Goal: Task Accomplishment & Management: Manage account settings

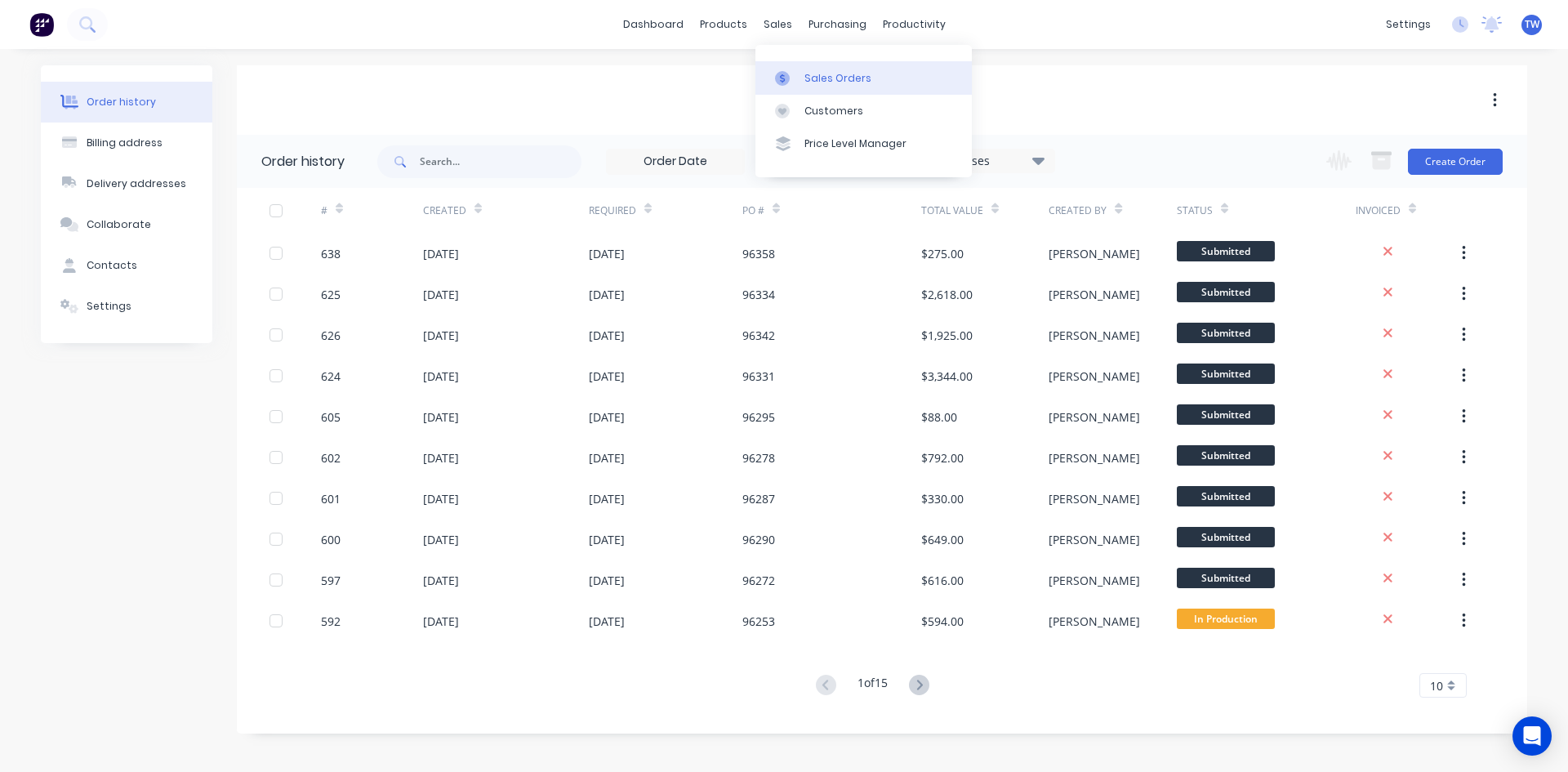
click at [816, 74] on div "Sales Orders" at bounding box center [837, 78] width 67 height 15
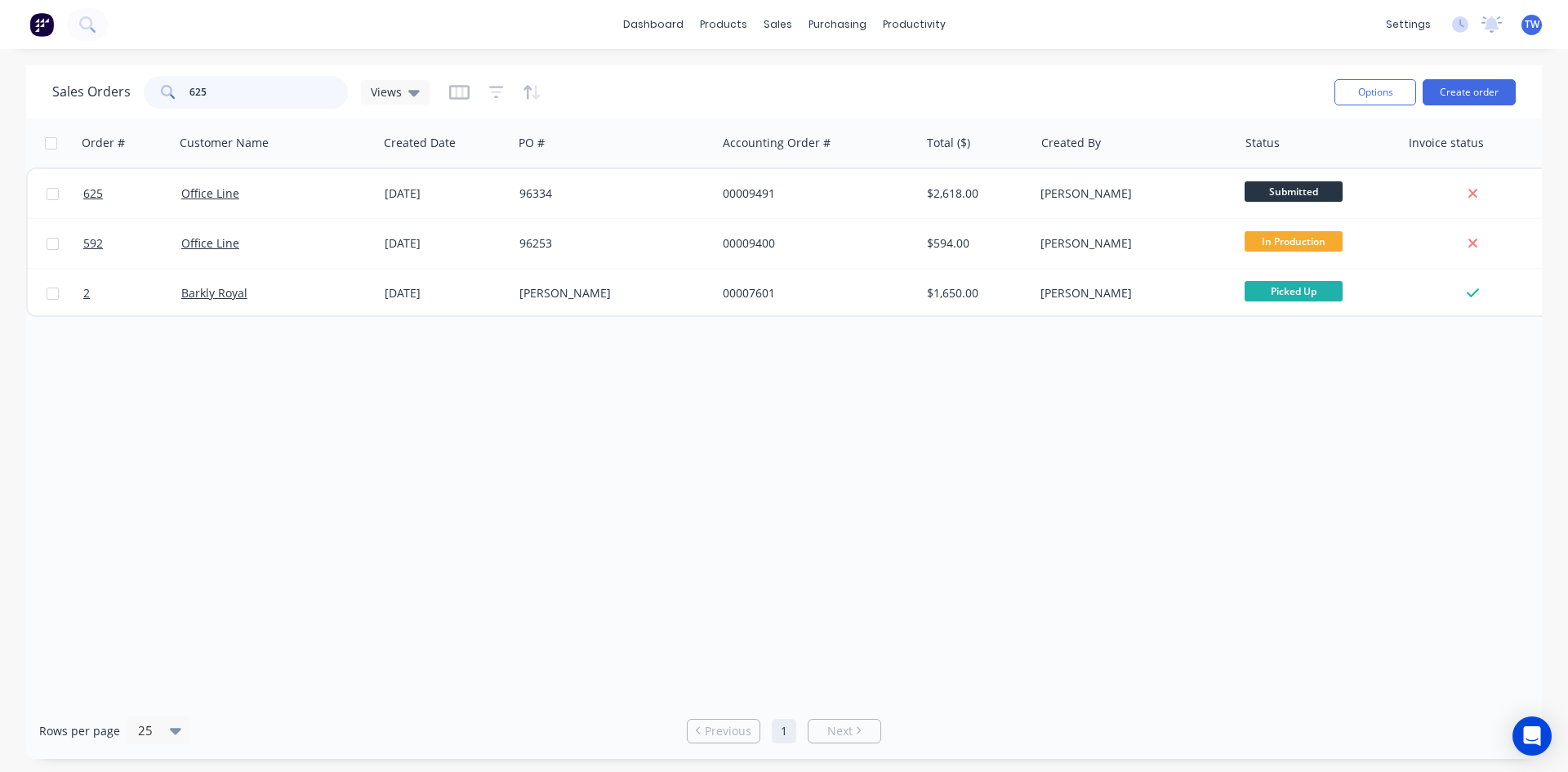
click at [284, 97] on input "625" at bounding box center [269, 92] width 159 height 33
type input "6"
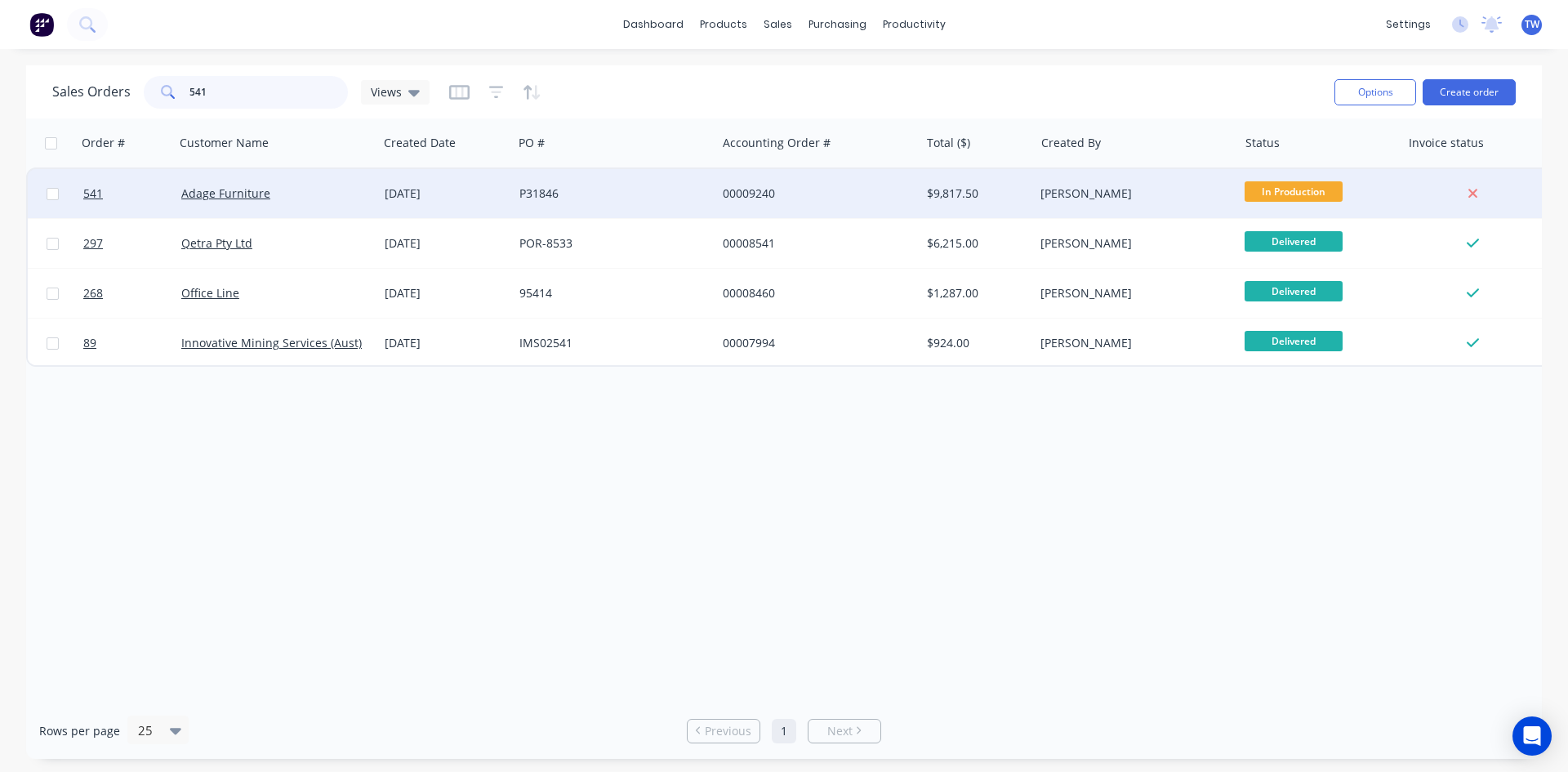
type input "541"
click at [1320, 193] on span "In Production" at bounding box center [1293, 191] width 98 height 20
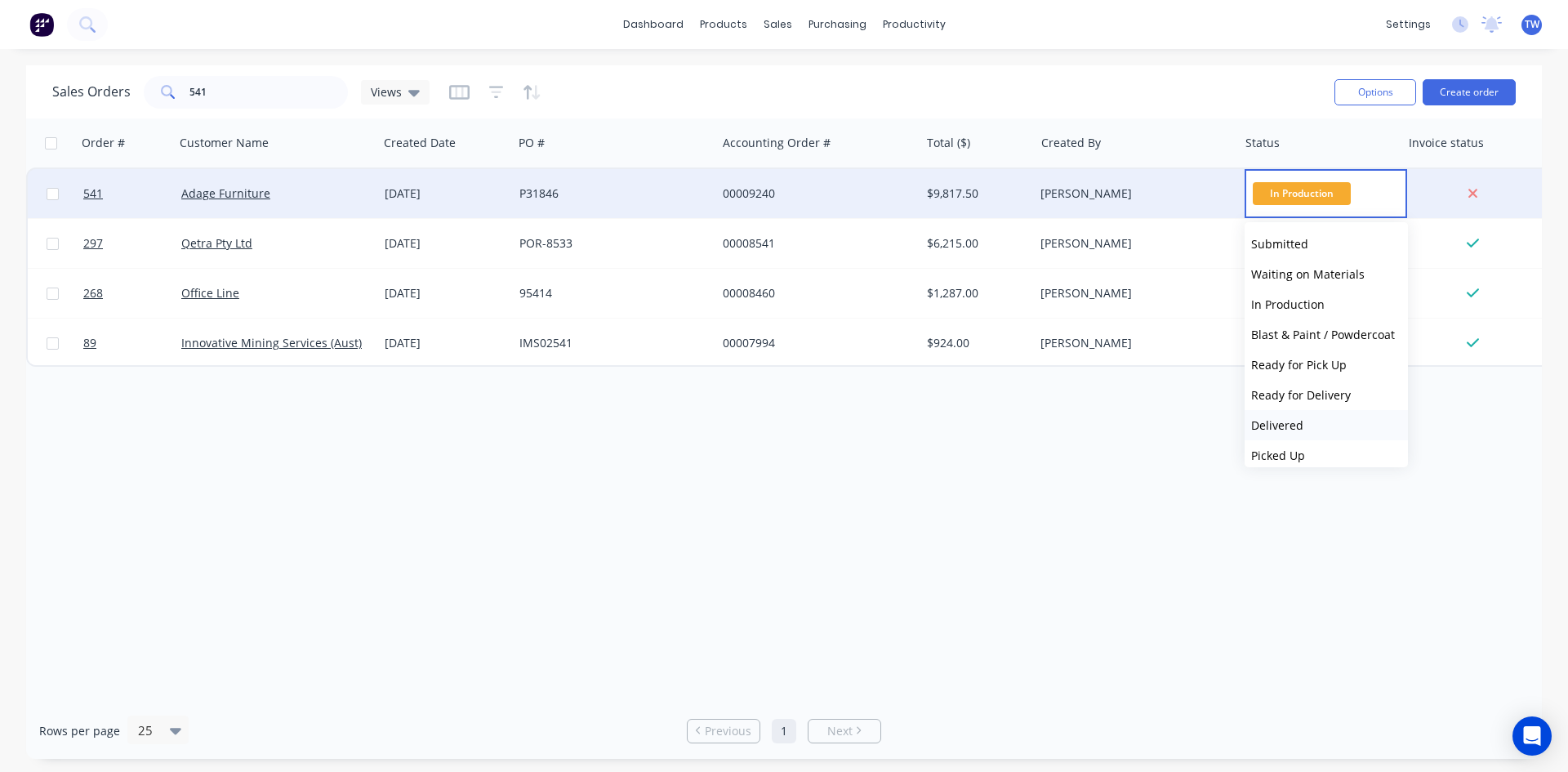
click at [1284, 428] on span "Delivered" at bounding box center [1277, 426] width 52 height 16
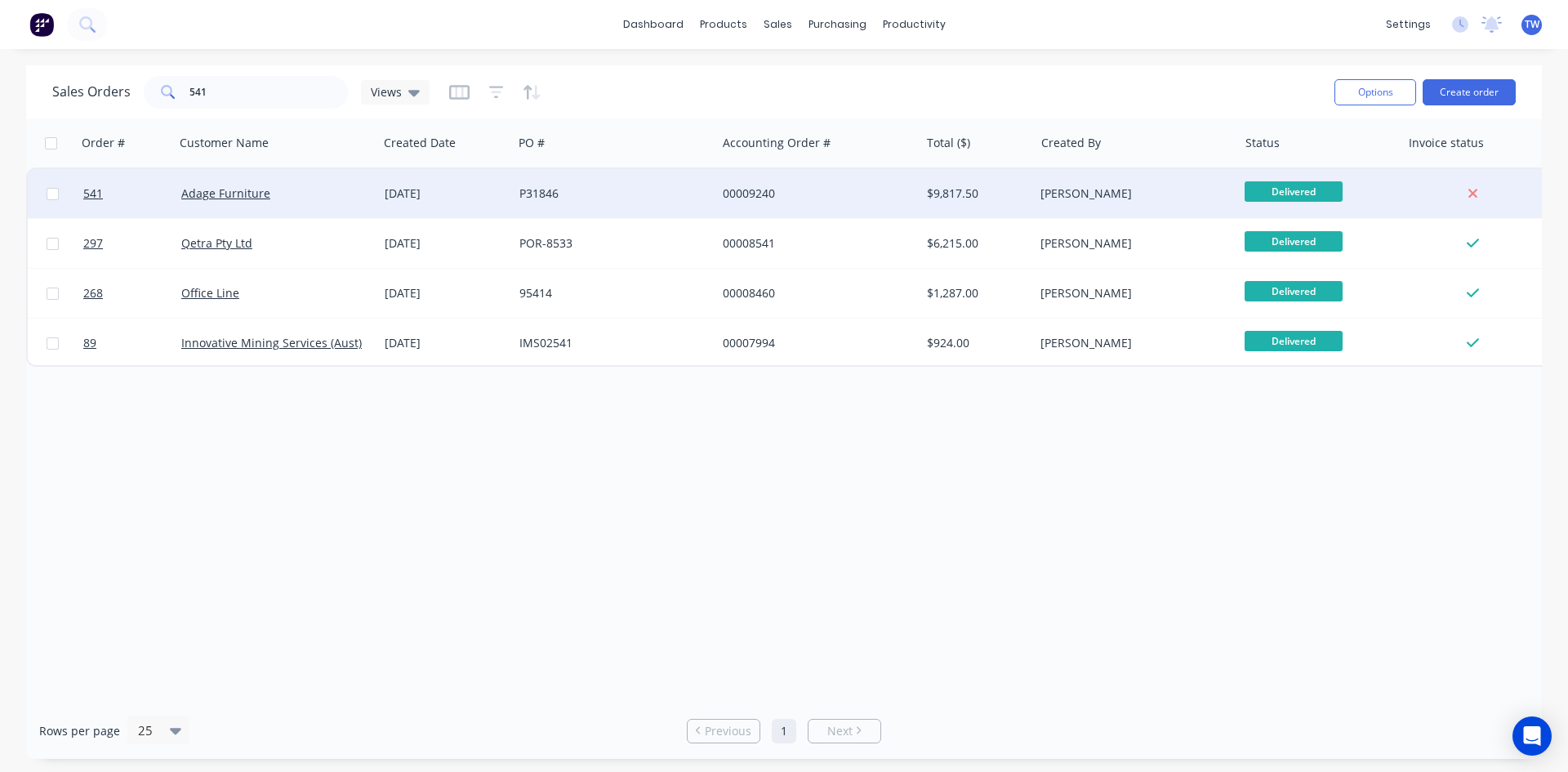
click at [1187, 185] on div "[PERSON_NAME]" at bounding box center [1136, 193] width 204 height 49
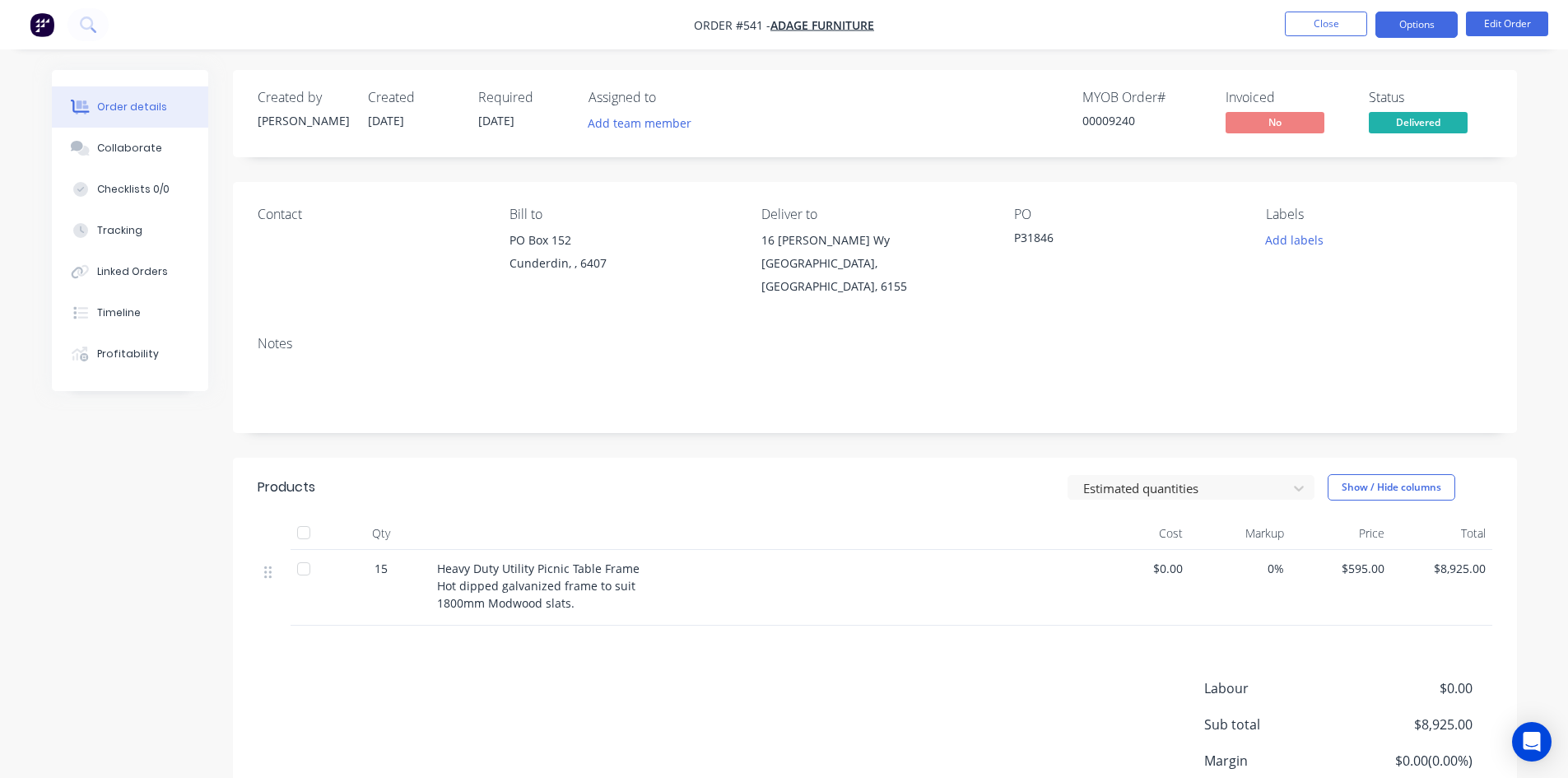
click at [1409, 18] on button "Options" at bounding box center [1416, 25] width 82 height 26
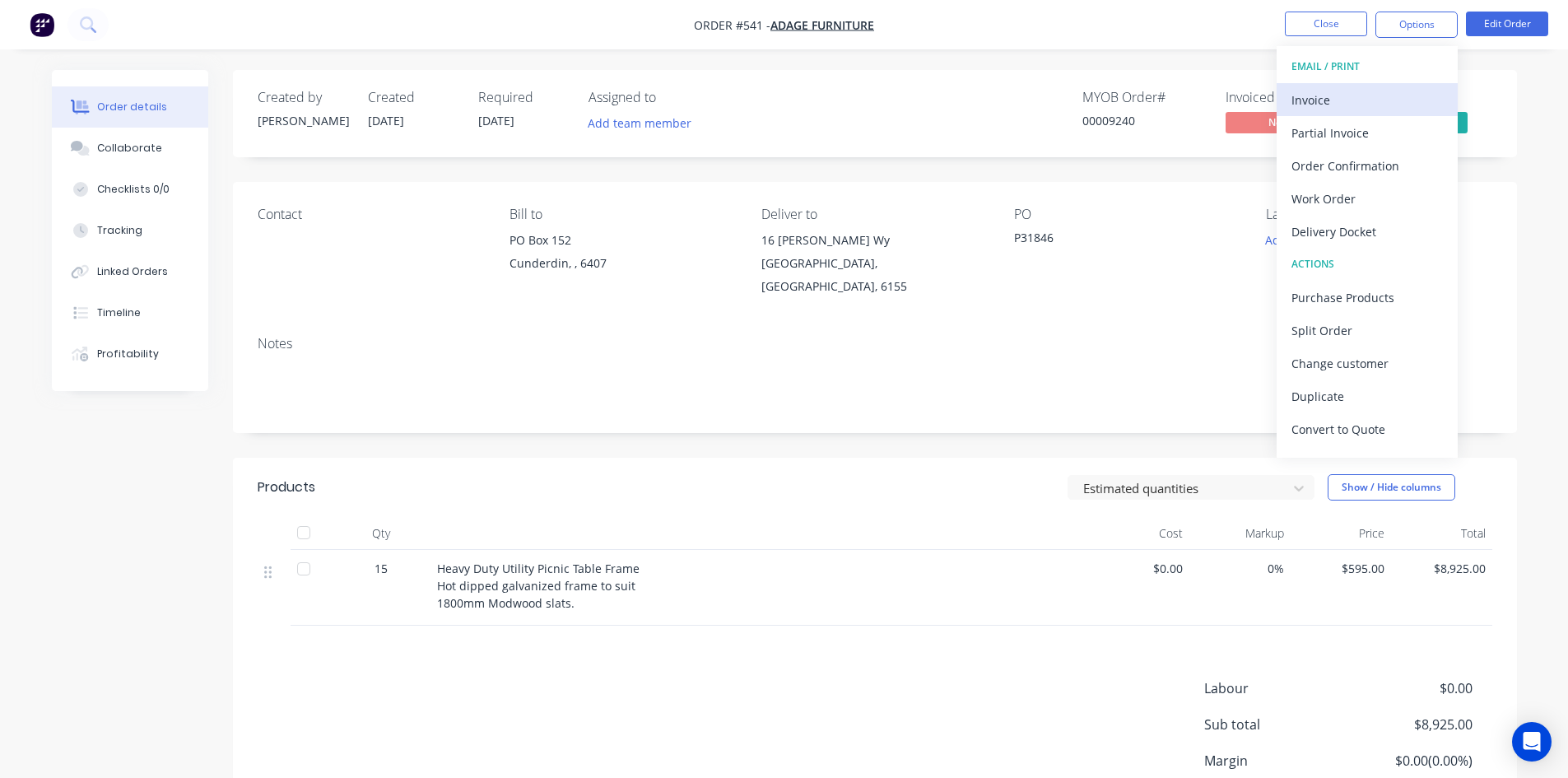
click at [1347, 106] on div "Invoice" at bounding box center [1366, 99] width 152 height 24
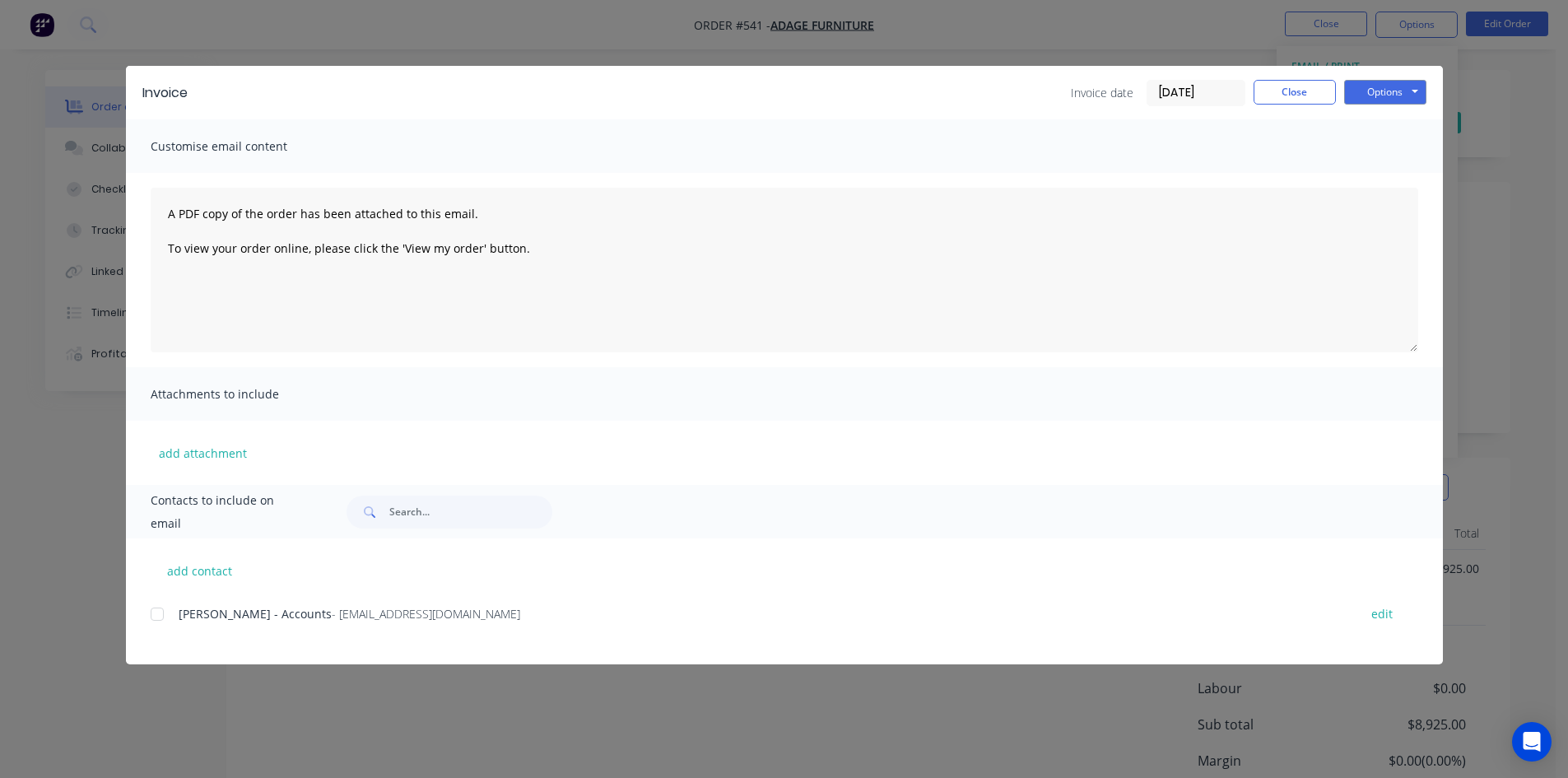
click at [160, 612] on div at bounding box center [157, 614] width 33 height 33
click at [1400, 100] on button "Options" at bounding box center [1385, 92] width 82 height 25
click at [1395, 175] on button "Email" at bounding box center [1396, 175] width 105 height 27
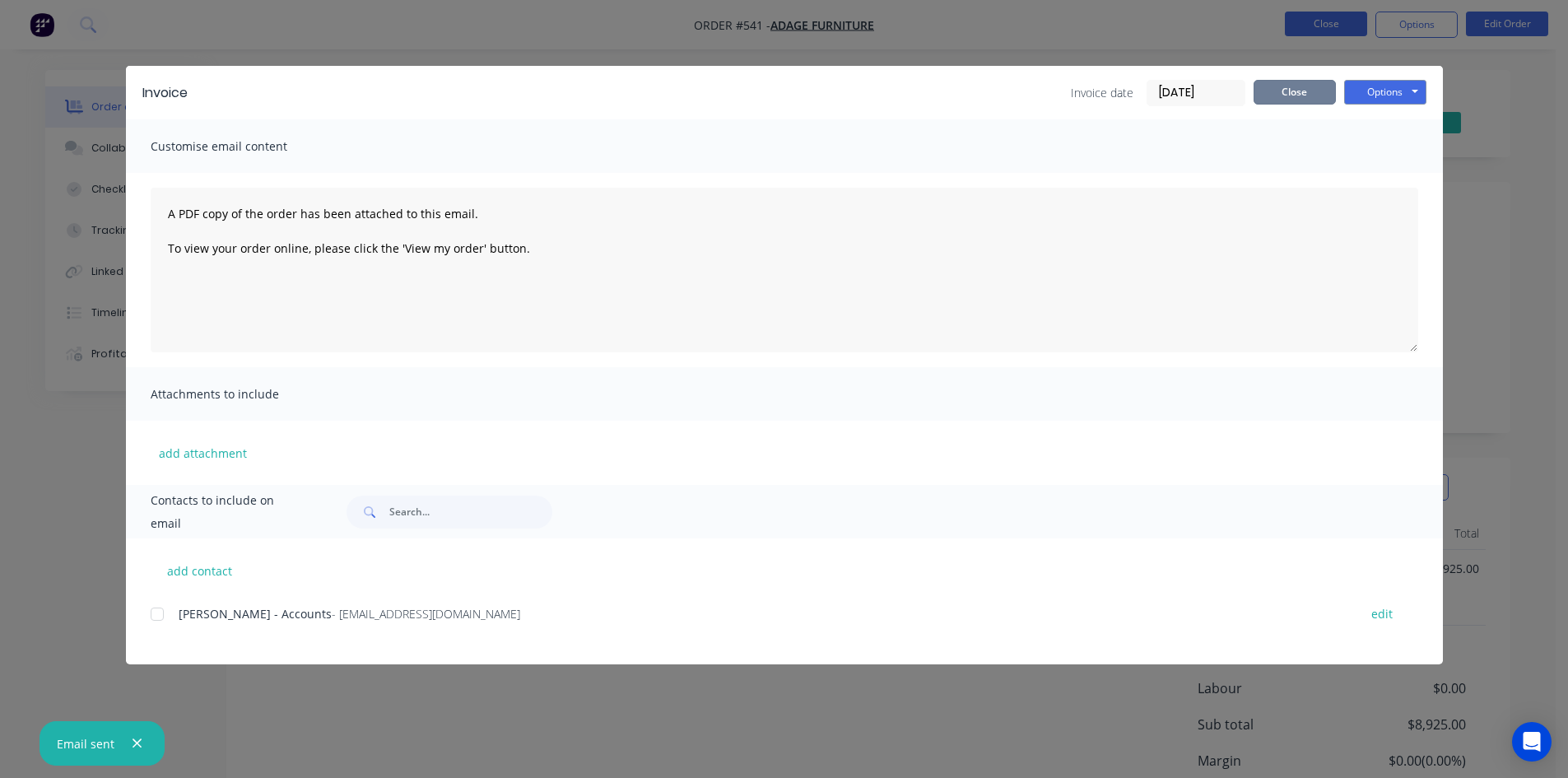
drag, startPoint x: 1303, startPoint y: 96, endPoint x: 1322, endPoint y: 32, distance: 66.8
click at [1303, 95] on button "Close" at bounding box center [1294, 92] width 82 height 25
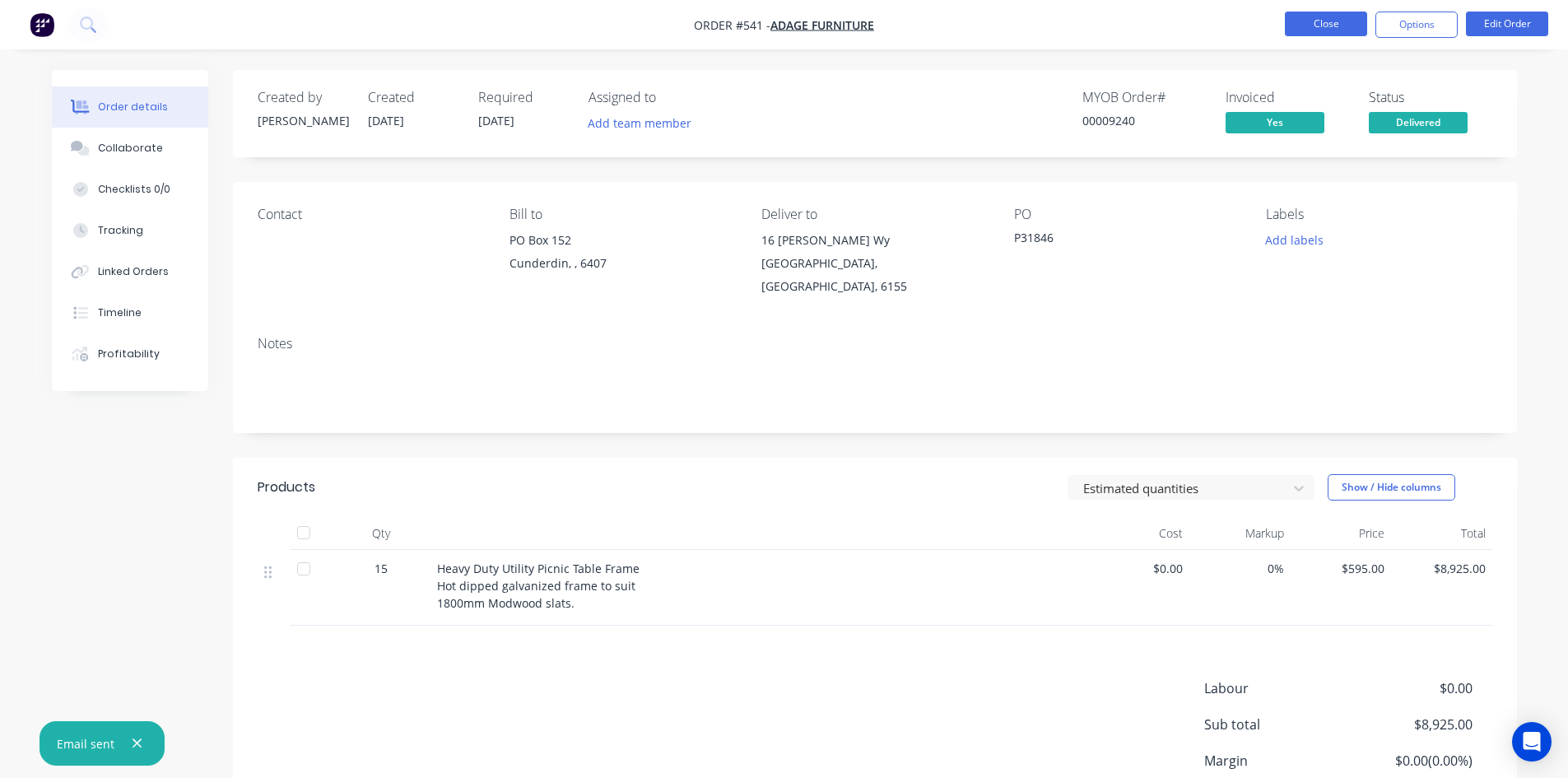
click at [1326, 25] on button "Close" at bounding box center [1326, 24] width 82 height 25
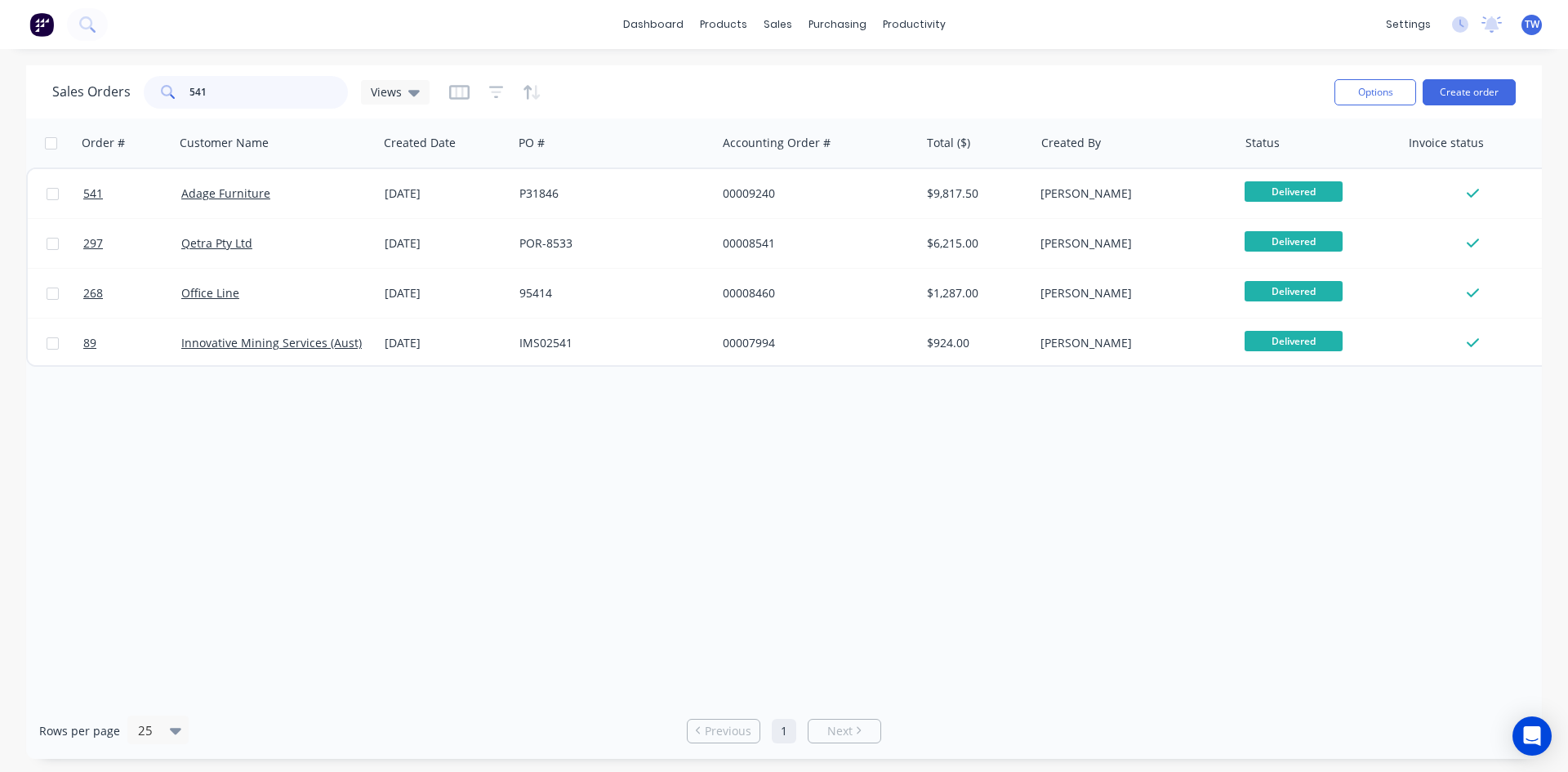
click at [251, 79] on input "541" at bounding box center [269, 92] width 159 height 33
type input "5"
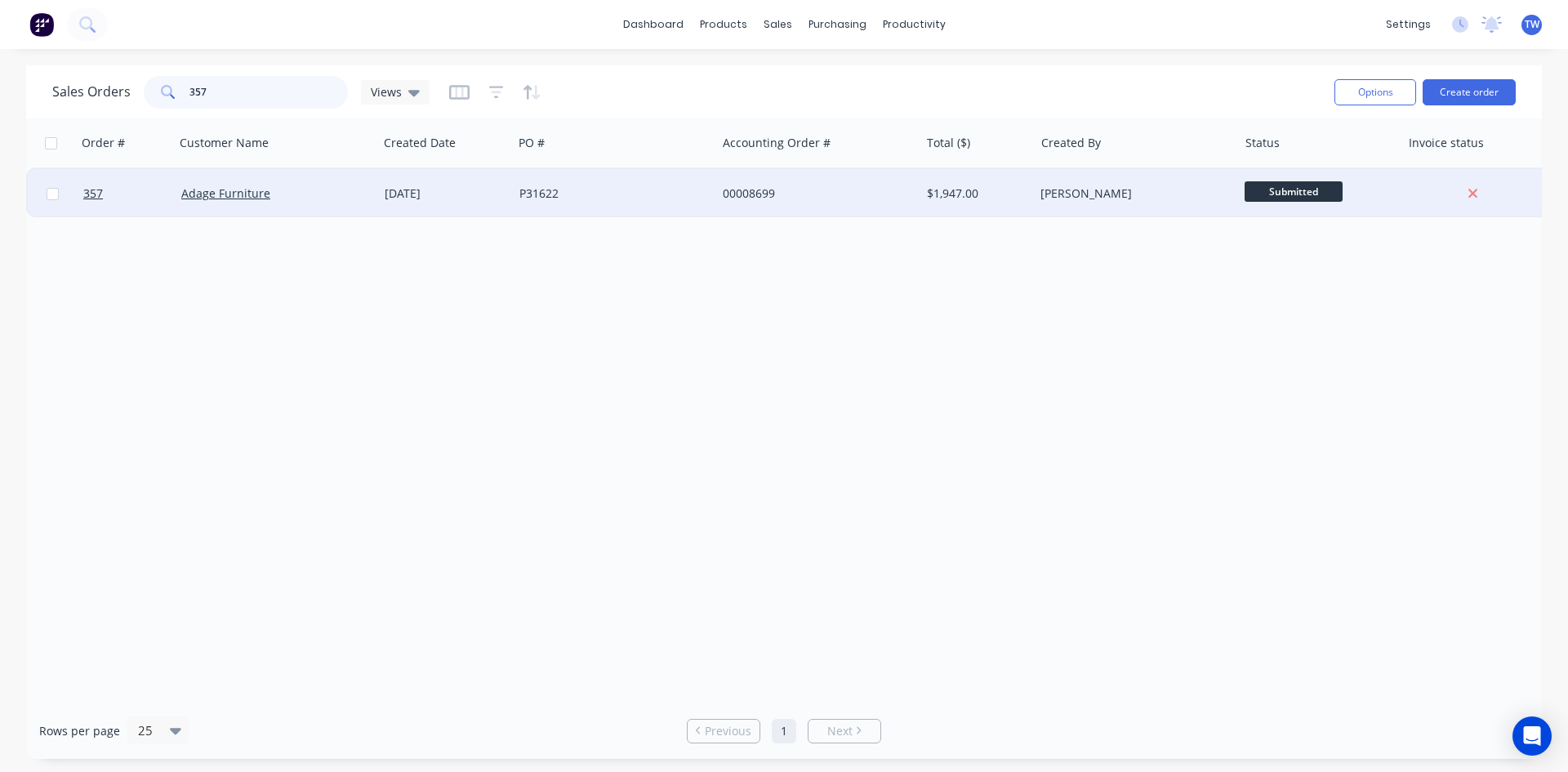
type input "357"
click at [1298, 193] on span "Submitted" at bounding box center [1293, 191] width 98 height 20
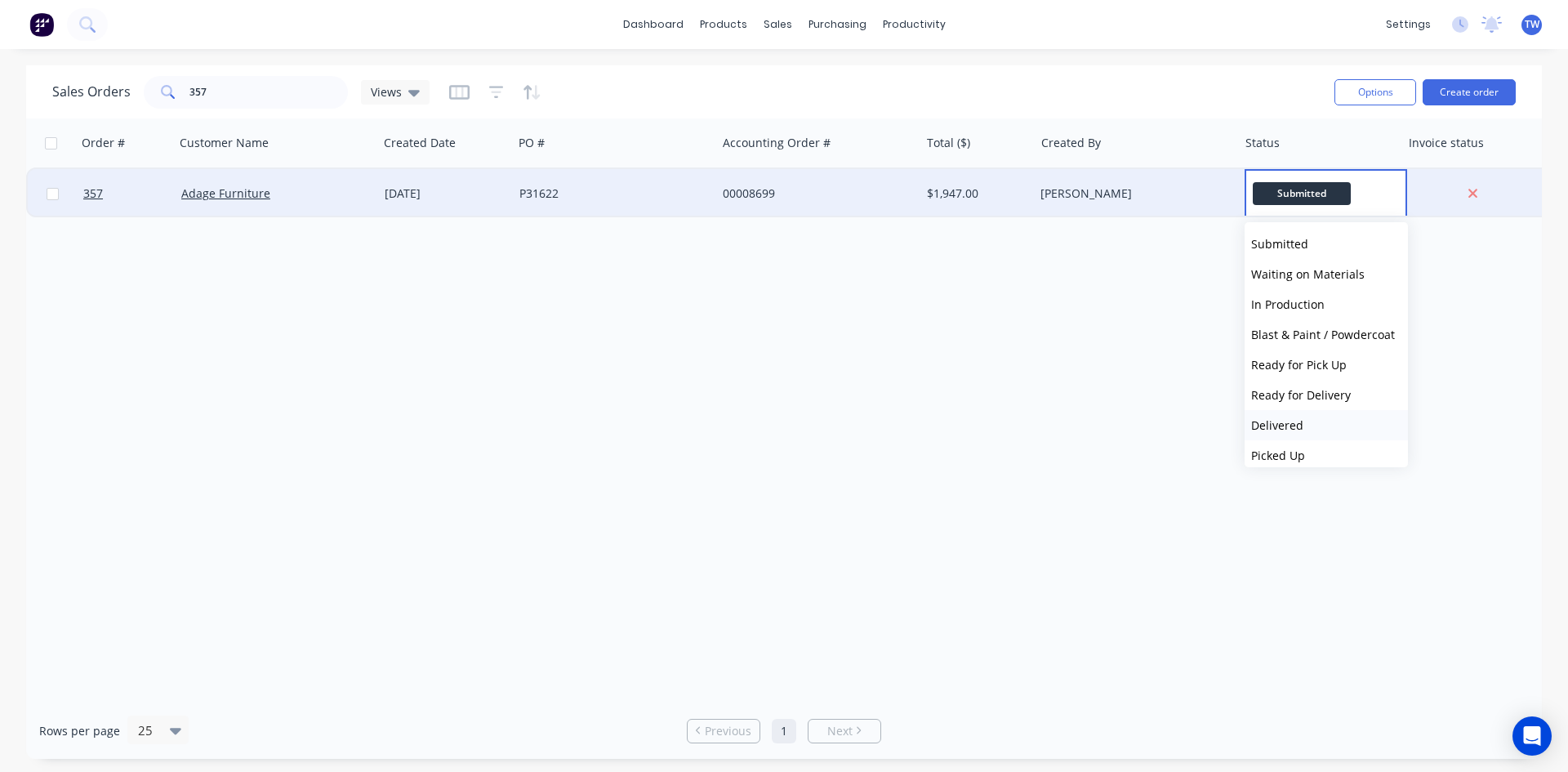
click at [1319, 427] on button "Delivered" at bounding box center [1326, 425] width 164 height 30
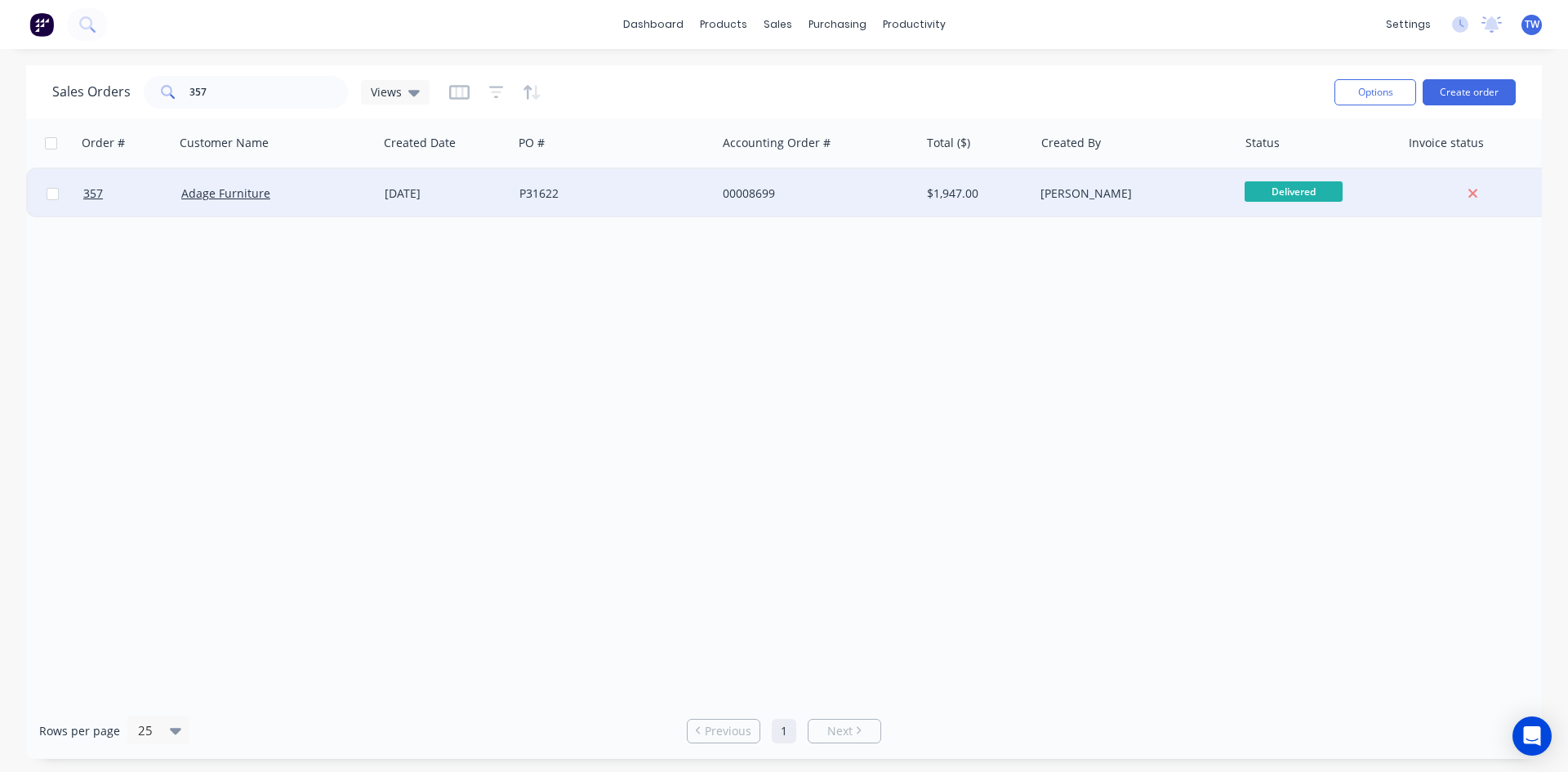
click at [1200, 192] on div "[PERSON_NAME]" at bounding box center [1130, 193] width 181 height 17
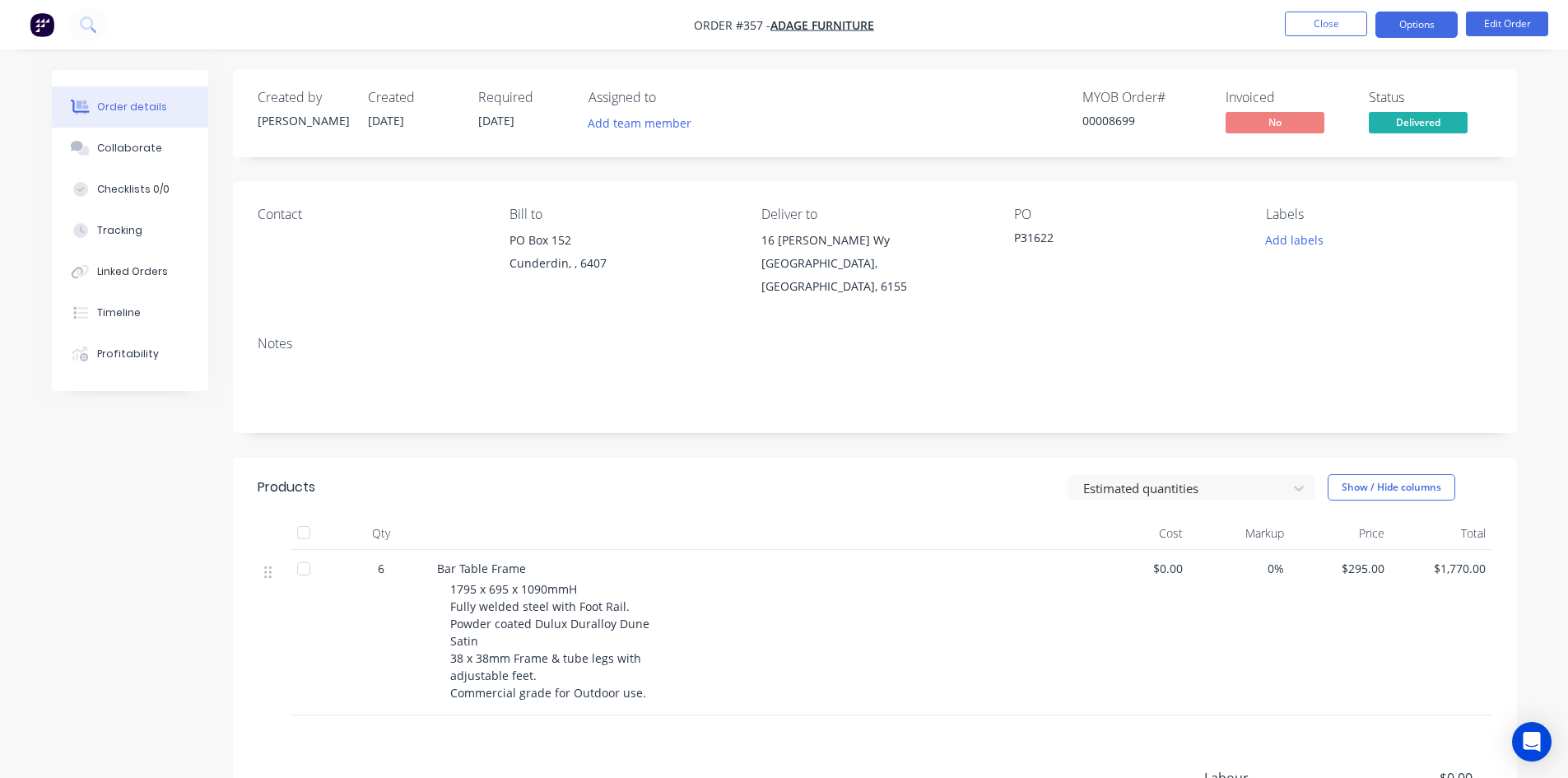
click at [1415, 32] on button "Options" at bounding box center [1416, 25] width 82 height 26
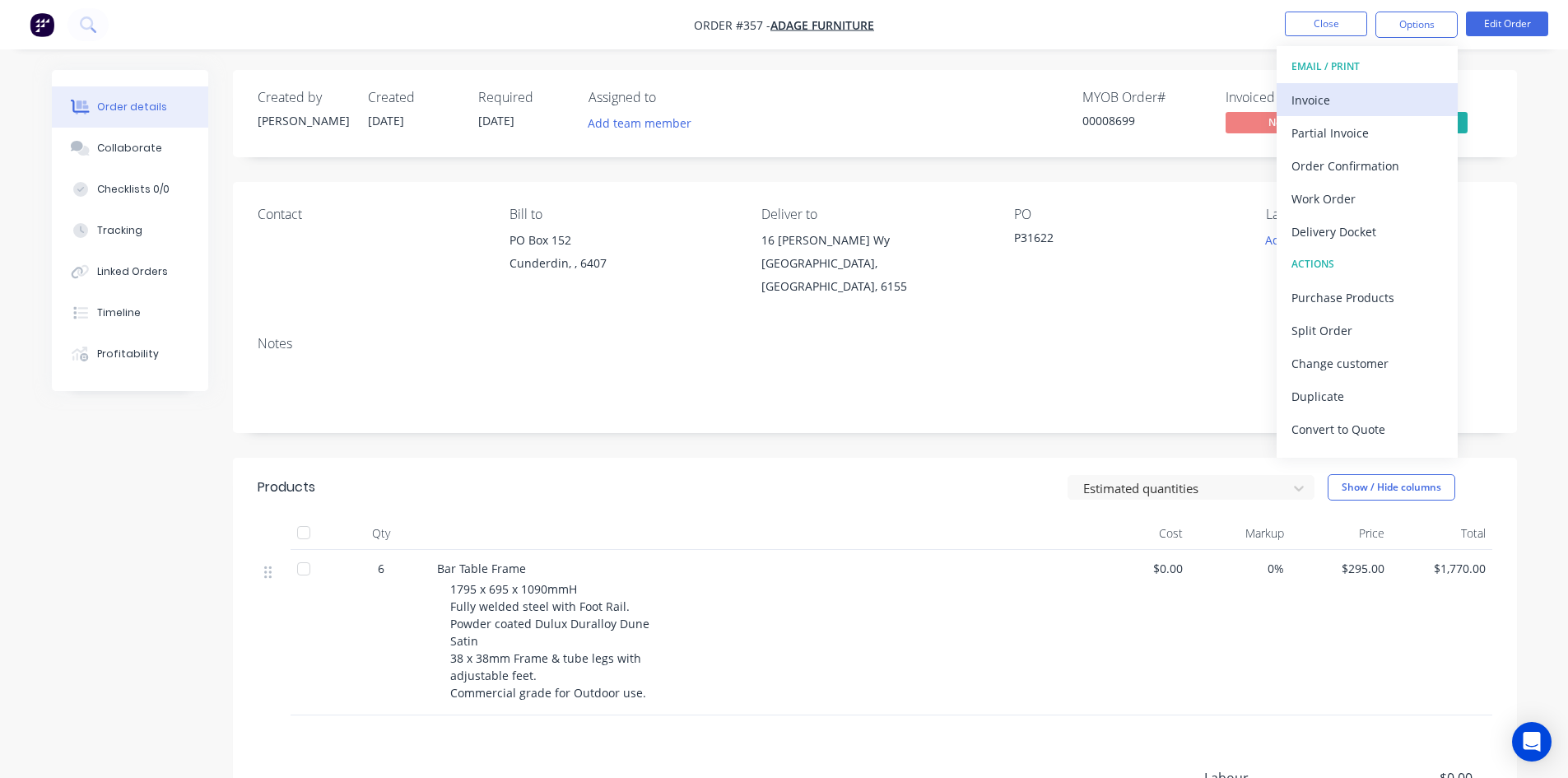
click at [1347, 100] on div "Invoice" at bounding box center [1366, 99] width 152 height 24
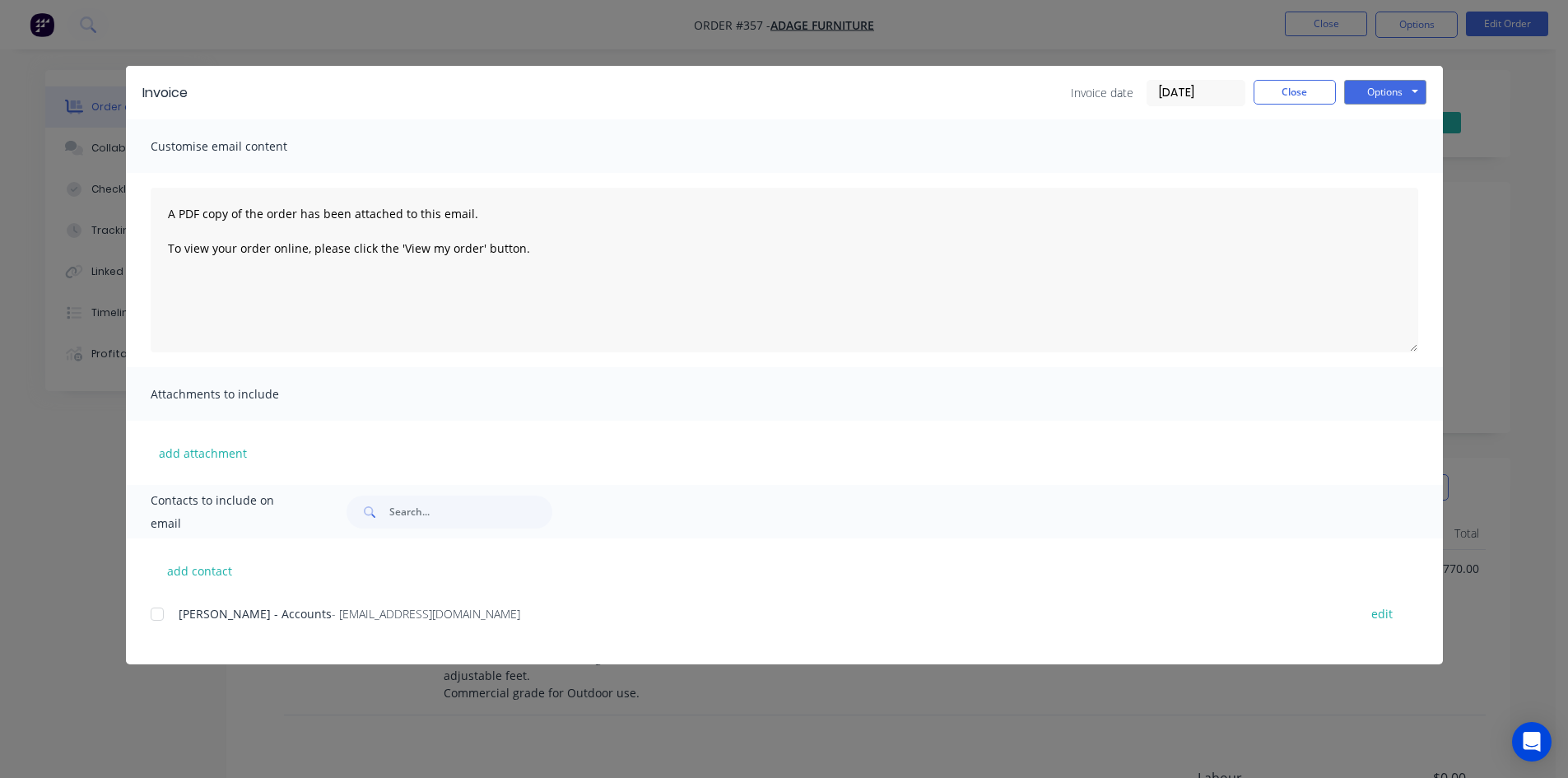
click at [159, 616] on div at bounding box center [157, 614] width 33 height 33
click at [1370, 89] on button "Options" at bounding box center [1385, 92] width 82 height 25
click at [1375, 173] on button "Email" at bounding box center [1396, 175] width 105 height 27
click at [1272, 85] on button "Close" at bounding box center [1294, 92] width 82 height 25
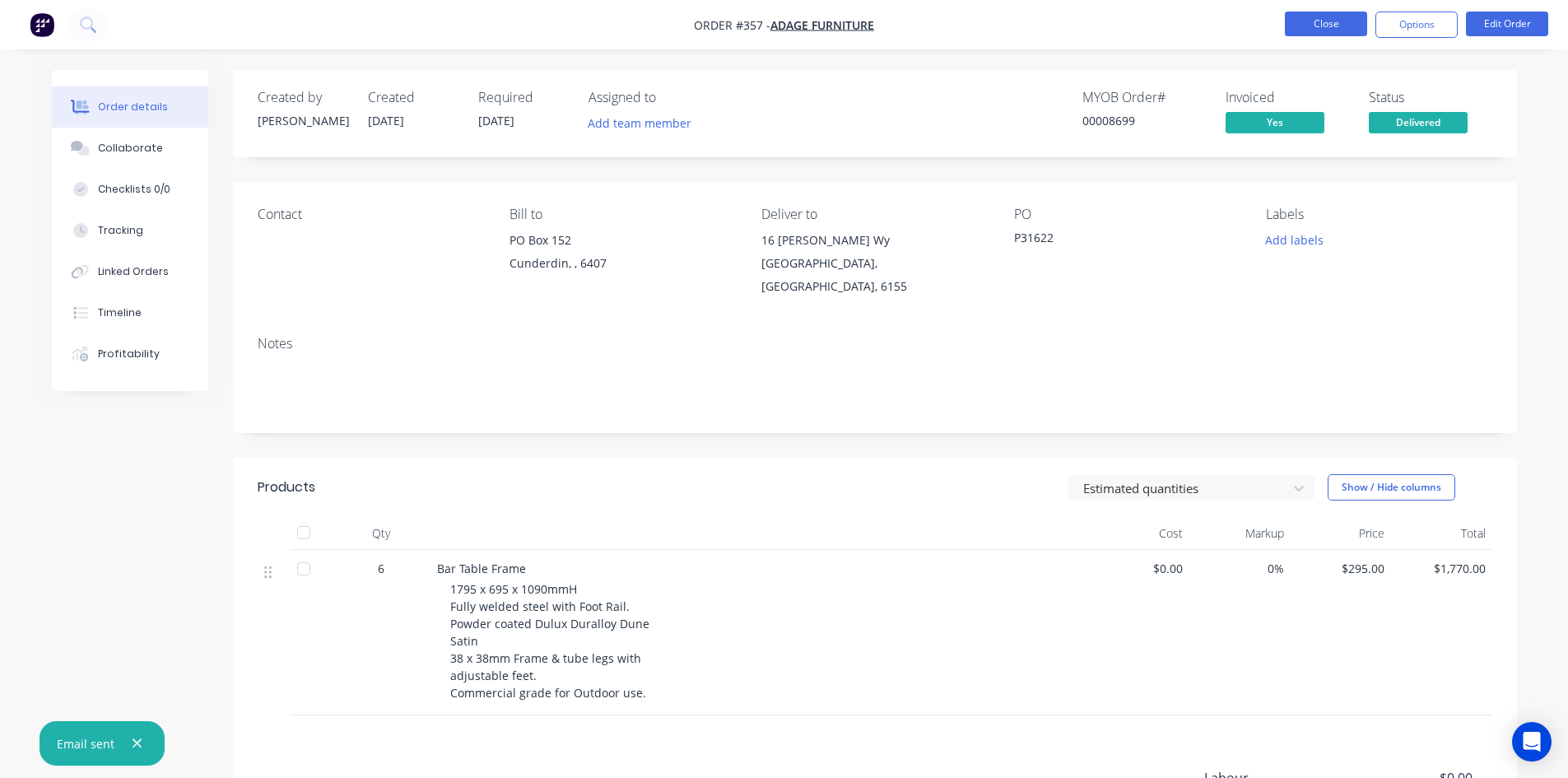
click at [1312, 26] on button "Close" at bounding box center [1326, 24] width 82 height 25
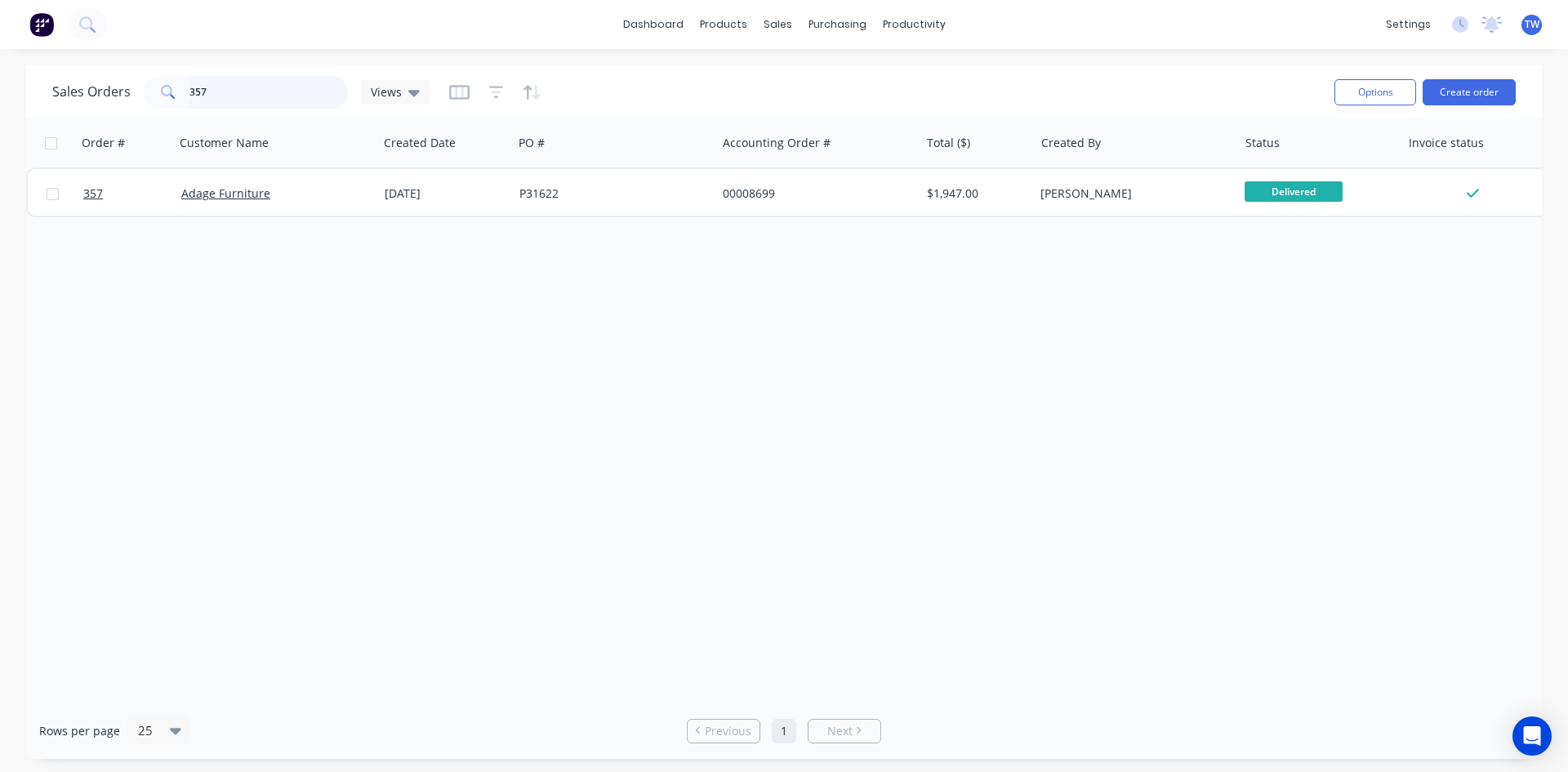
drag, startPoint x: 272, startPoint y: 91, endPoint x: 257, endPoint y: 83, distance: 17.0
click at [272, 91] on input "357" at bounding box center [269, 92] width 159 height 33
type input "3"
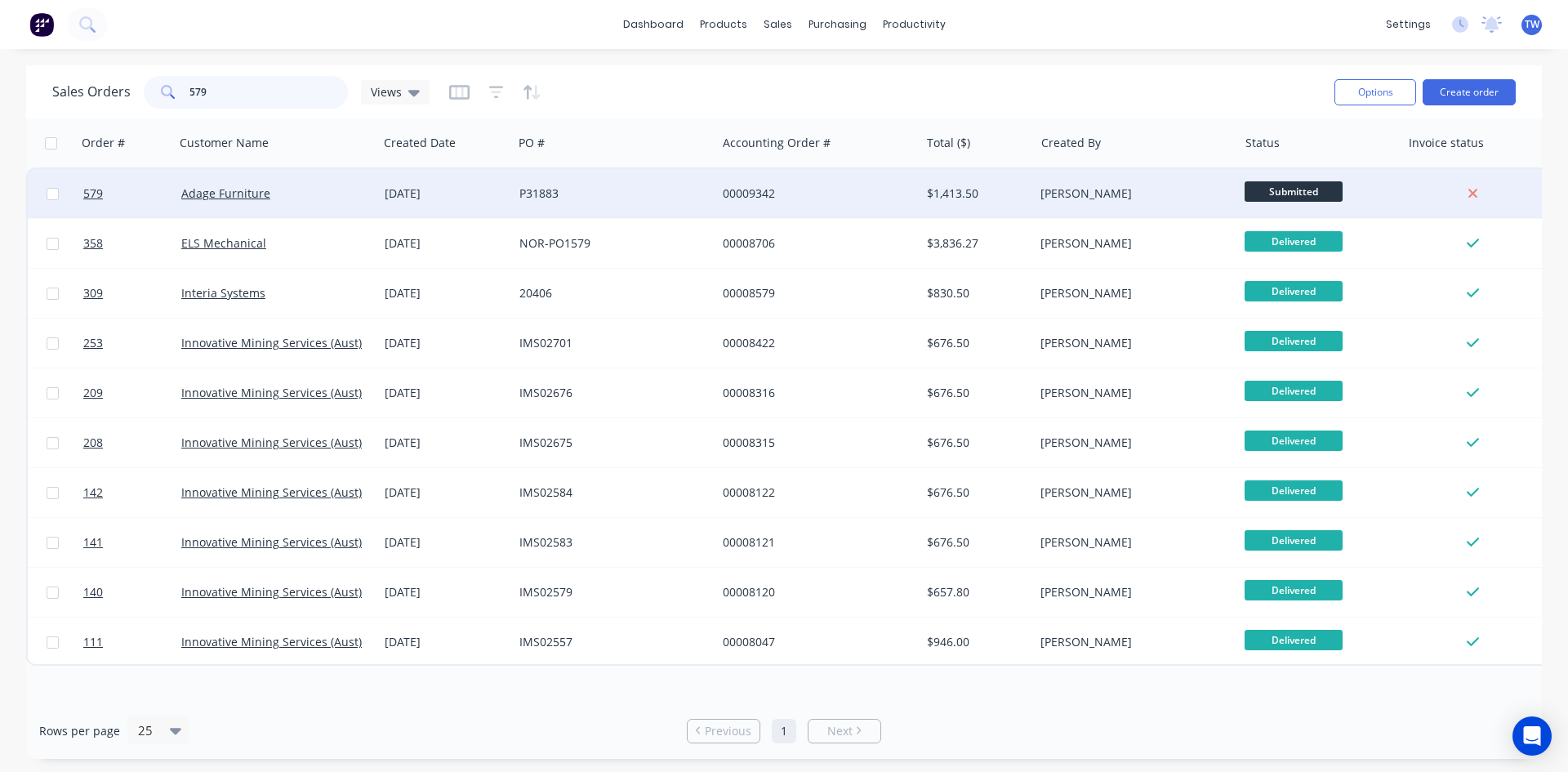
type input "579"
click at [1260, 193] on span "Submitted" at bounding box center [1293, 191] width 98 height 20
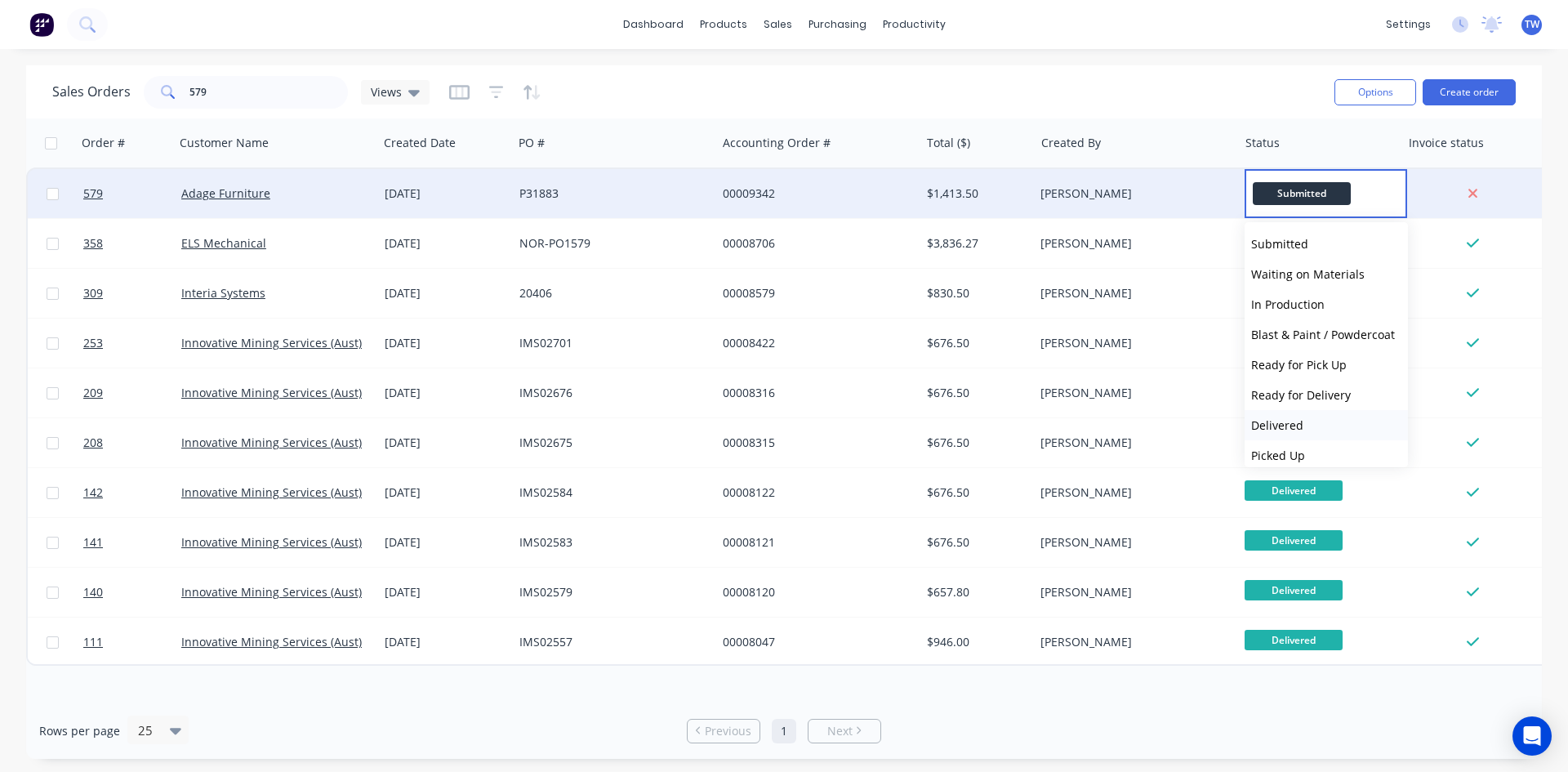
click at [1311, 428] on button "Delivered" at bounding box center [1326, 425] width 164 height 30
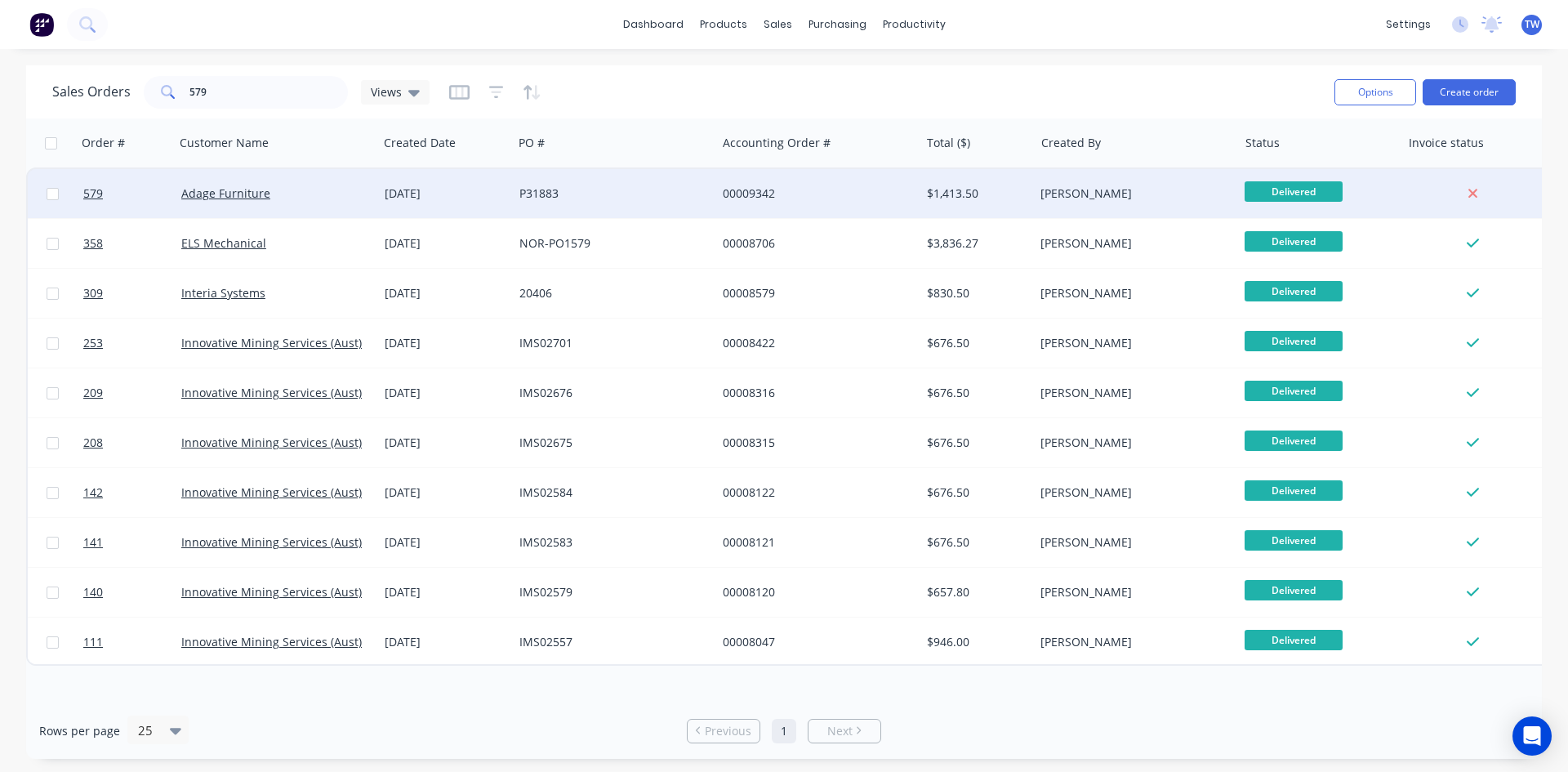
click at [1211, 184] on div "[PERSON_NAME]" at bounding box center [1136, 193] width 204 height 49
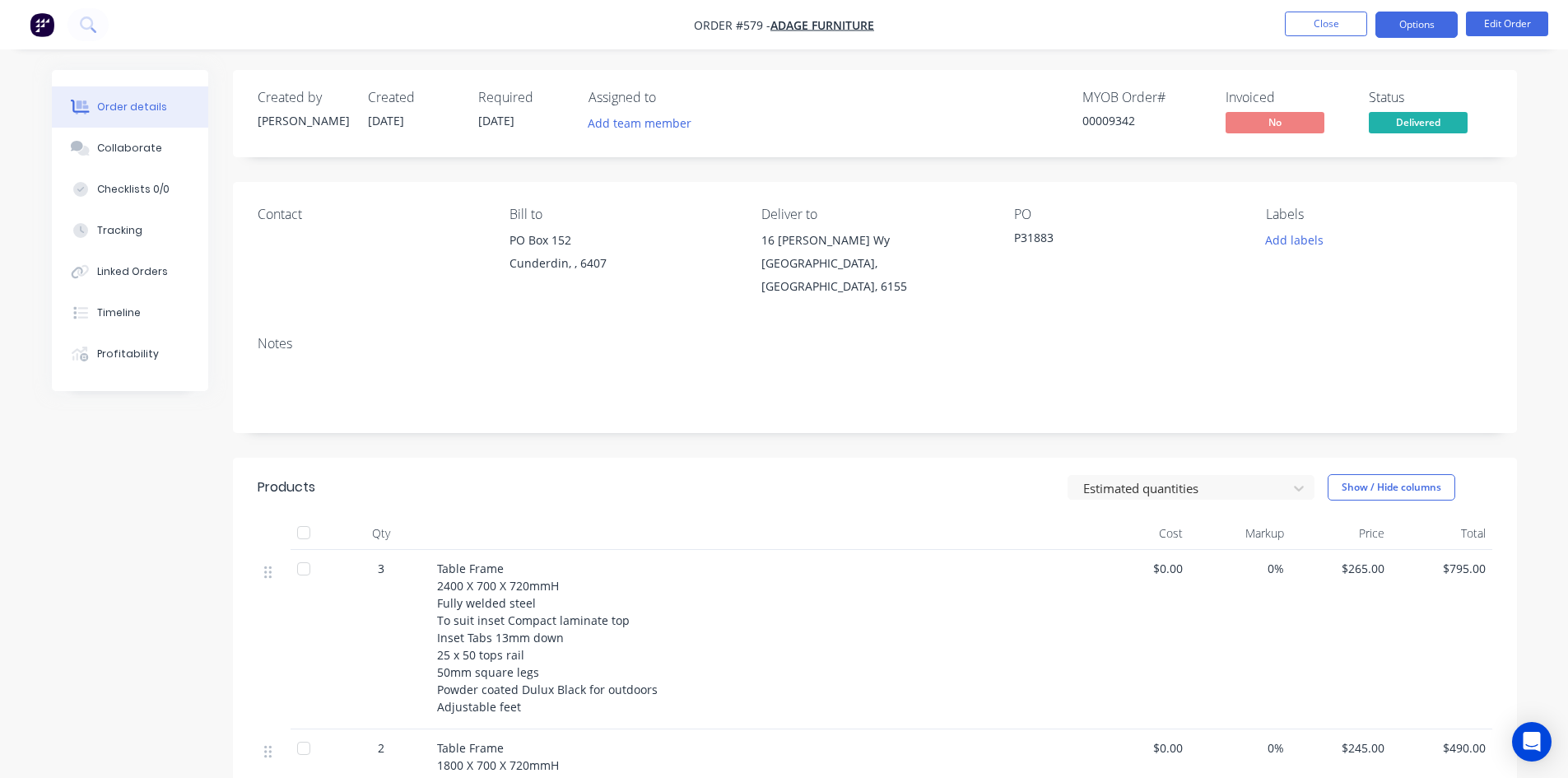
click at [1409, 23] on button "Options" at bounding box center [1416, 25] width 82 height 26
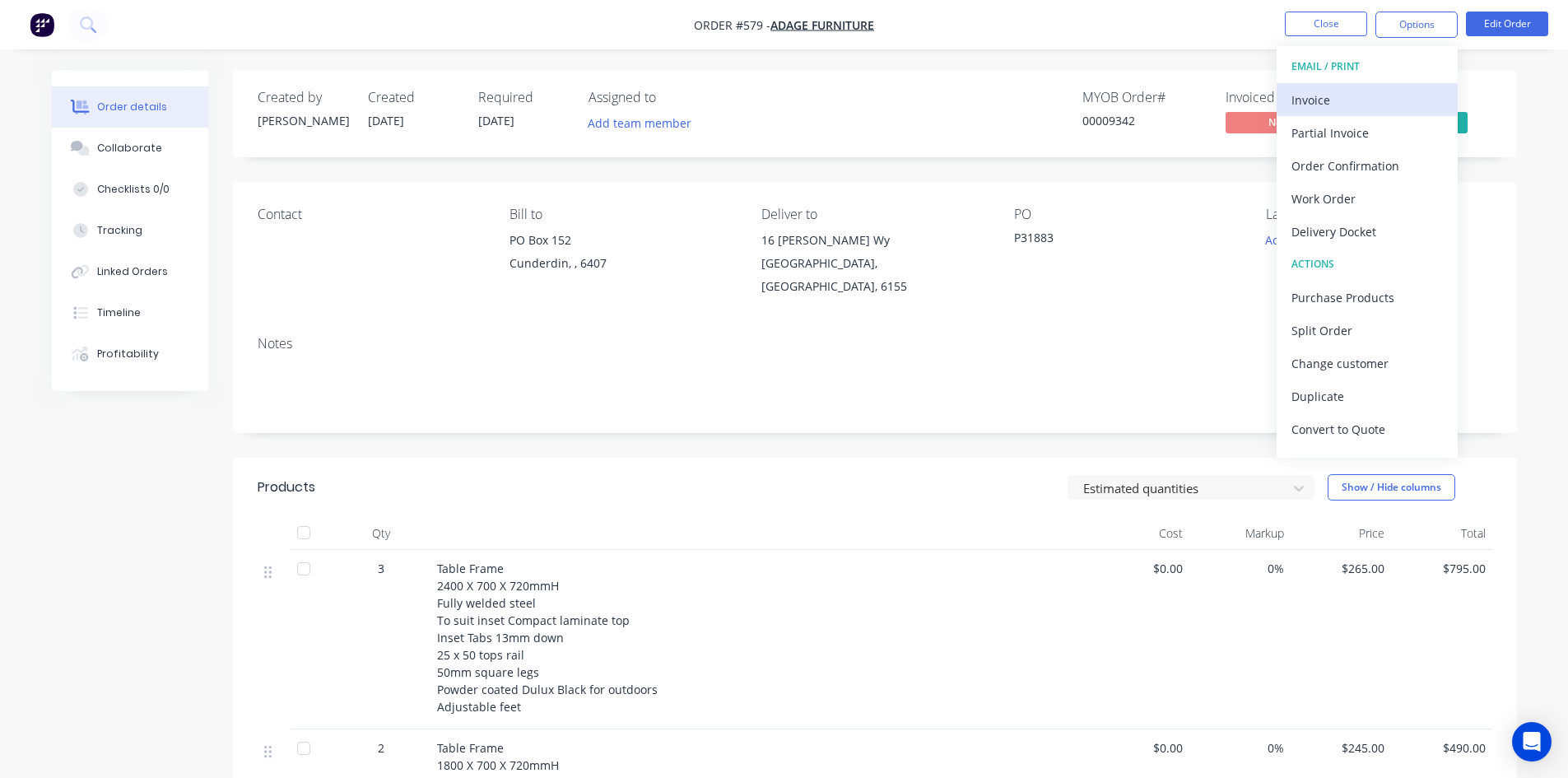
click at [1365, 96] on div "Invoice" at bounding box center [1366, 99] width 152 height 24
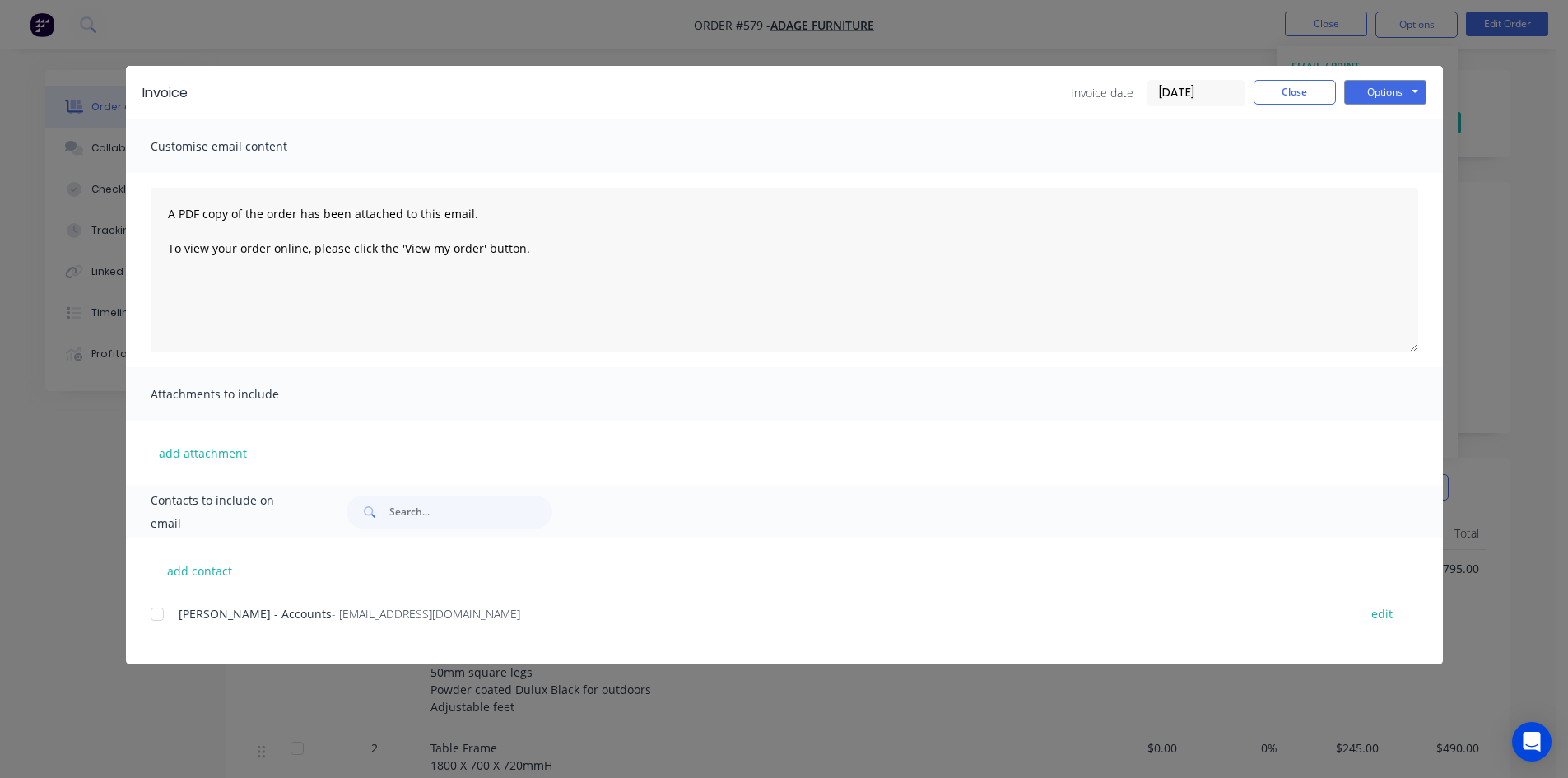
click at [153, 617] on div at bounding box center [157, 614] width 33 height 33
click at [1387, 87] on button "Options" at bounding box center [1385, 92] width 82 height 25
click at [1388, 176] on button "Email" at bounding box center [1396, 175] width 105 height 27
drag, startPoint x: 1305, startPoint y: 94, endPoint x: 1305, endPoint y: 85, distance: 9.0
click at [1305, 93] on button "Close" at bounding box center [1294, 92] width 82 height 25
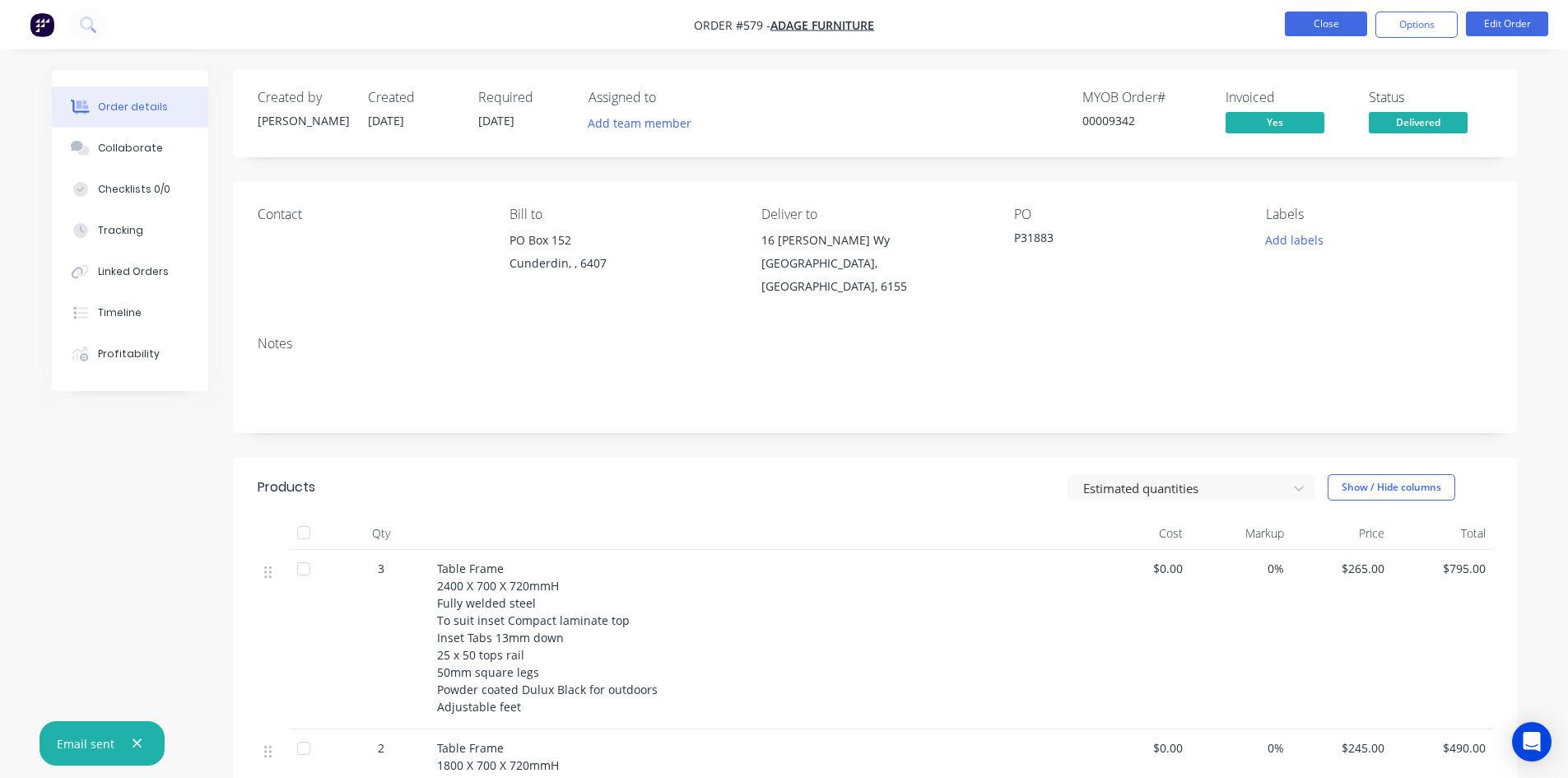
click at [1315, 27] on button "Close" at bounding box center [1326, 24] width 82 height 25
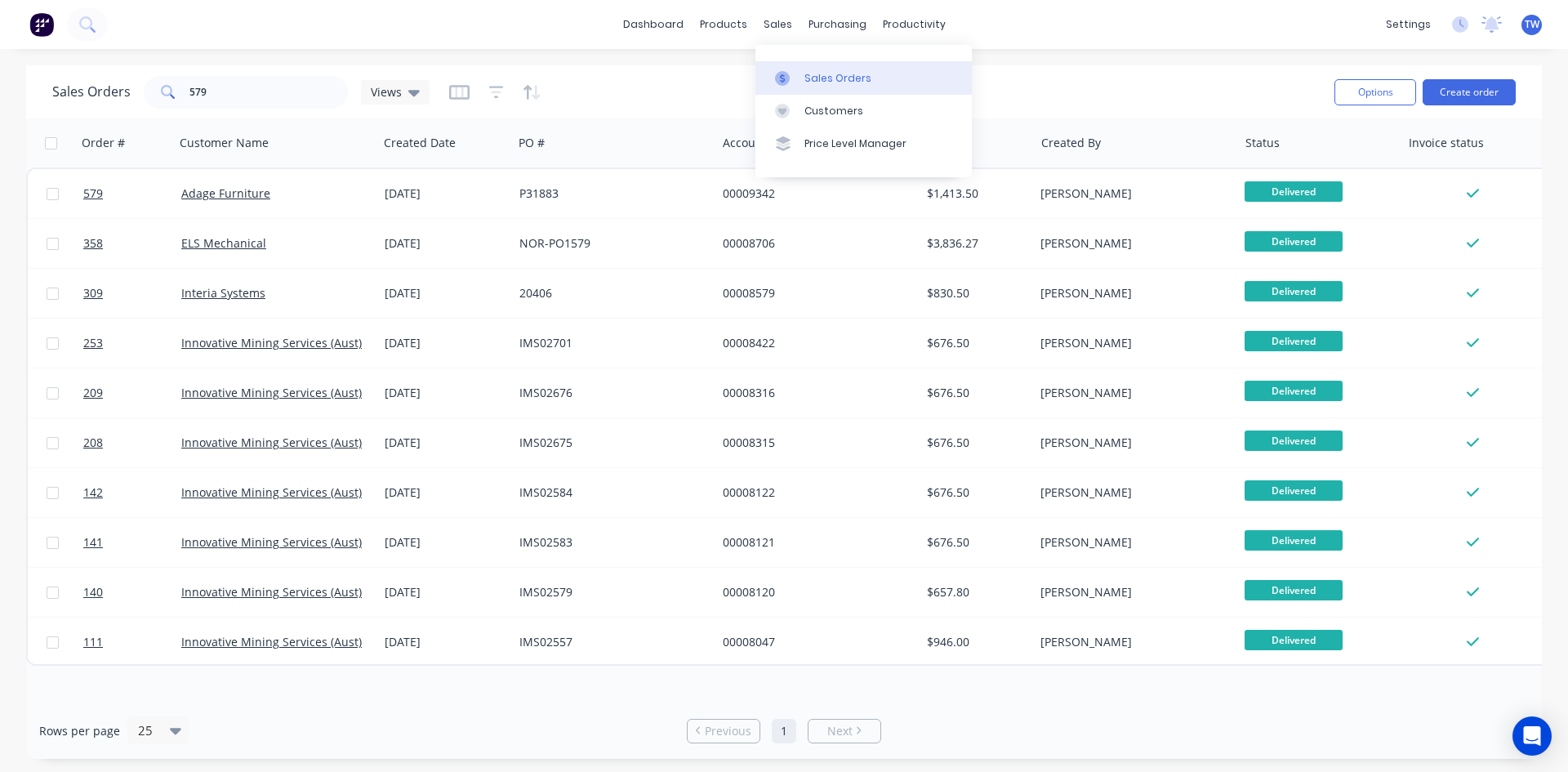
click at [833, 71] on div "Sales Orders" at bounding box center [837, 78] width 67 height 15
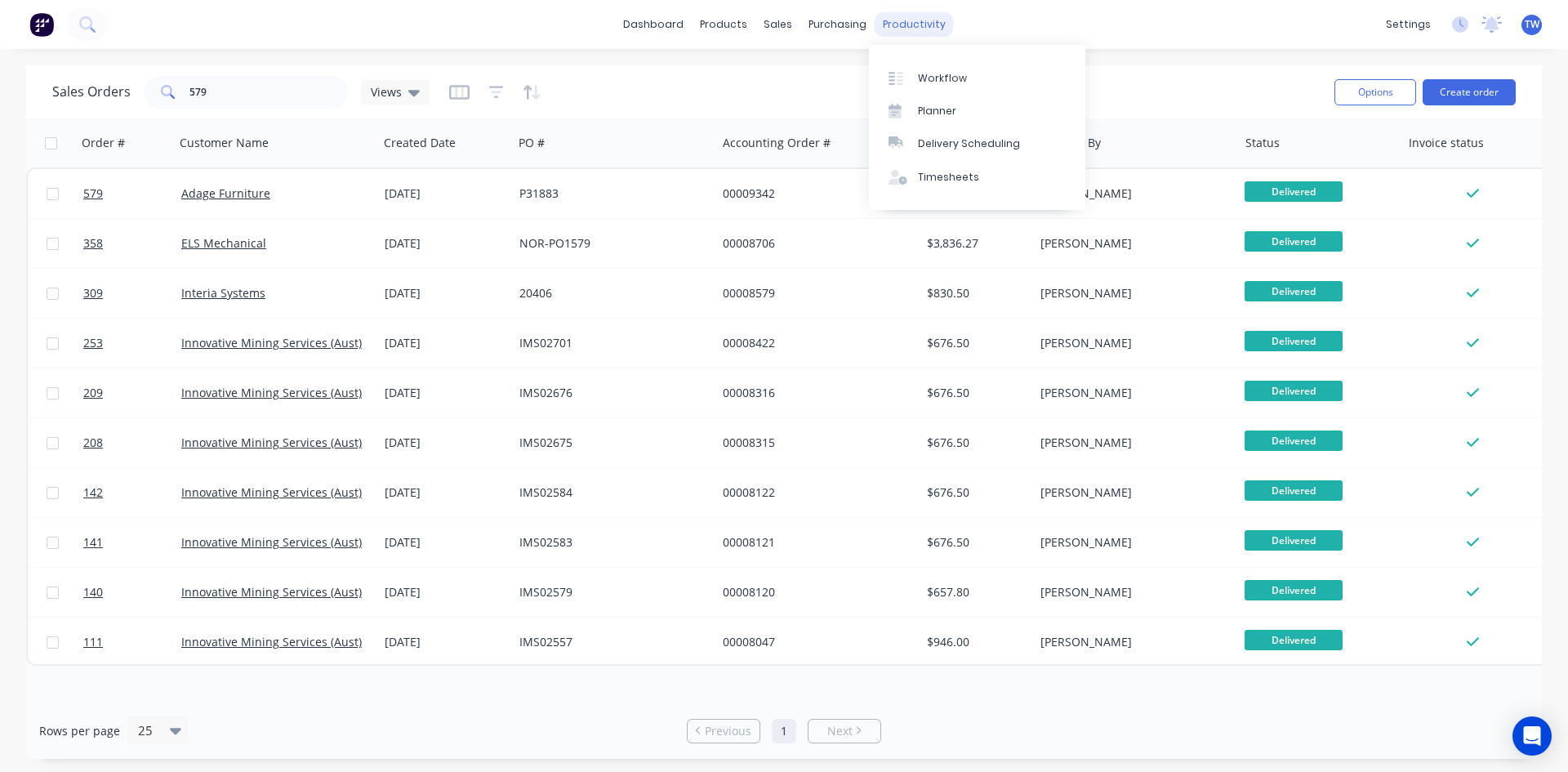
click at [921, 30] on div "productivity" at bounding box center [914, 24] width 79 height 24
click at [934, 73] on div "Workflow" at bounding box center [942, 78] width 49 height 15
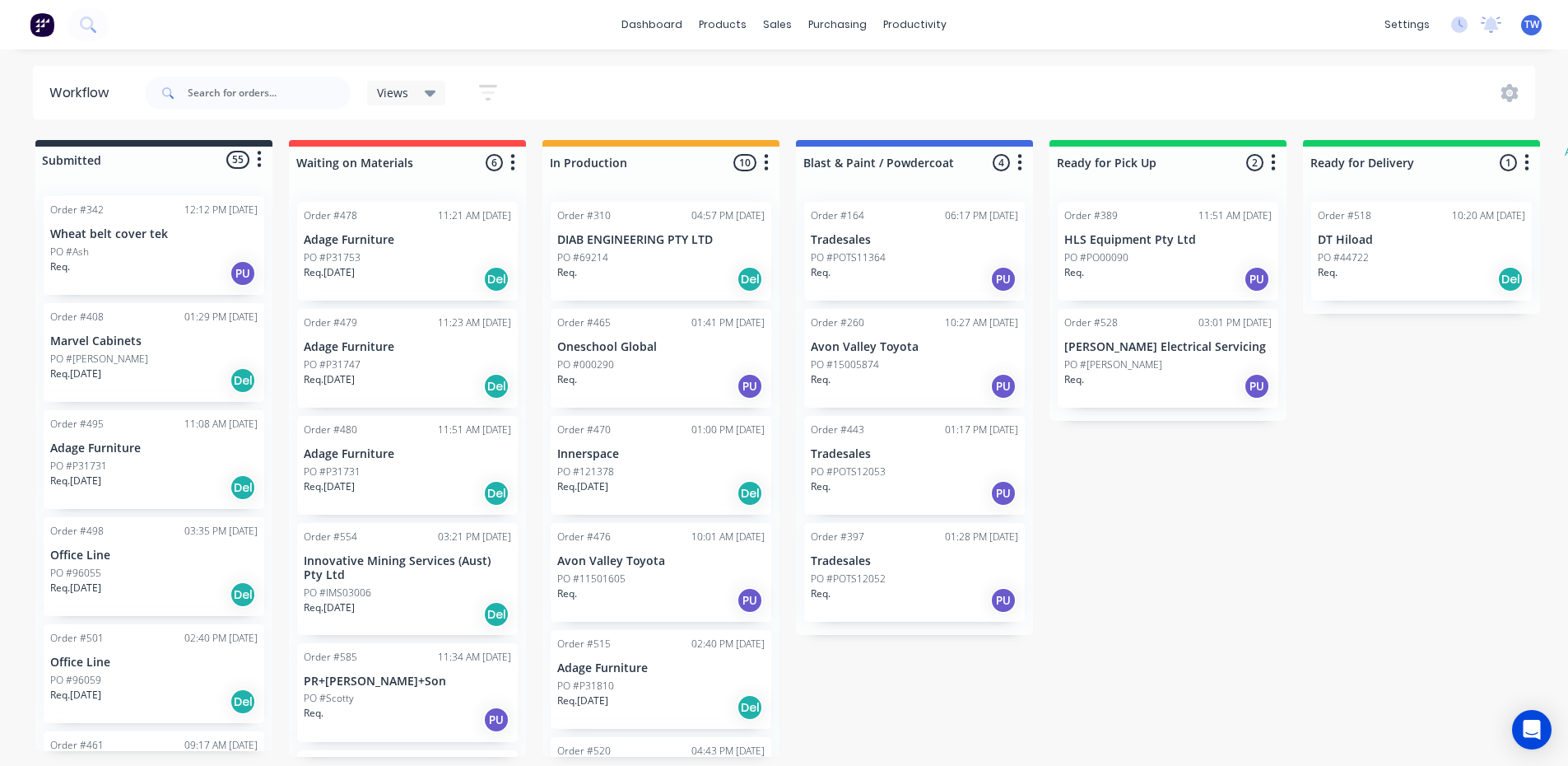
click at [112, 375] on div "Req. [DATE] Del" at bounding box center [153, 381] width 207 height 28
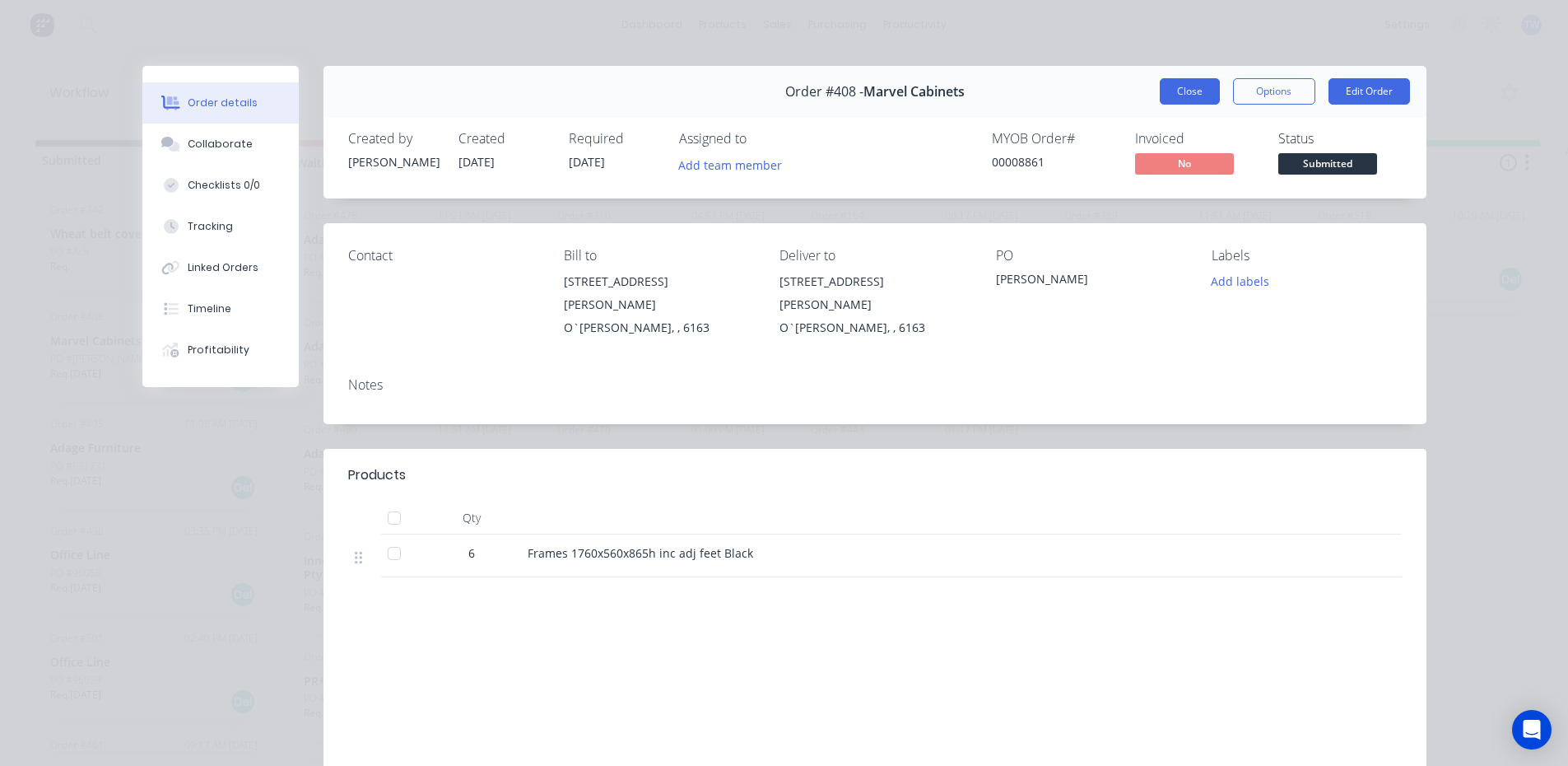
click at [1178, 82] on button "Close" at bounding box center [1189, 91] width 61 height 26
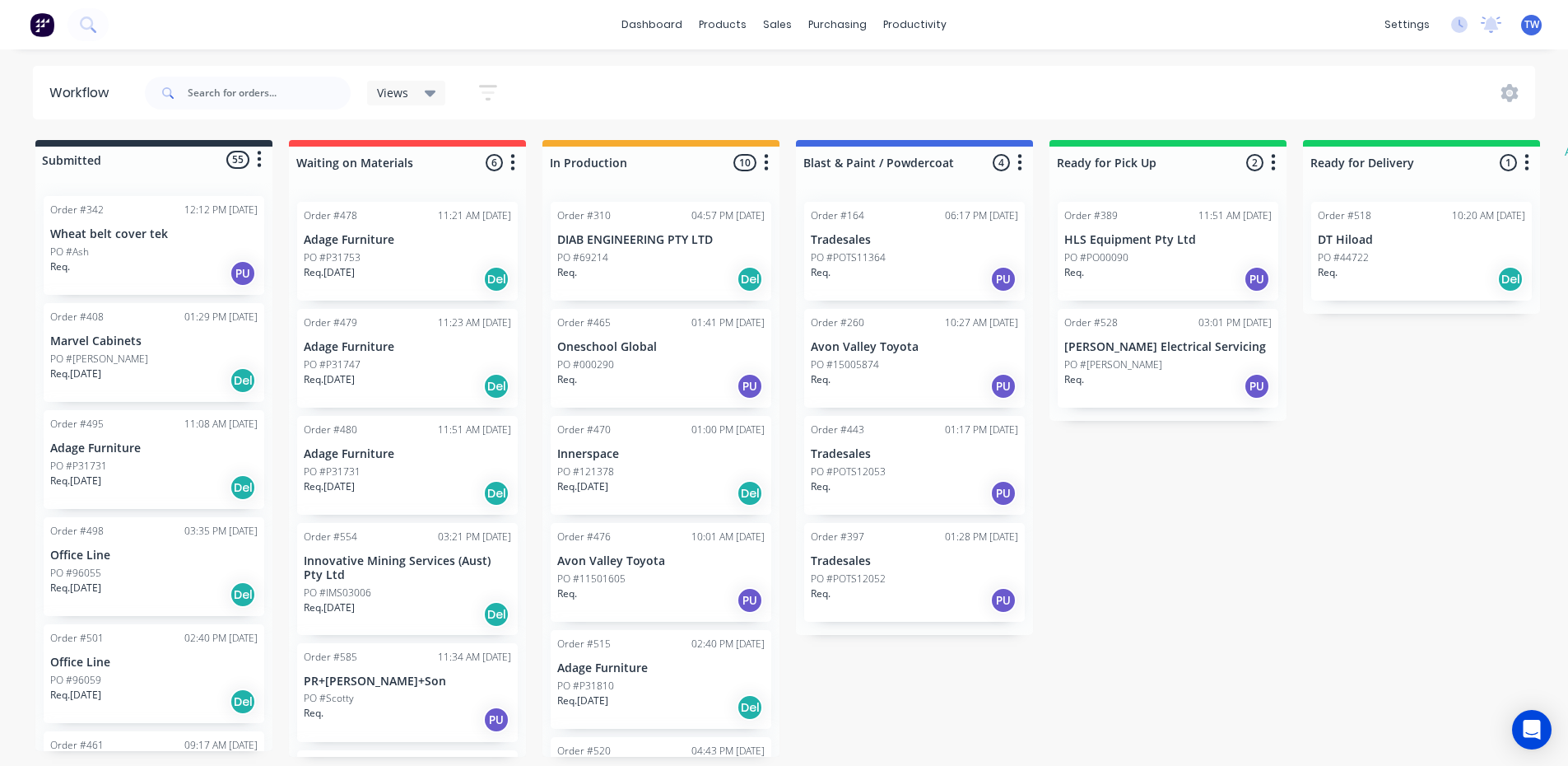
click at [86, 447] on p "Adage Furniture" at bounding box center [153, 448] width 207 height 14
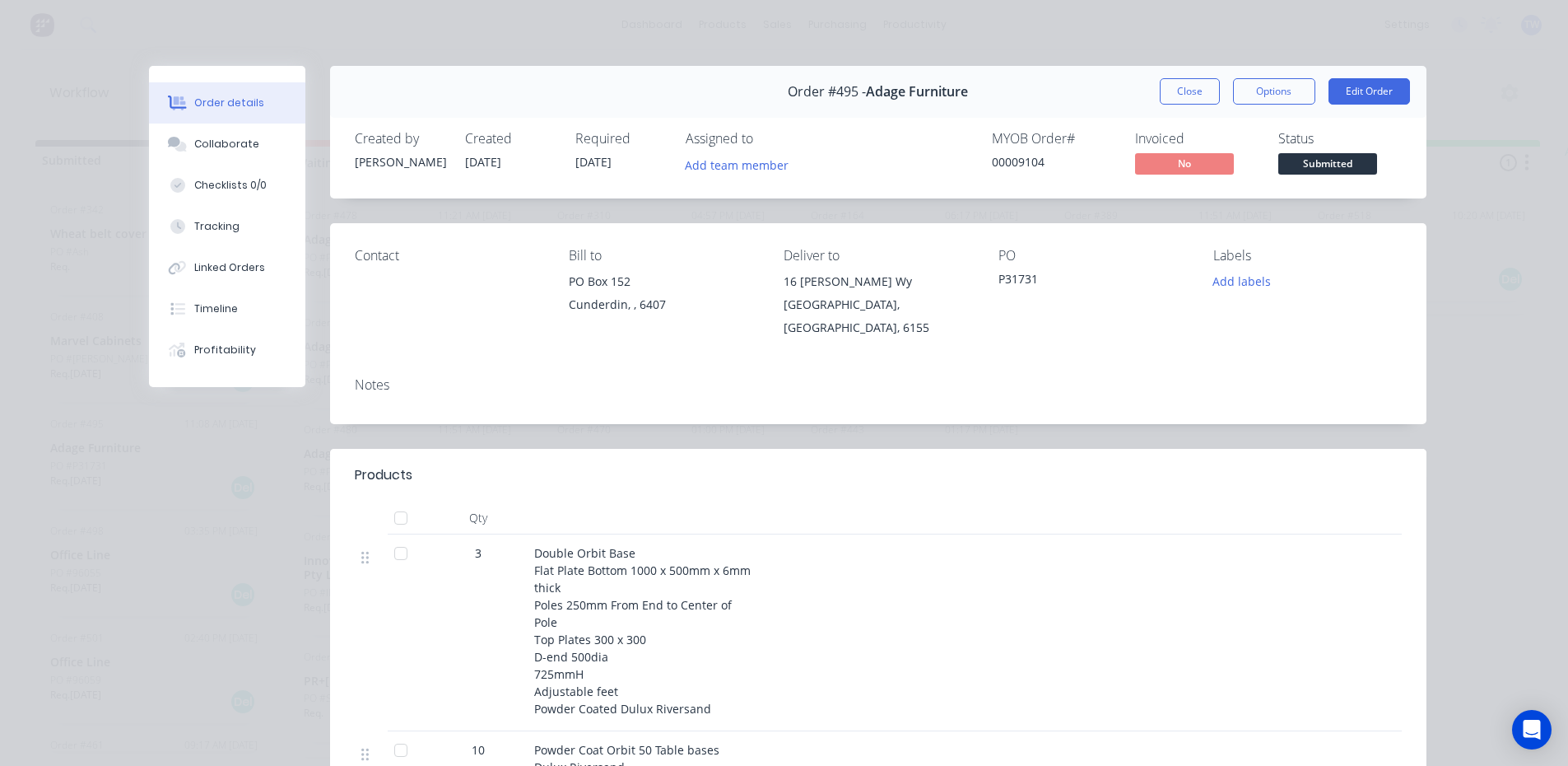
drag, startPoint x: 1195, startPoint y: 85, endPoint x: 1164, endPoint y: 99, distance: 34.0
click at [1195, 85] on button "Close" at bounding box center [1189, 91] width 61 height 26
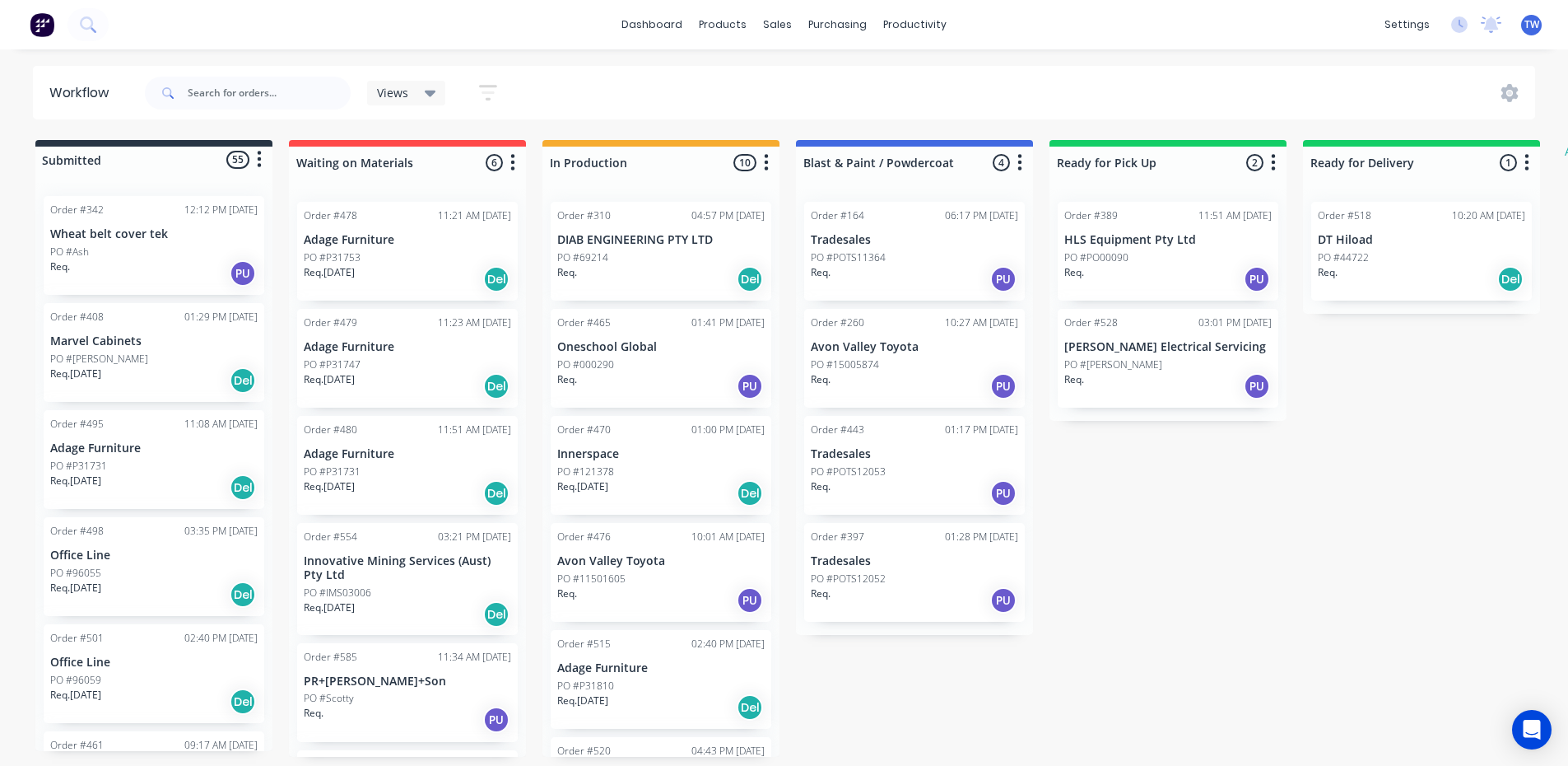
click at [102, 536] on div "Order #498" at bounding box center [76, 531] width 53 height 15
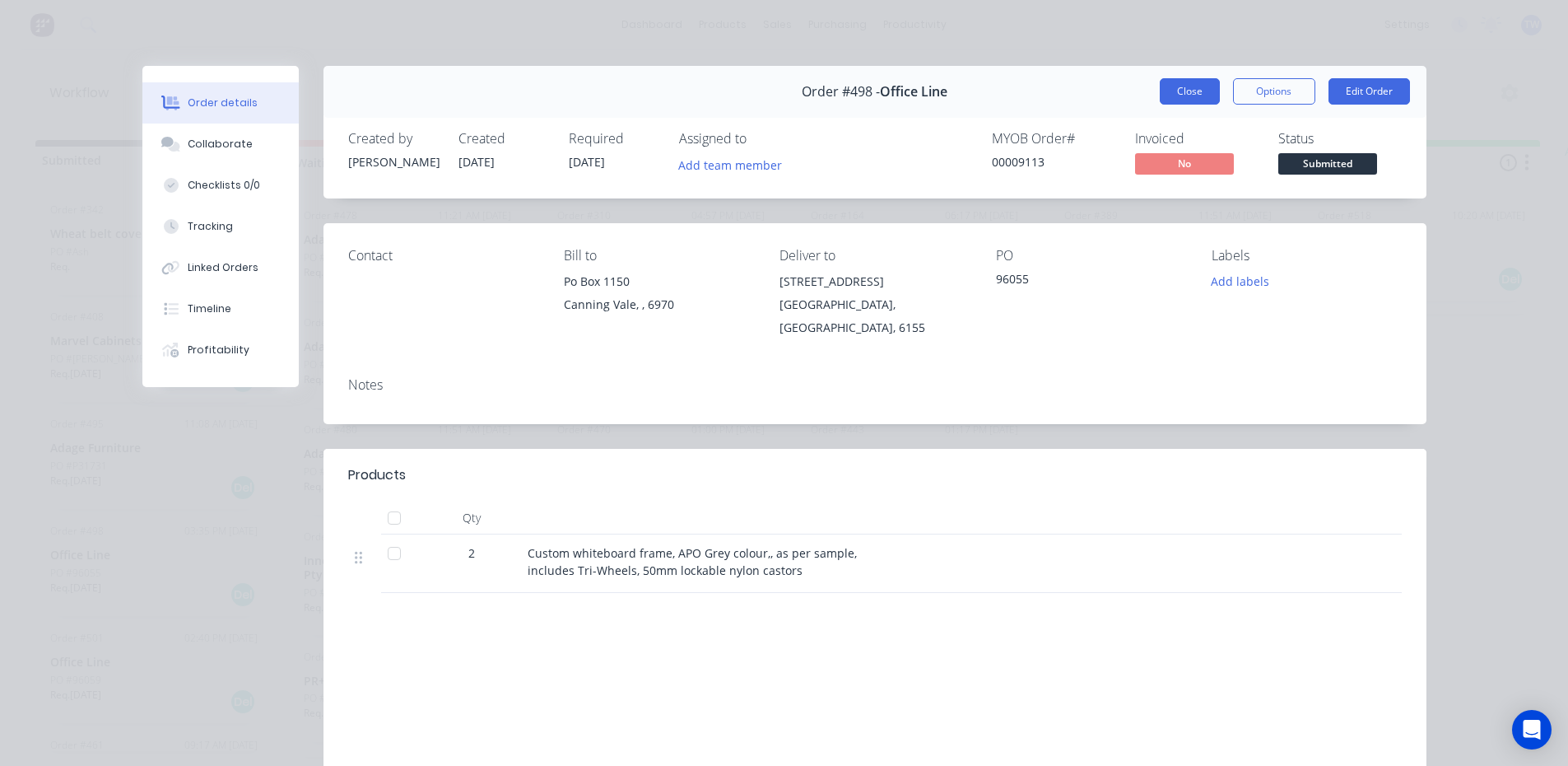
click at [1178, 96] on button "Close" at bounding box center [1189, 91] width 61 height 26
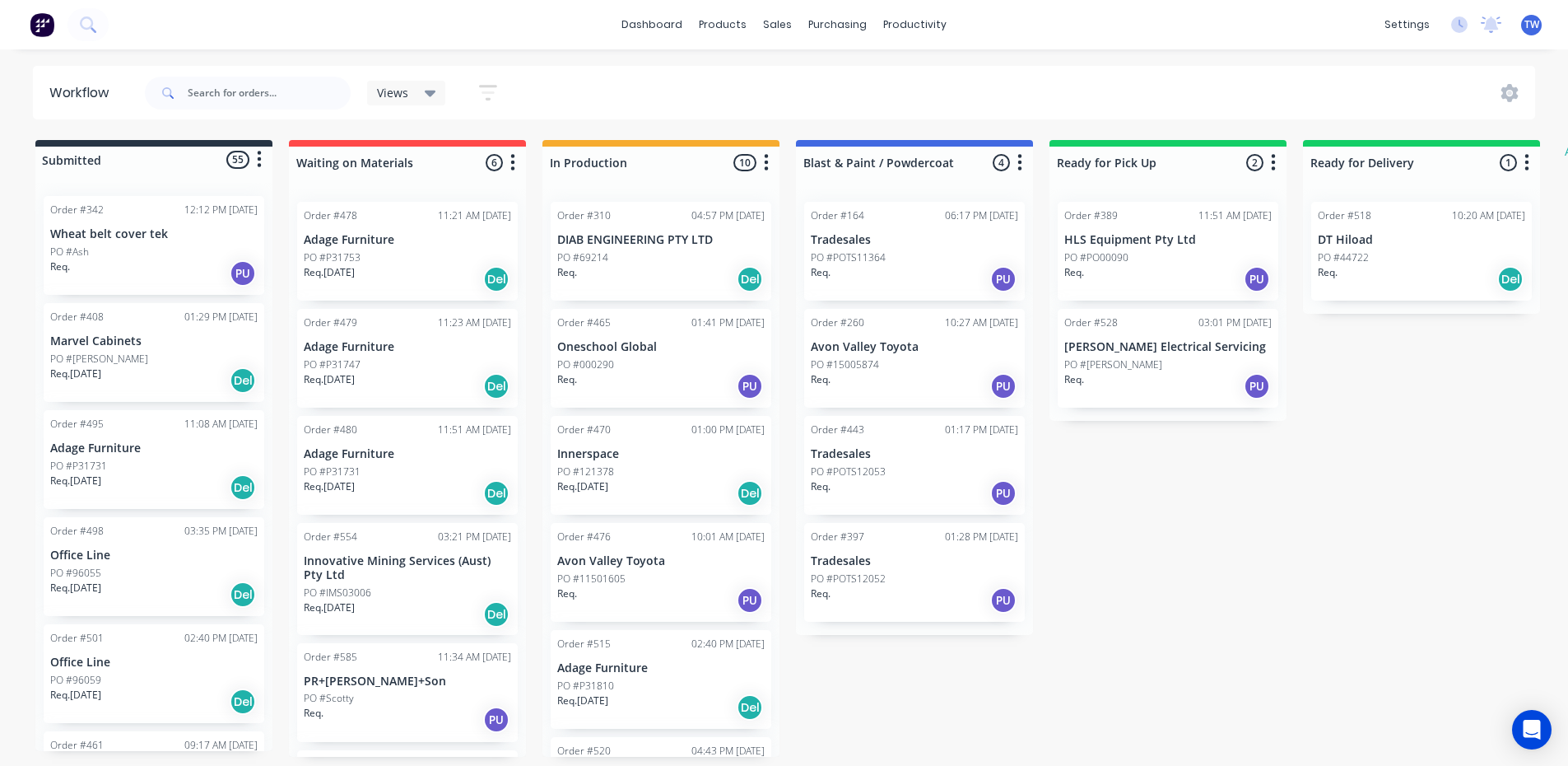
click at [162, 692] on div "Req. [DATE] Del" at bounding box center [153, 702] width 207 height 28
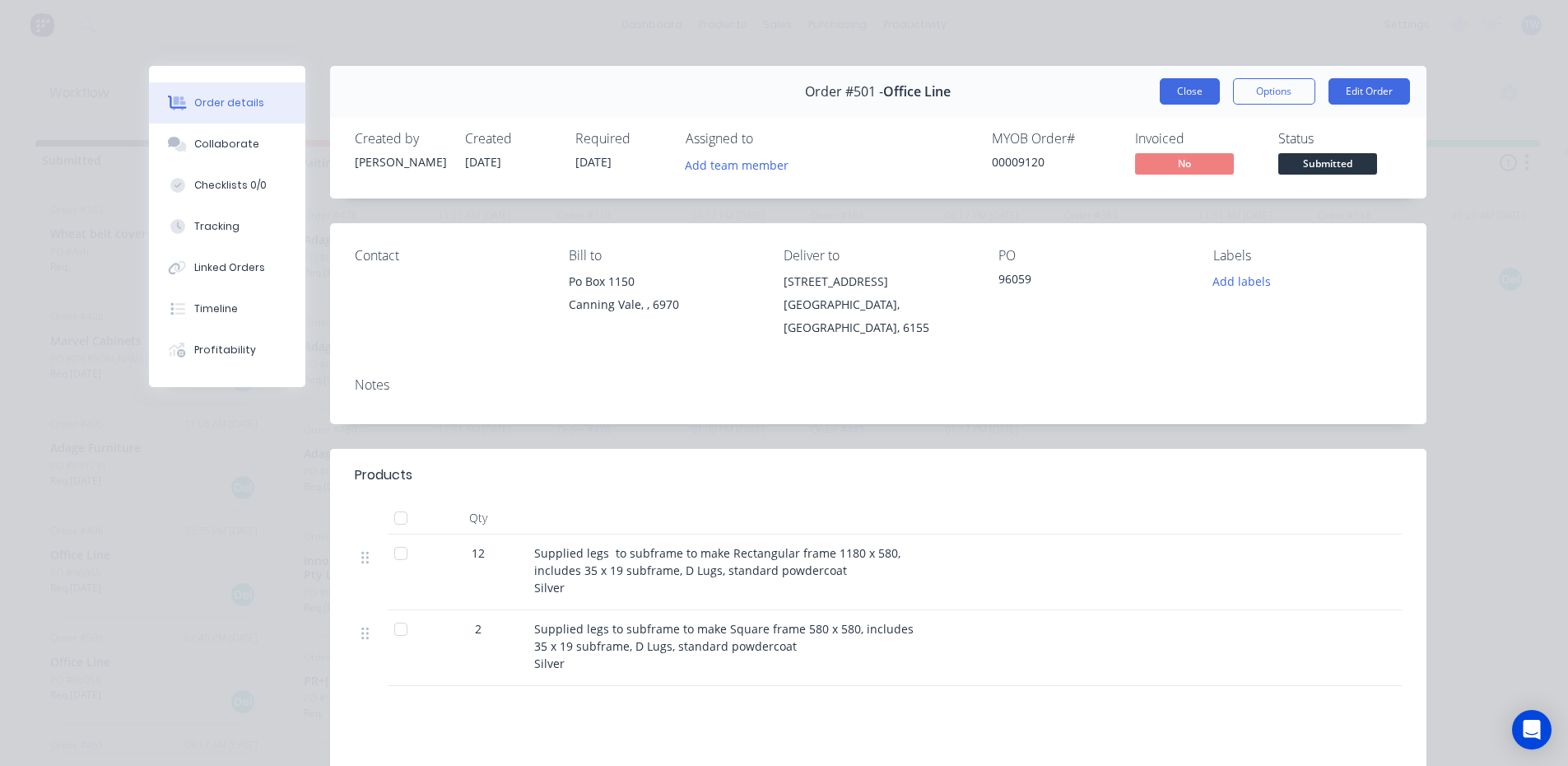
click at [1180, 95] on button "Close" at bounding box center [1189, 91] width 61 height 26
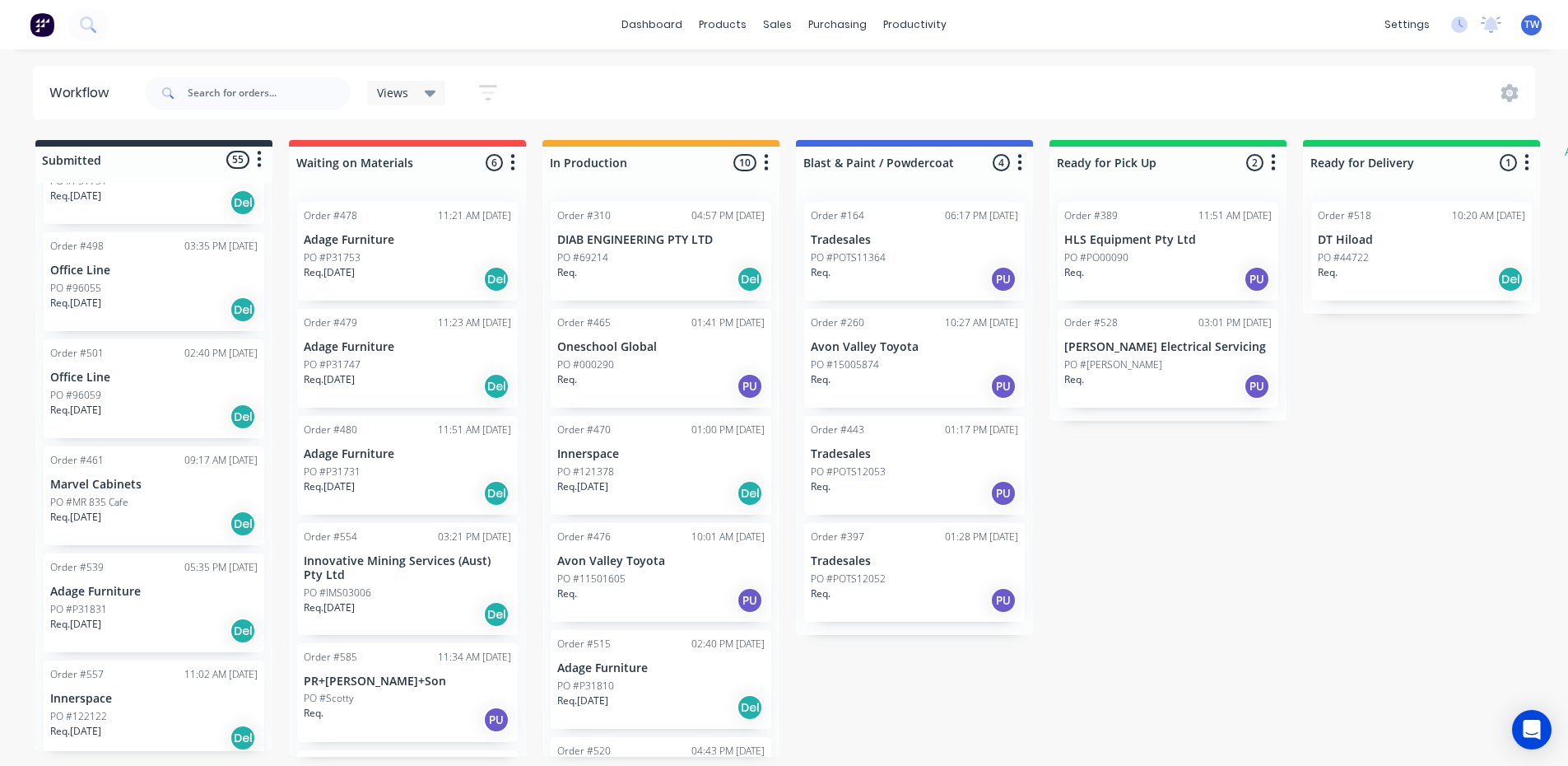
scroll to position [329, 0]
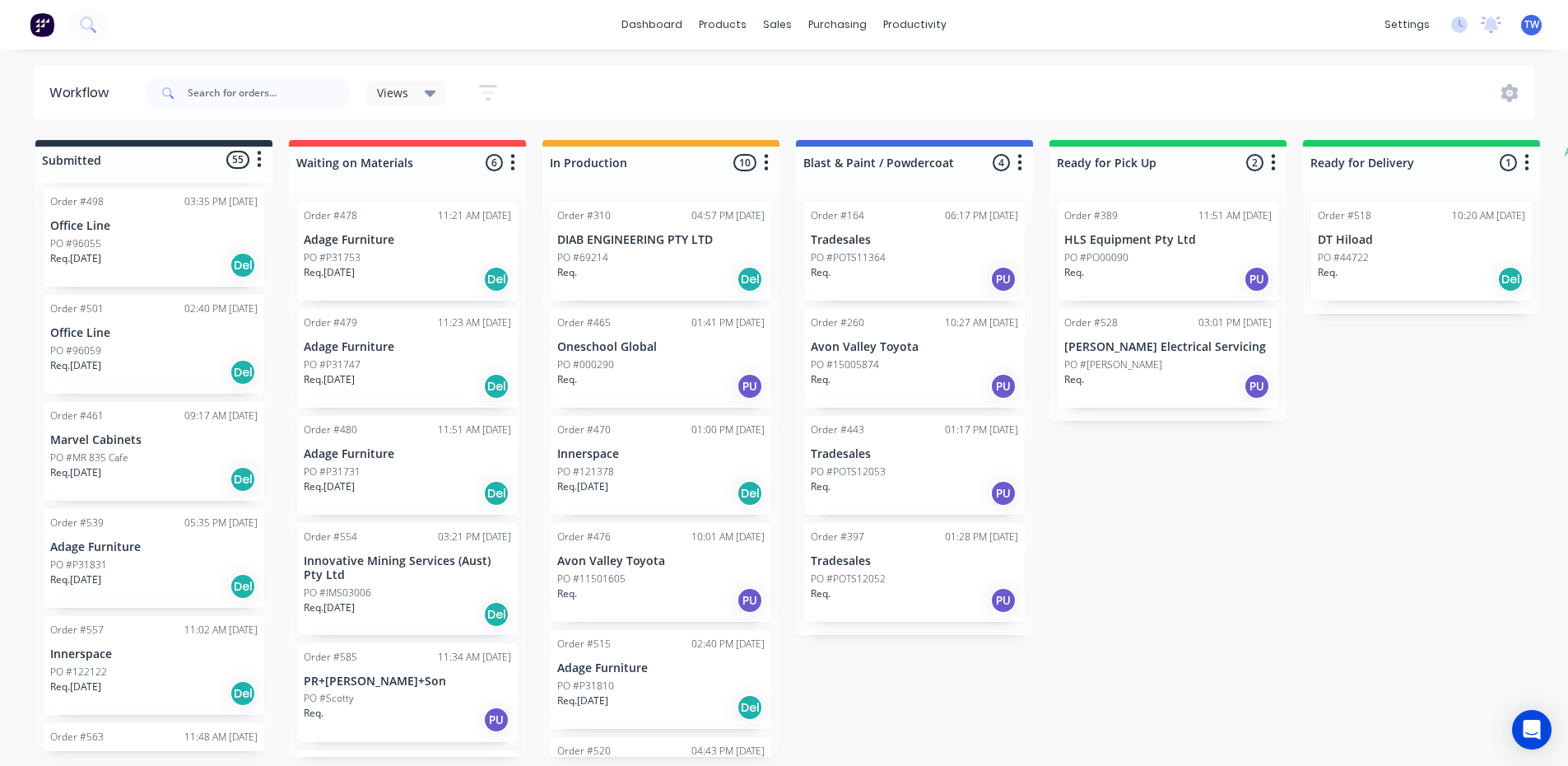
click at [130, 501] on div "Order #342 12:12 PM [DATE] Wheat belt cover tek PO #Ash Req. PU Order #408 01:2…" at bounding box center [153, 466] width 237 height 568
click at [134, 490] on div "Req. [DATE] Del" at bounding box center [153, 479] width 207 height 28
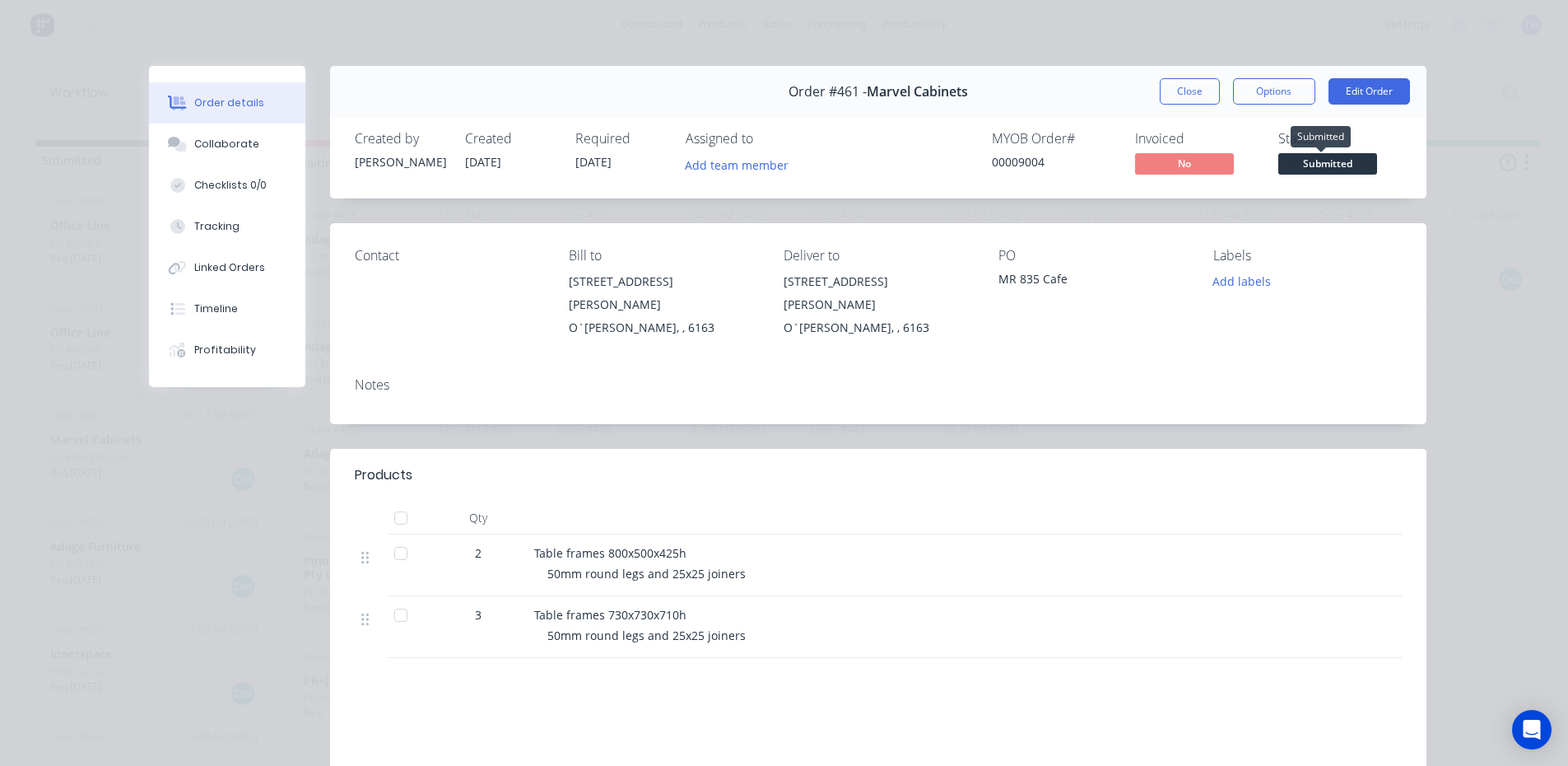
click at [1311, 165] on span "Submitted" at bounding box center [1327, 163] width 99 height 20
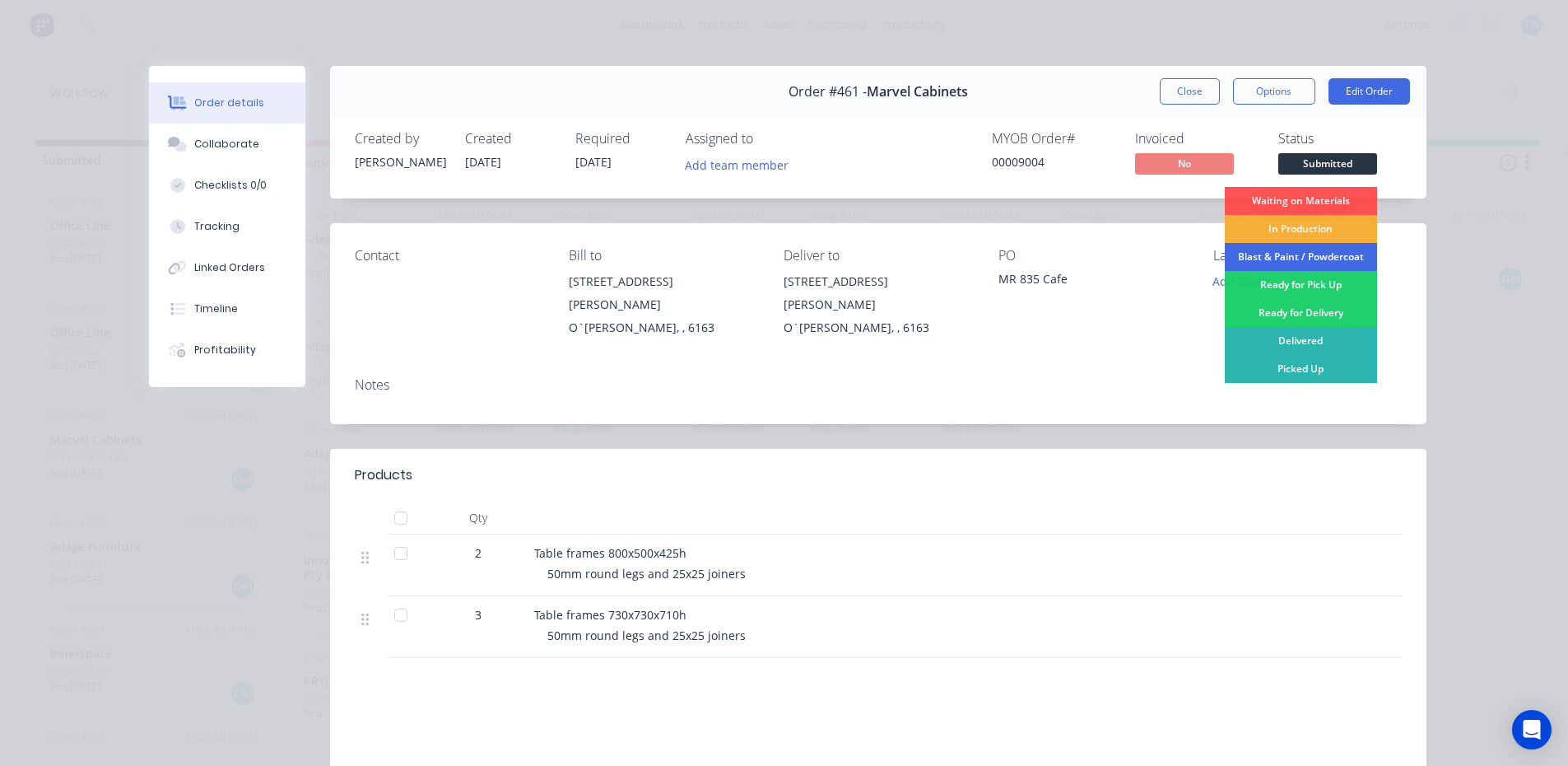
click at [1311, 255] on div "Blast & Paint / Powdercoat" at bounding box center [1301, 257] width 153 height 28
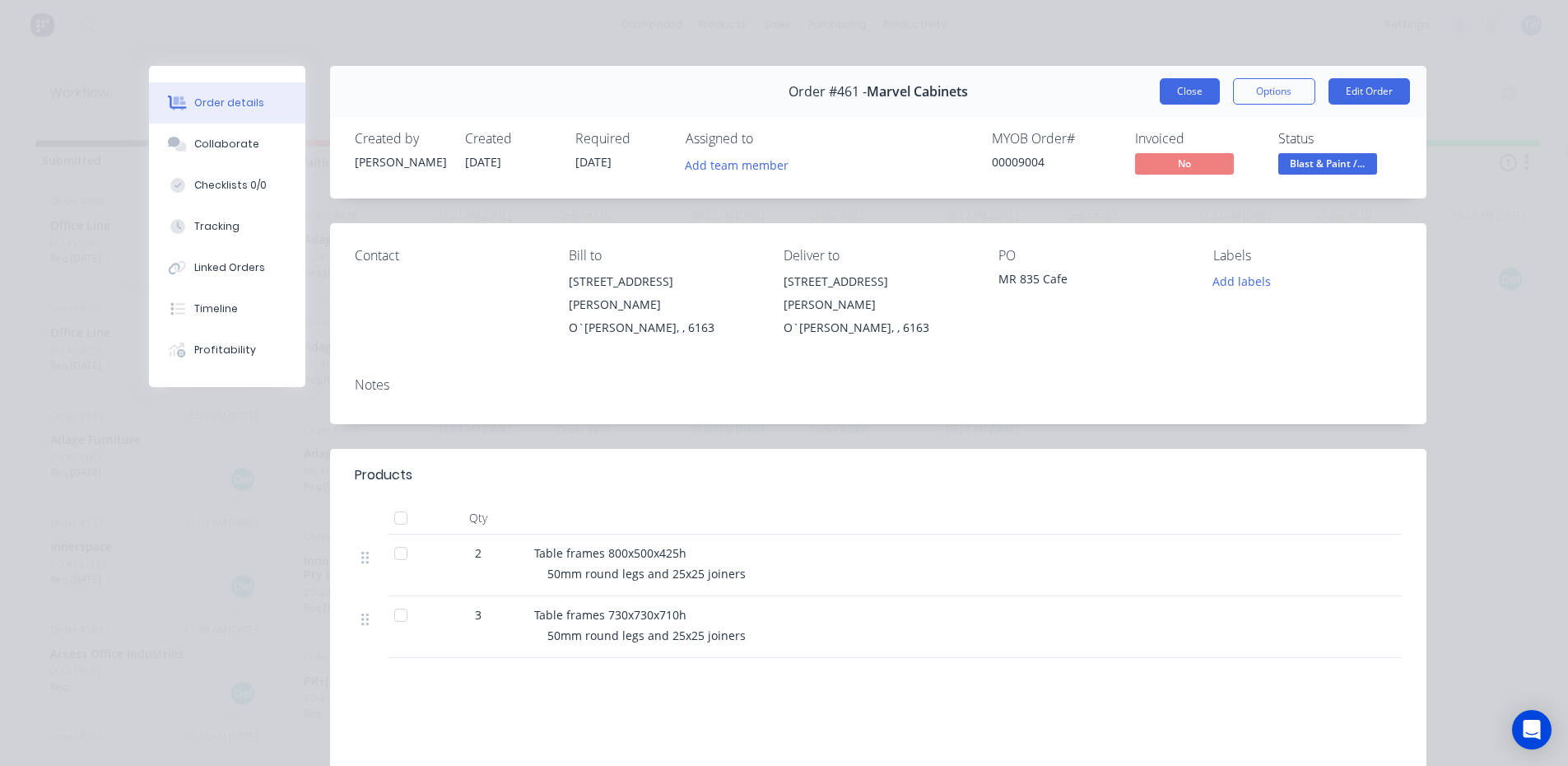
click at [1178, 89] on button "Close" at bounding box center [1189, 91] width 61 height 26
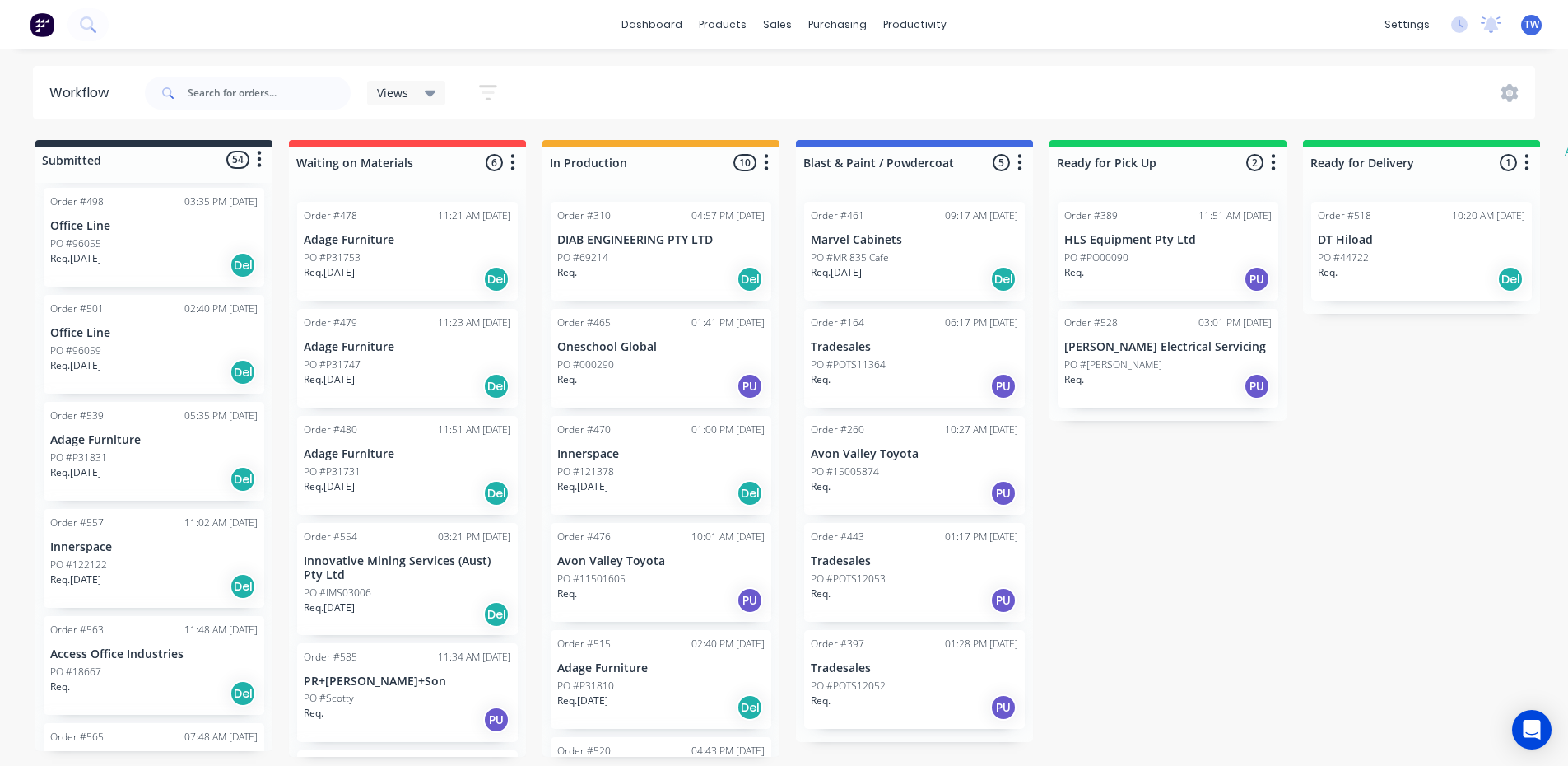
click at [126, 583] on div "Req. [DATE] Del" at bounding box center [153, 586] width 207 height 28
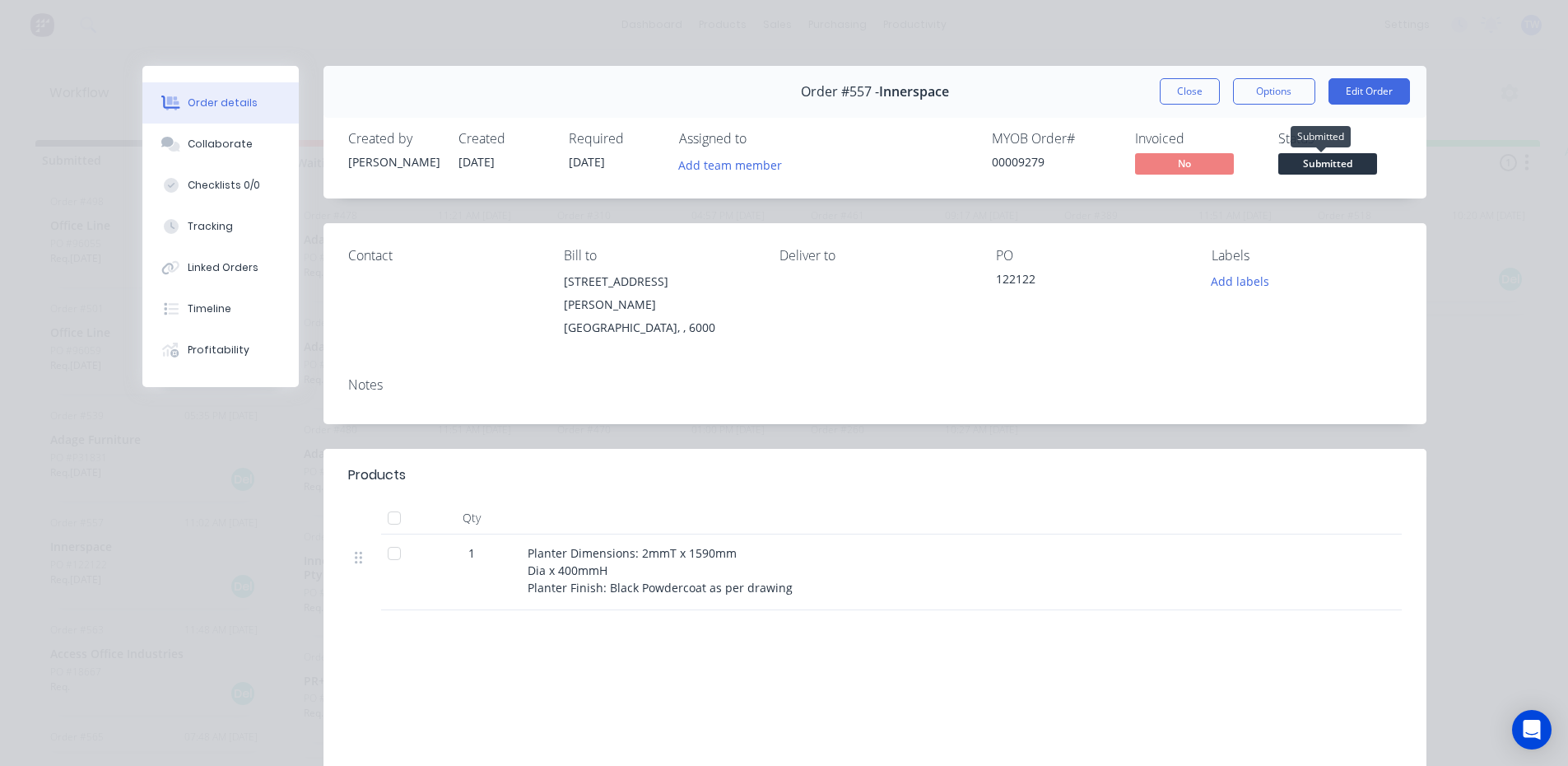
click at [1291, 167] on span "Submitted" at bounding box center [1327, 163] width 99 height 20
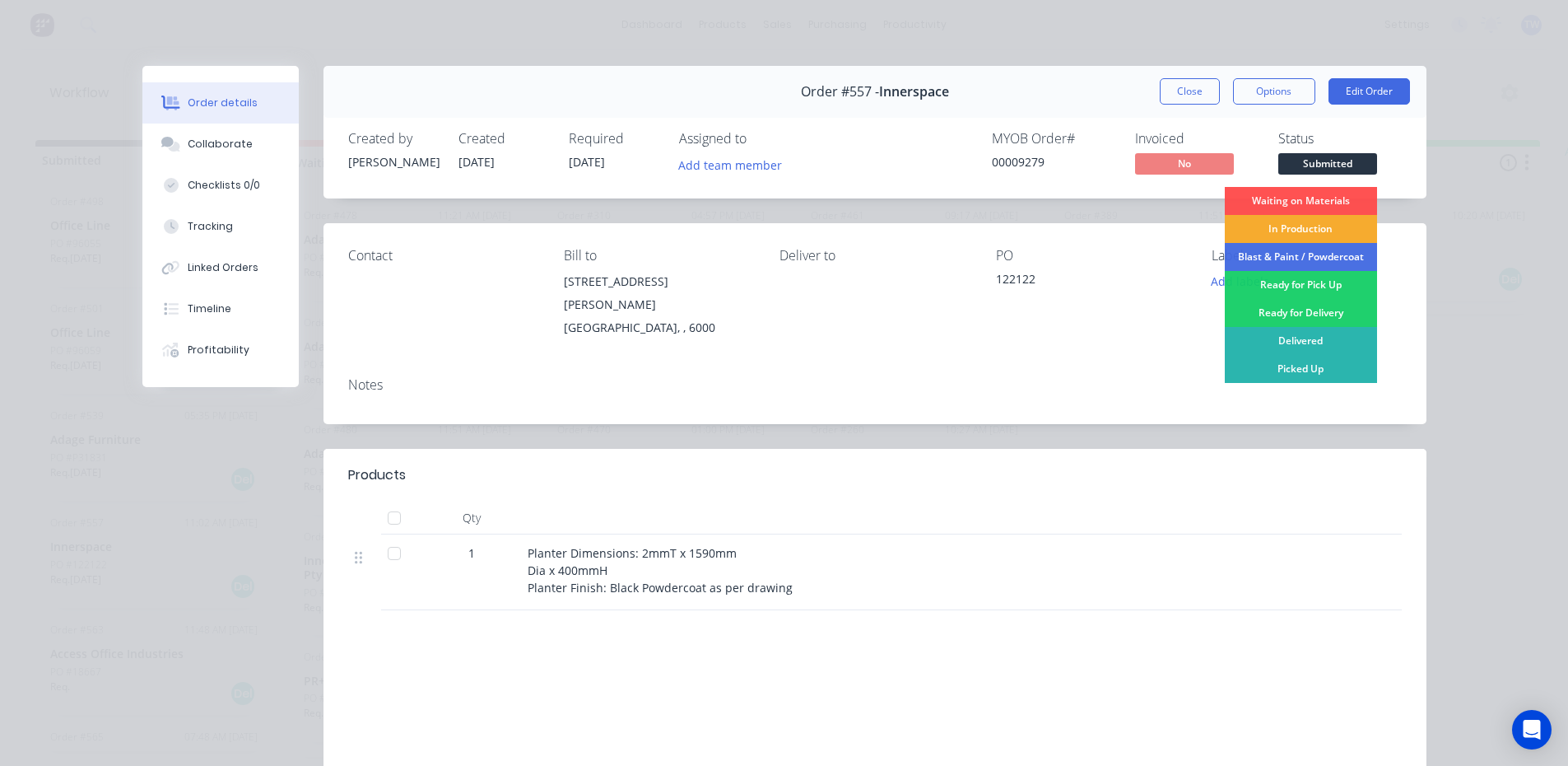
click at [1288, 230] on div "In Production" at bounding box center [1301, 229] width 153 height 28
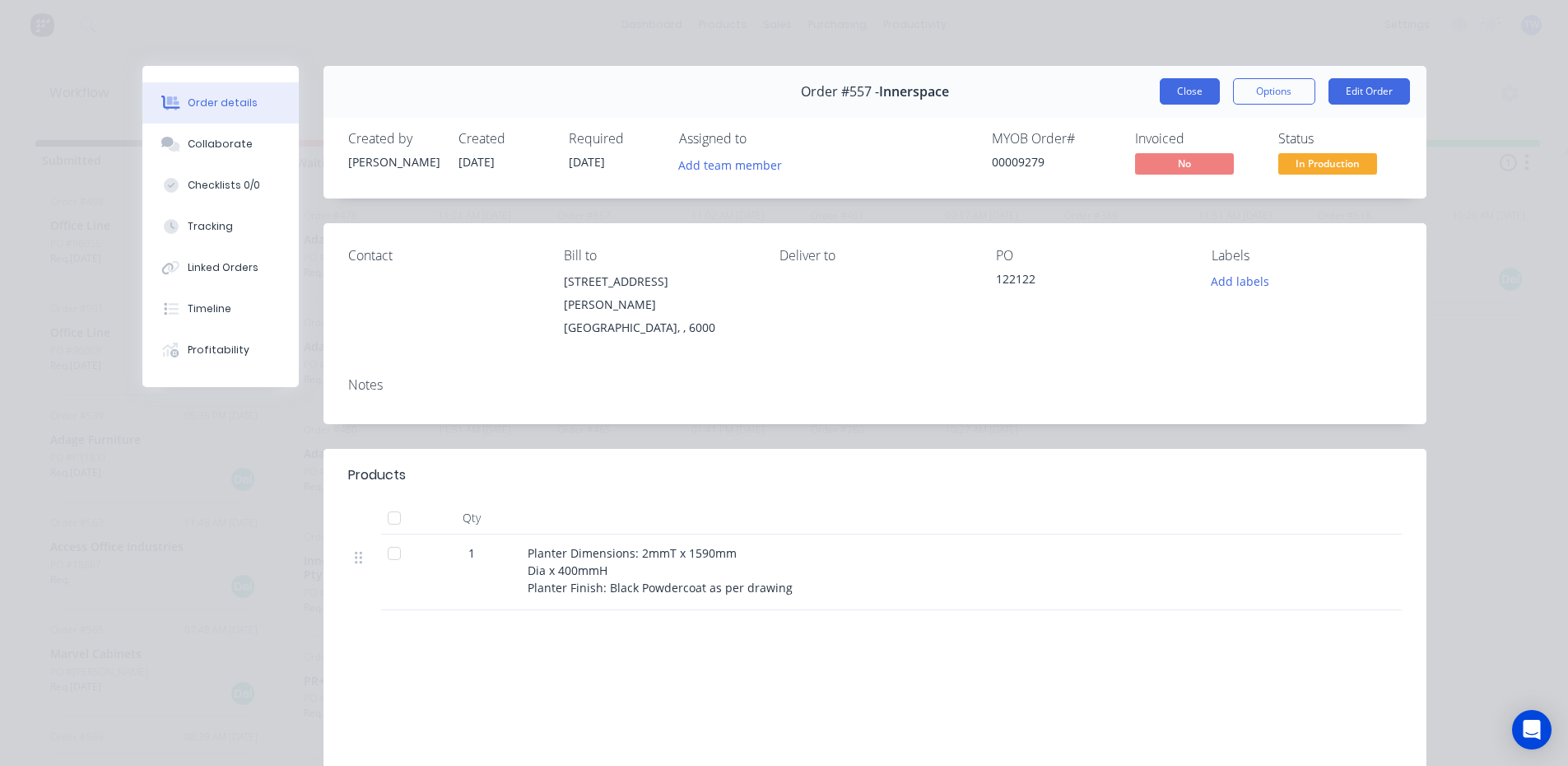
click at [1196, 89] on button "Close" at bounding box center [1189, 91] width 61 height 26
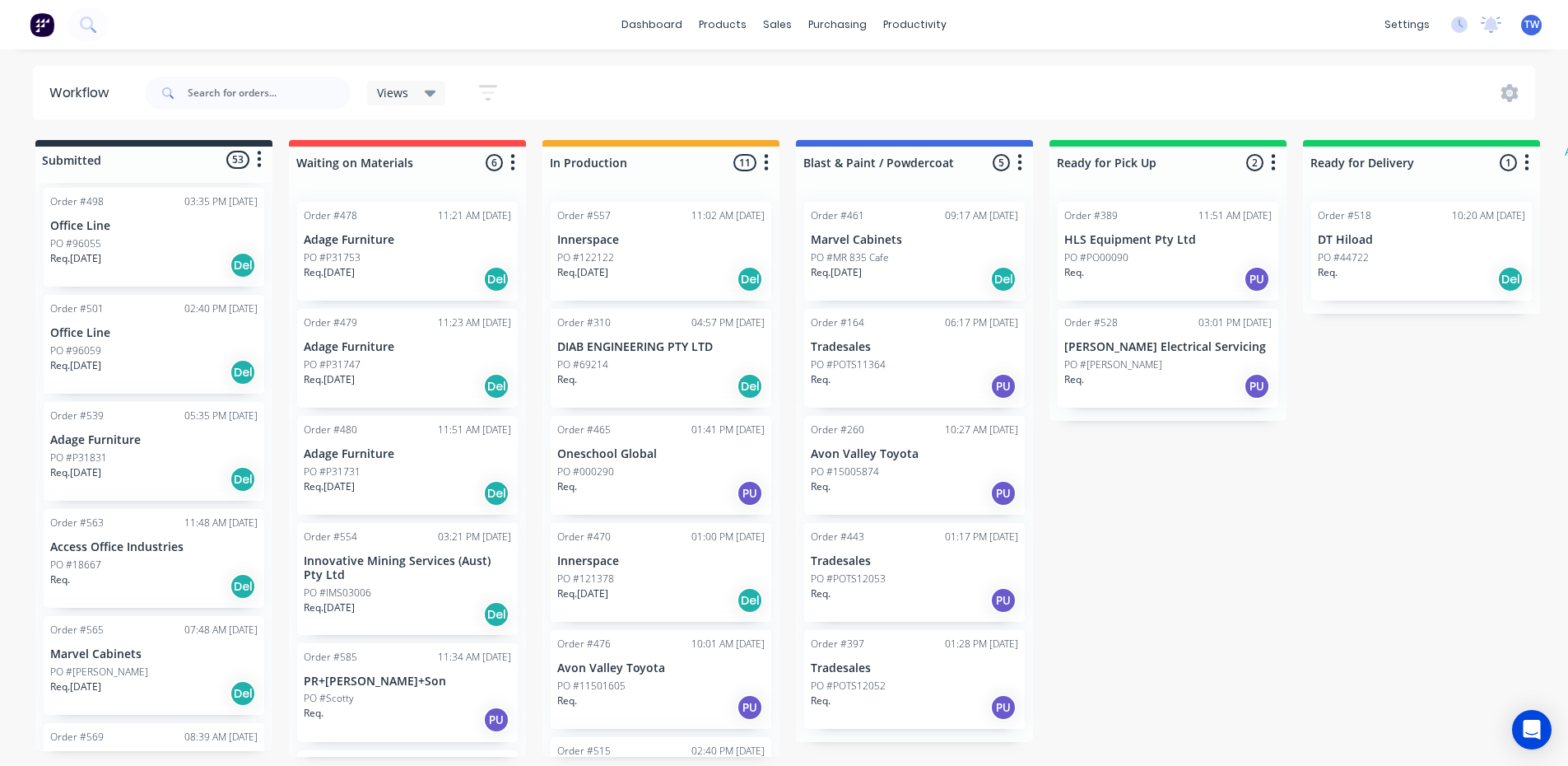
click at [150, 670] on div "PO #[PERSON_NAME]" at bounding box center [153, 671] width 207 height 15
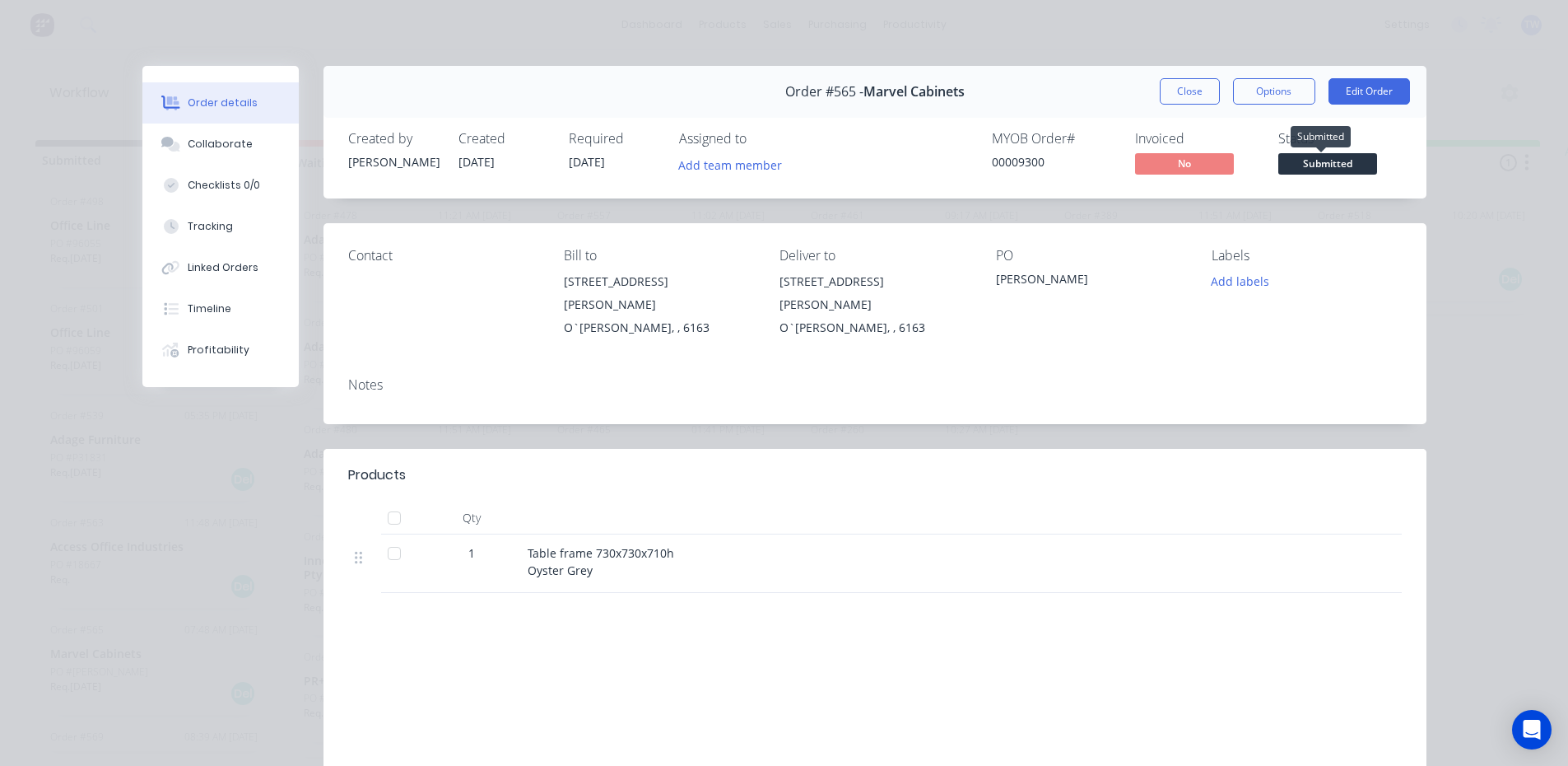
click at [1329, 161] on span "Submitted" at bounding box center [1327, 163] width 99 height 20
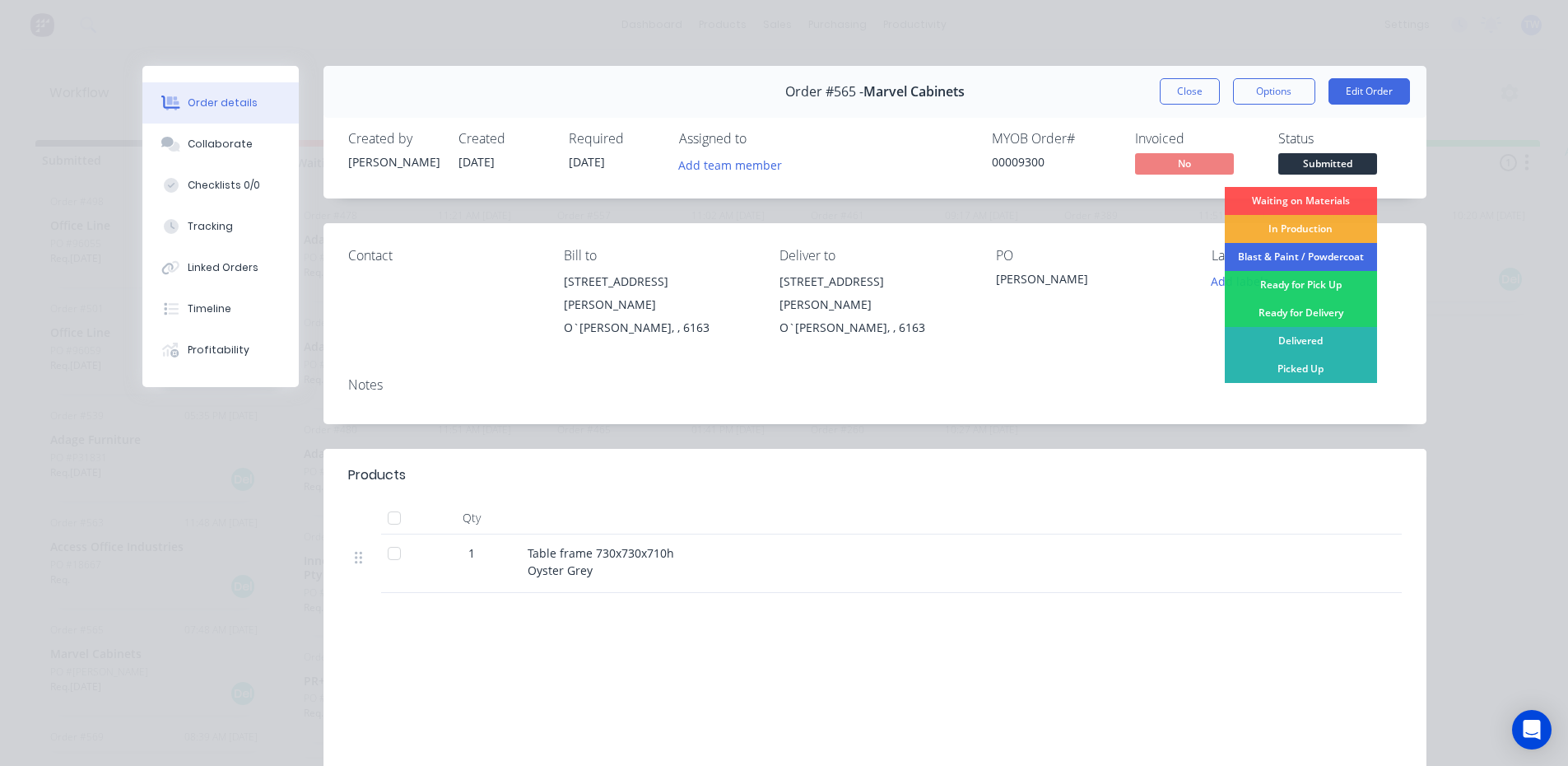
click at [1283, 247] on div "Blast & Paint / Powdercoat" at bounding box center [1301, 257] width 153 height 28
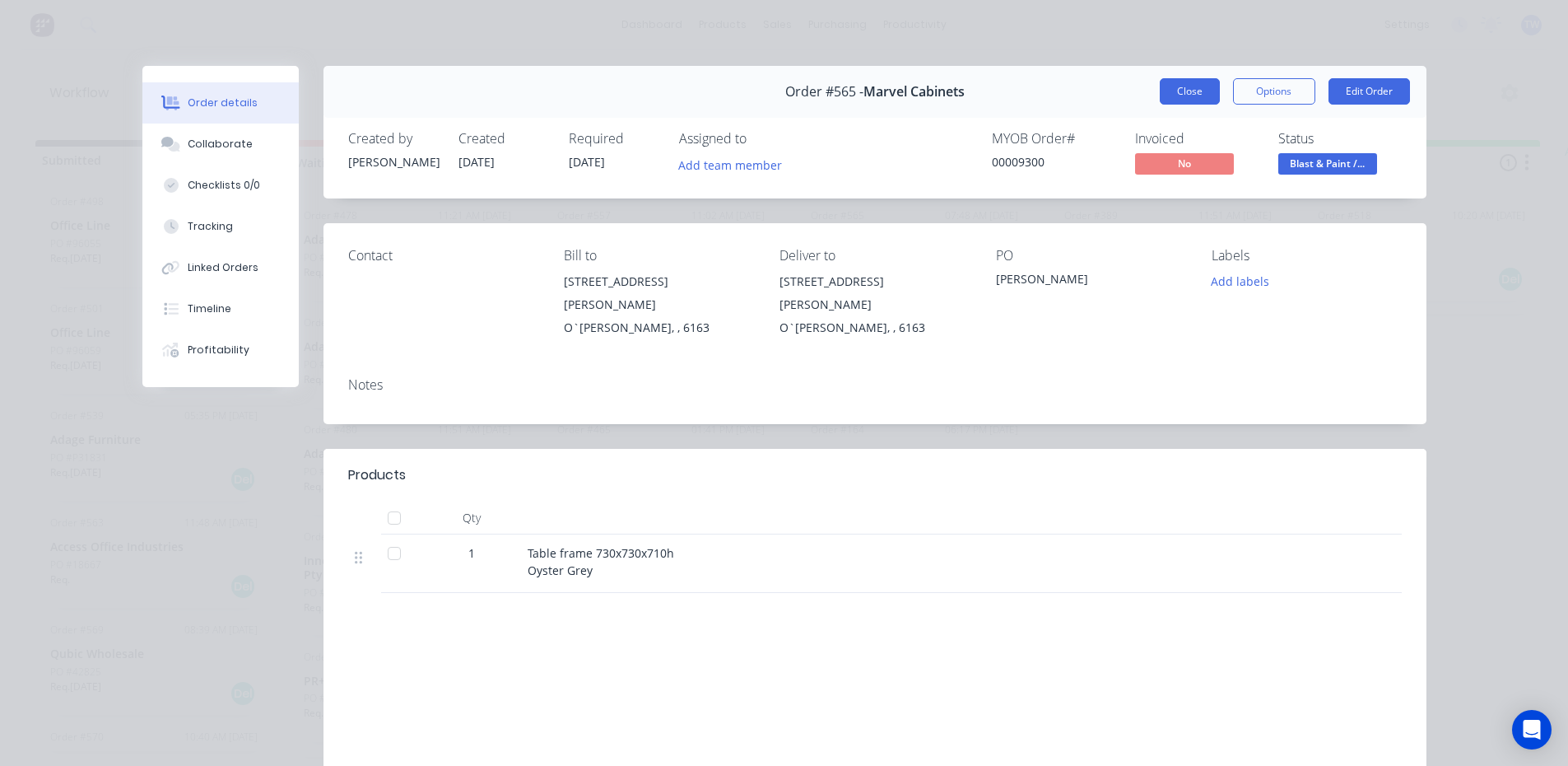
click at [1194, 97] on button "Close" at bounding box center [1189, 91] width 61 height 26
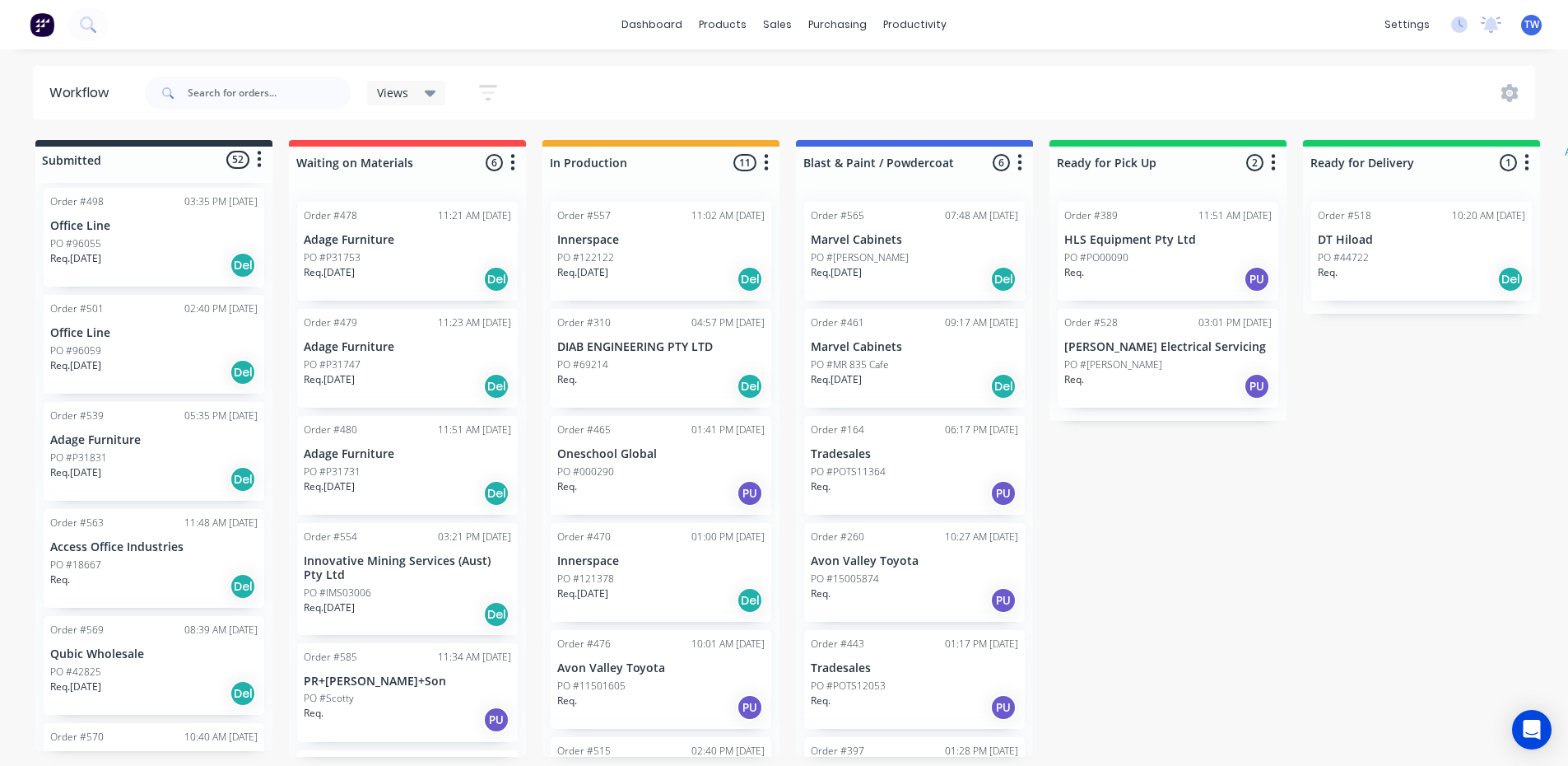
click at [97, 648] on p "Qubic Wholesale" at bounding box center [153, 655] width 207 height 14
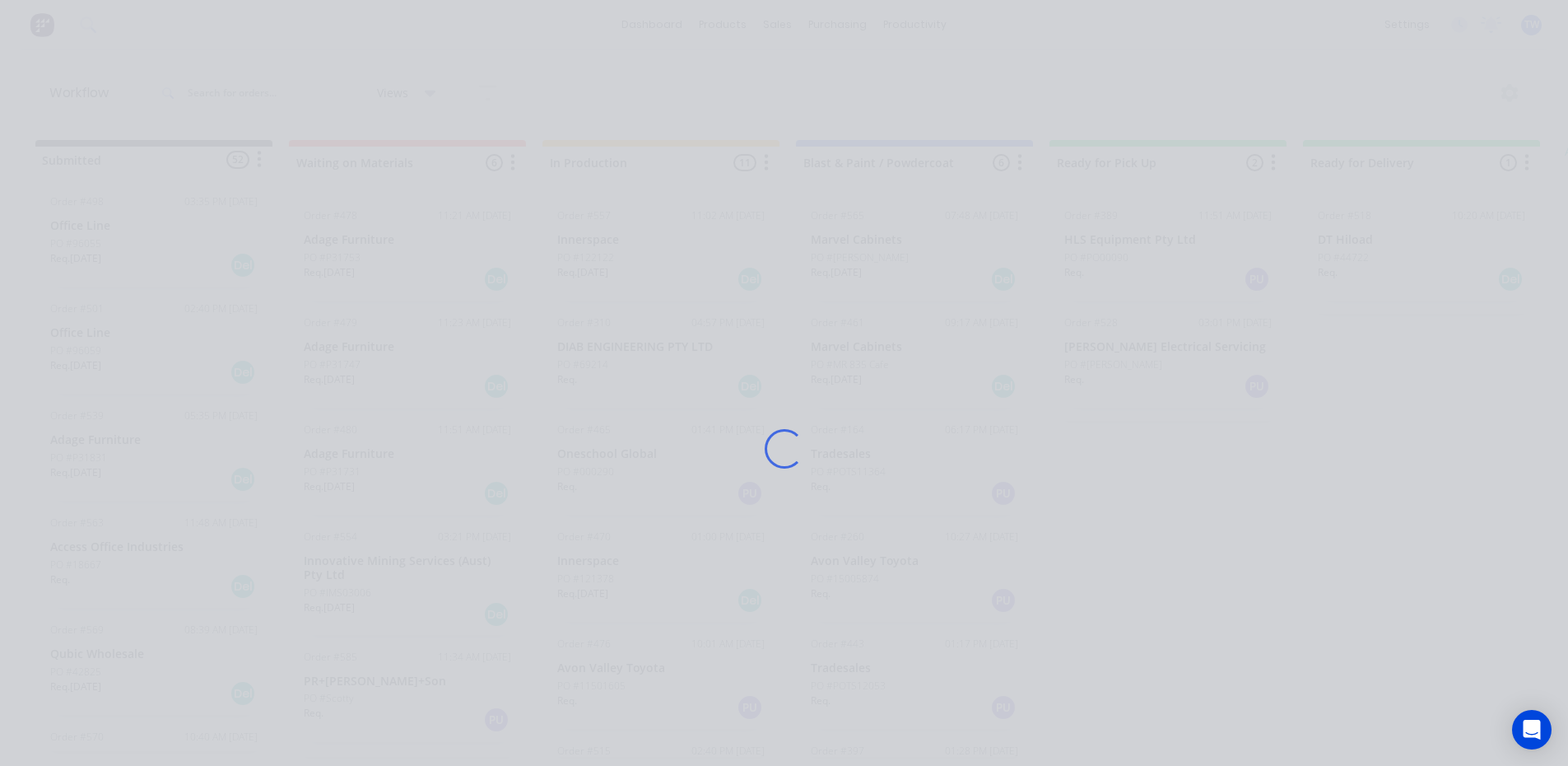
scroll to position [130, 0]
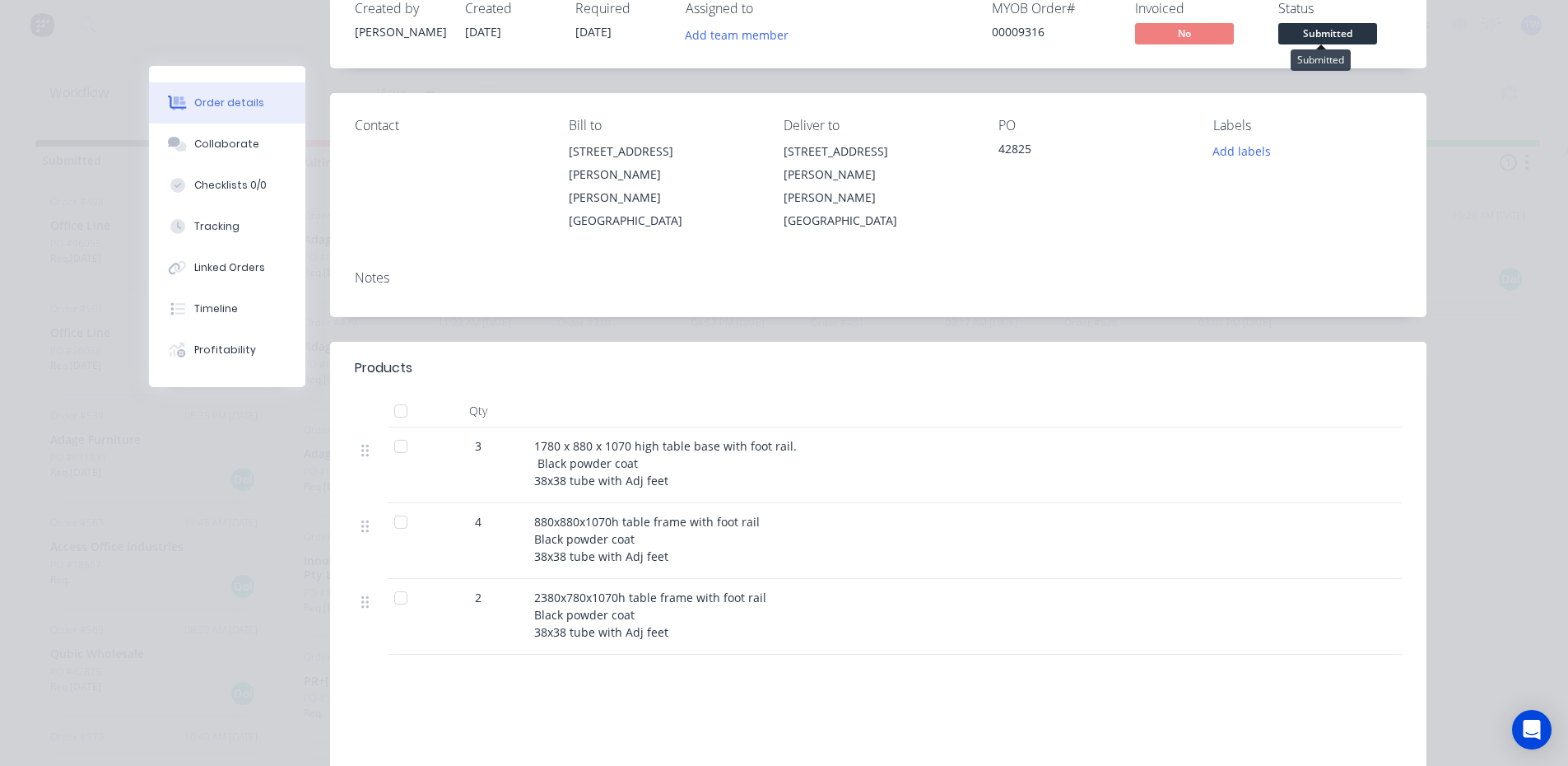
click at [1297, 29] on span "Submitted" at bounding box center [1327, 32] width 99 height 20
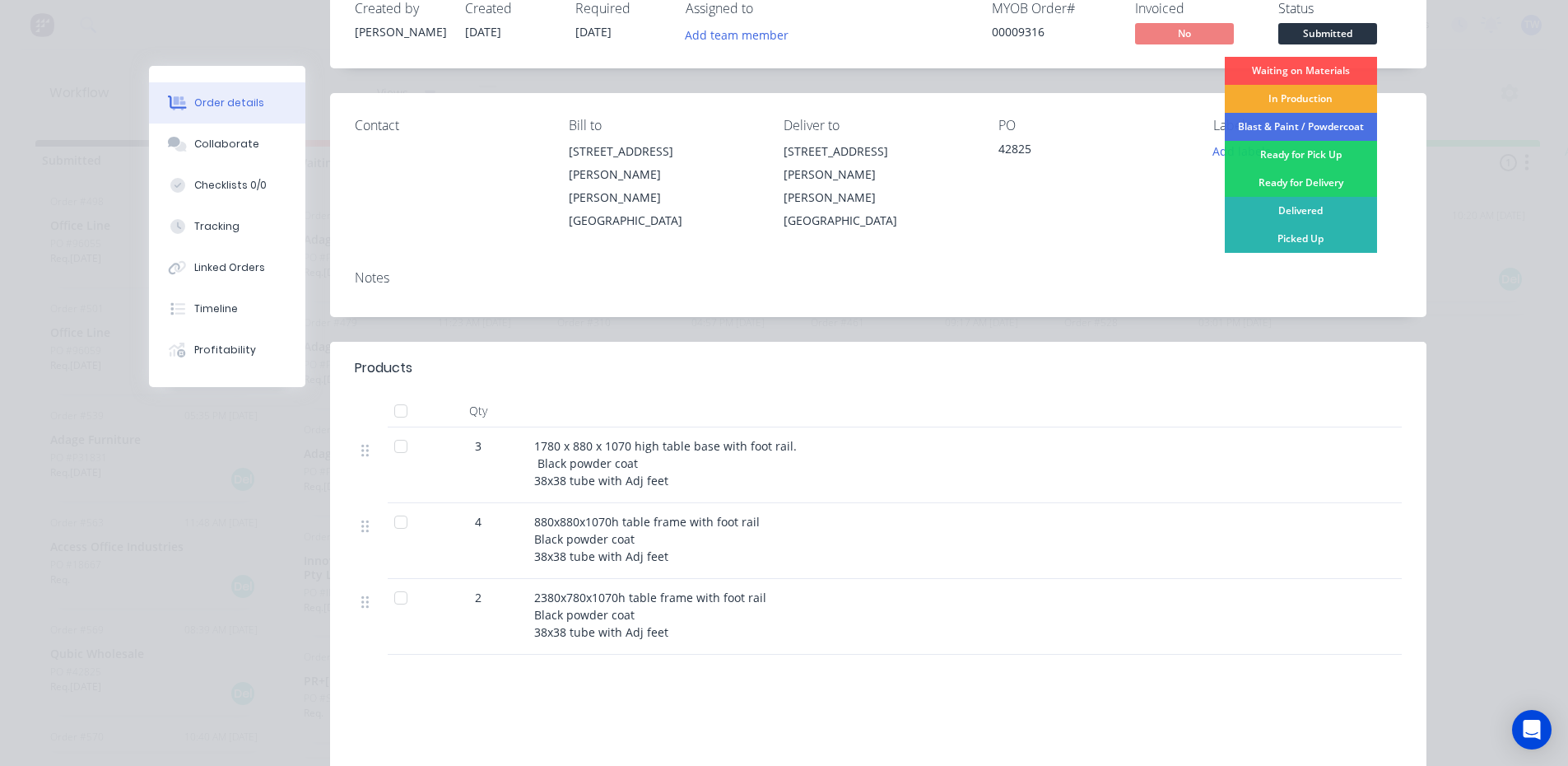
click at [1315, 94] on div "In Production" at bounding box center [1301, 99] width 153 height 28
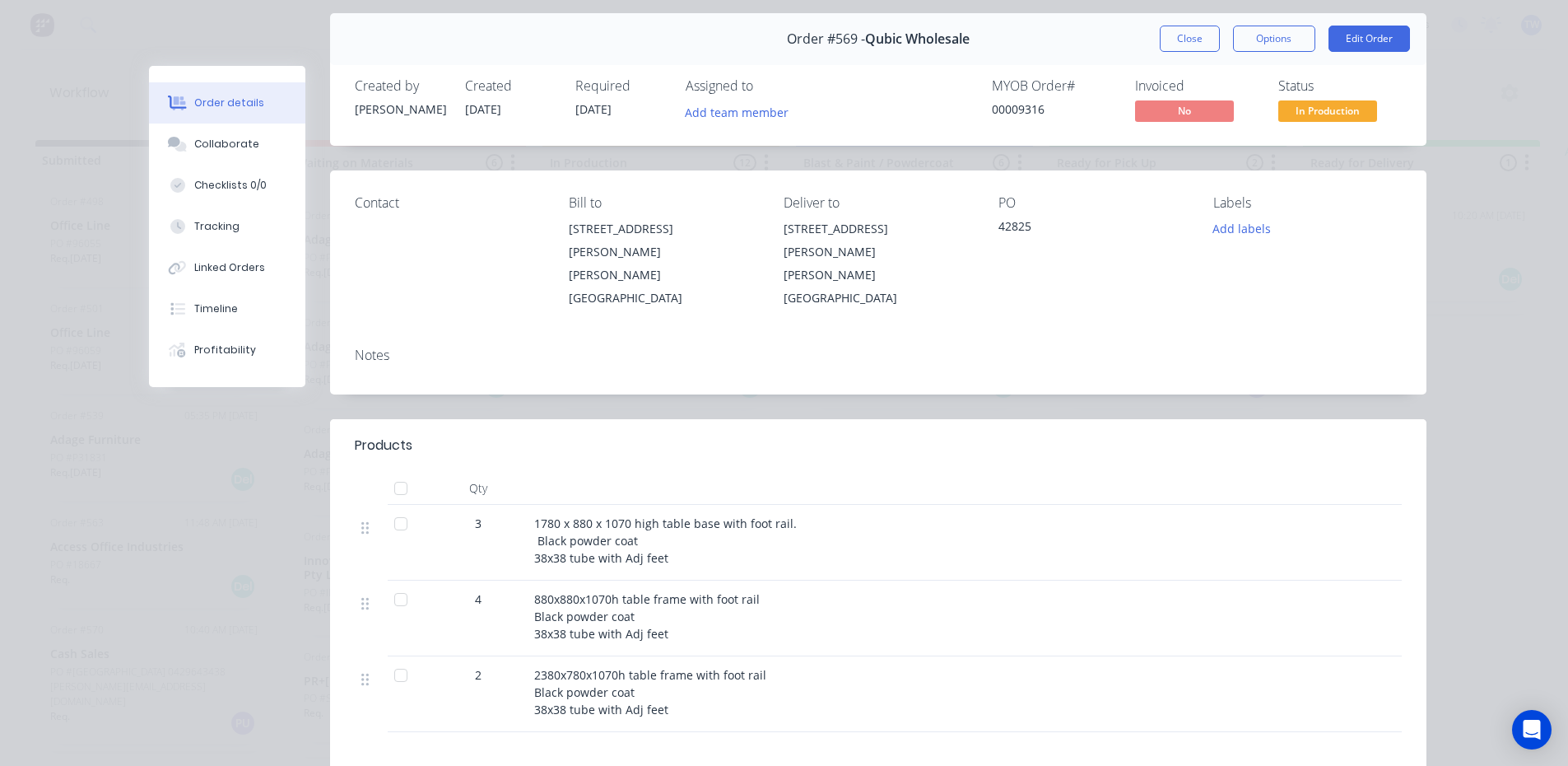
scroll to position [0, 0]
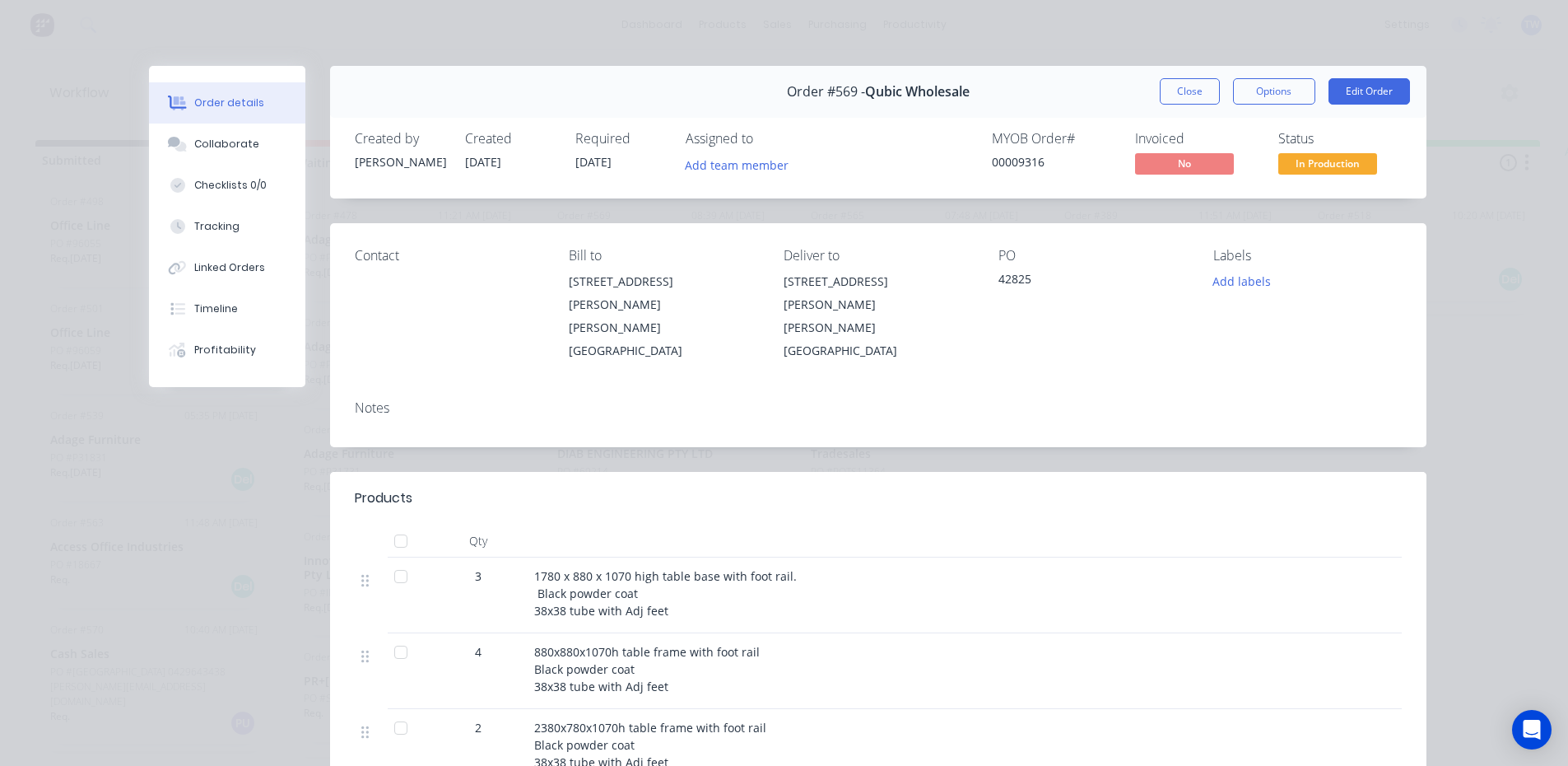
drag, startPoint x: 1192, startPoint y: 102, endPoint x: 1131, endPoint y: 121, distance: 63.9
click at [1191, 102] on button "Close" at bounding box center [1189, 91] width 61 height 26
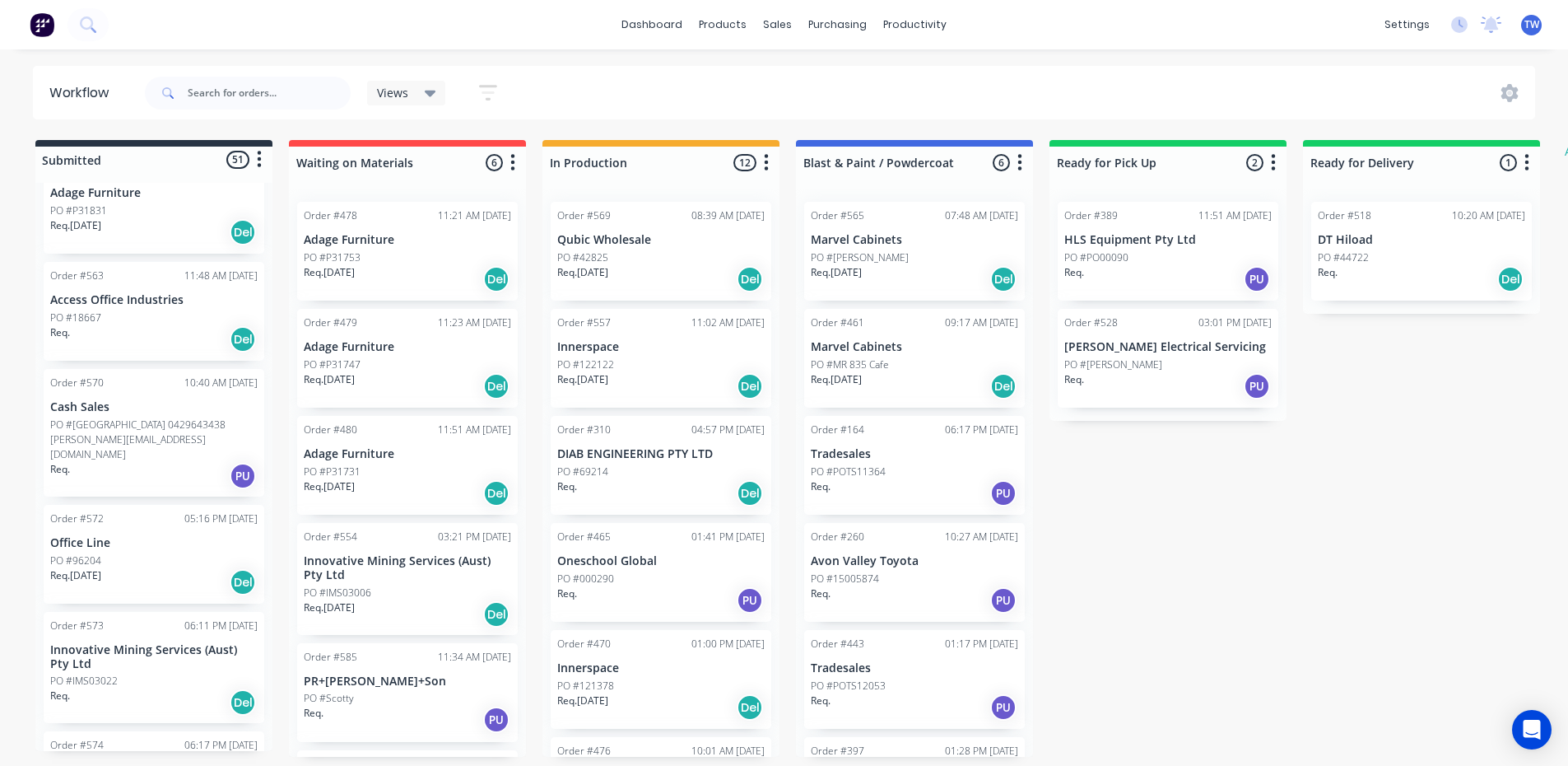
scroll to position [659, 0]
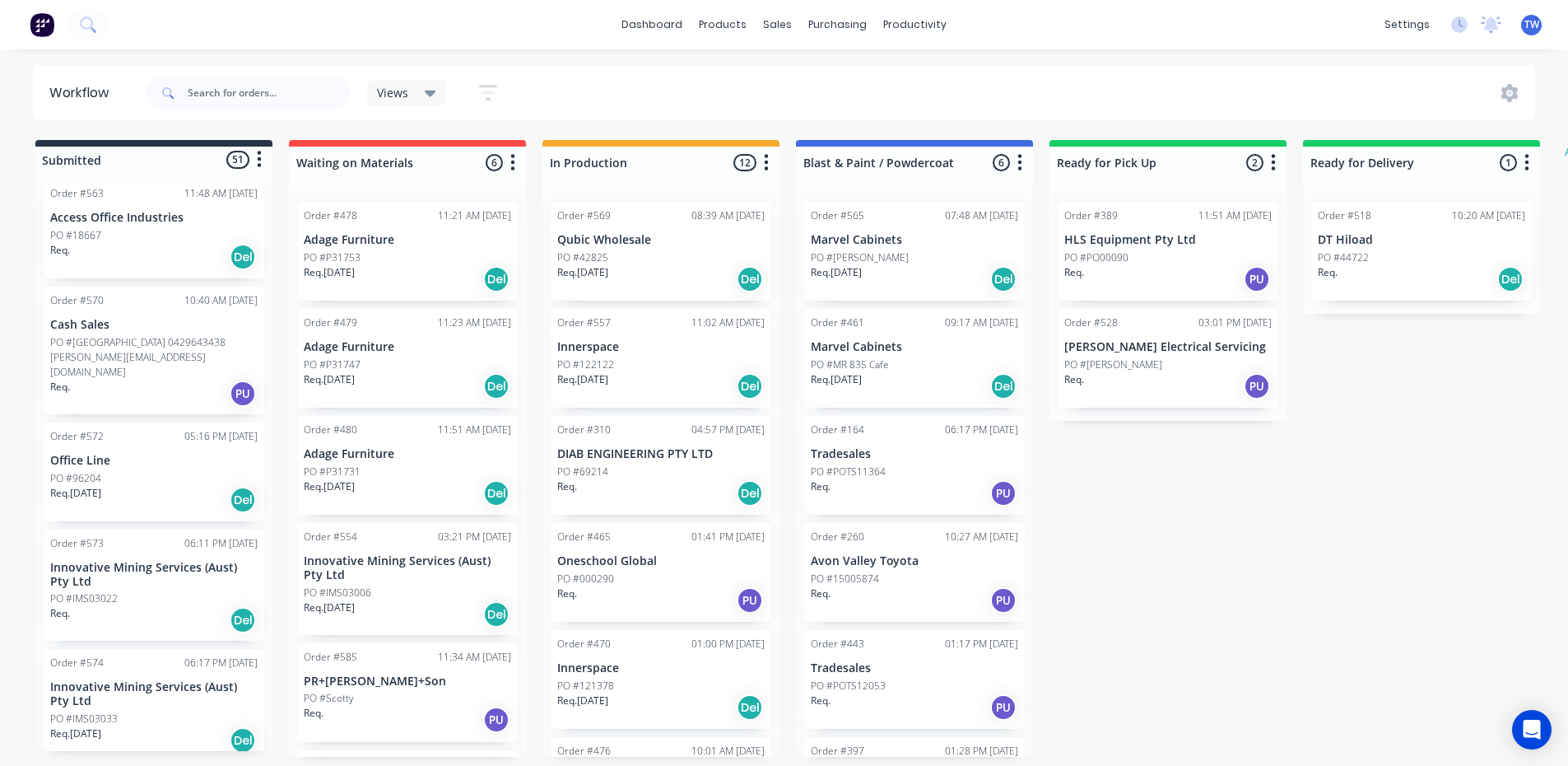
click at [132, 486] on div "Req. [DATE] Del" at bounding box center [153, 500] width 207 height 28
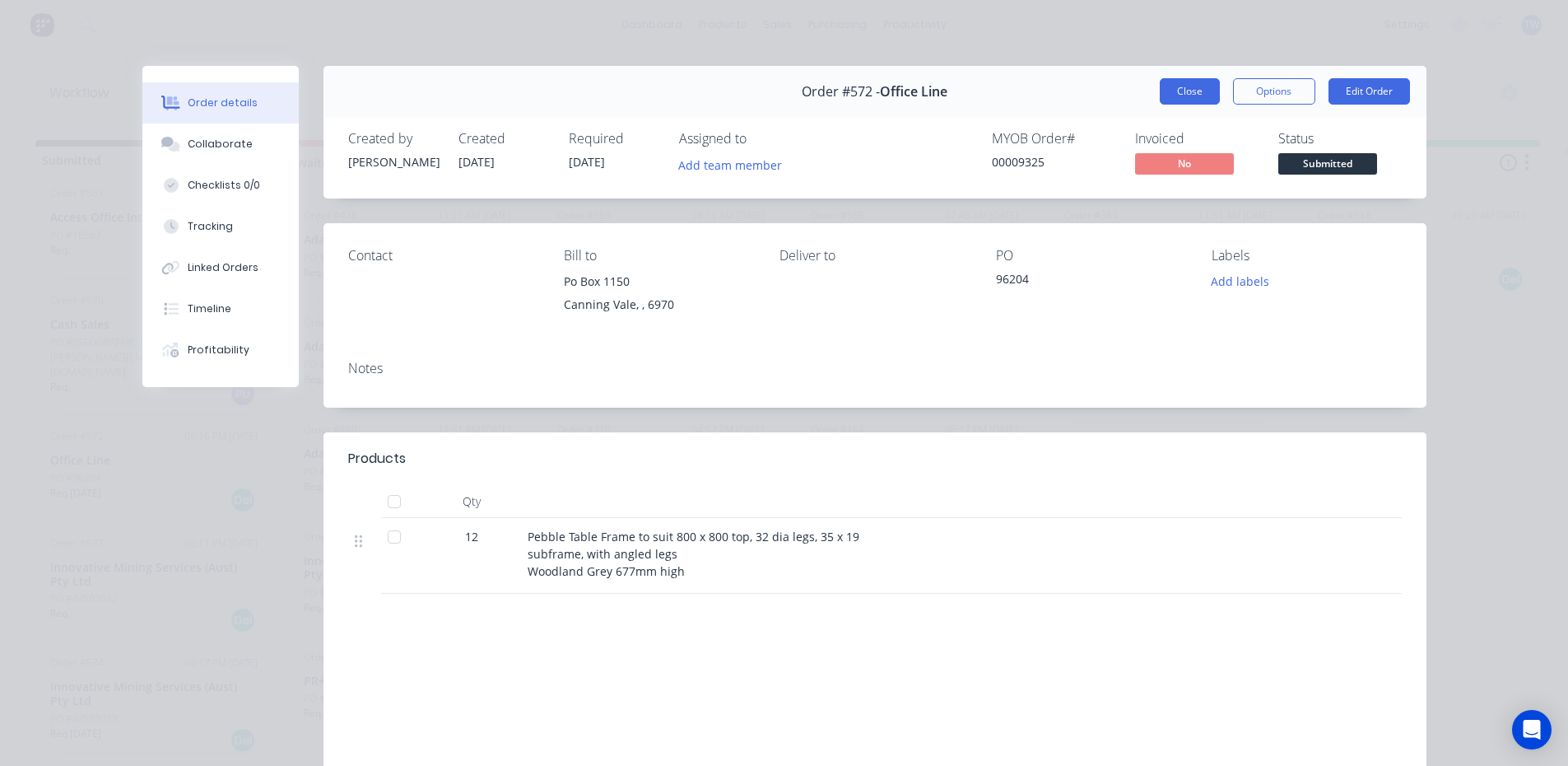
click at [1192, 89] on button "Close" at bounding box center [1189, 91] width 61 height 26
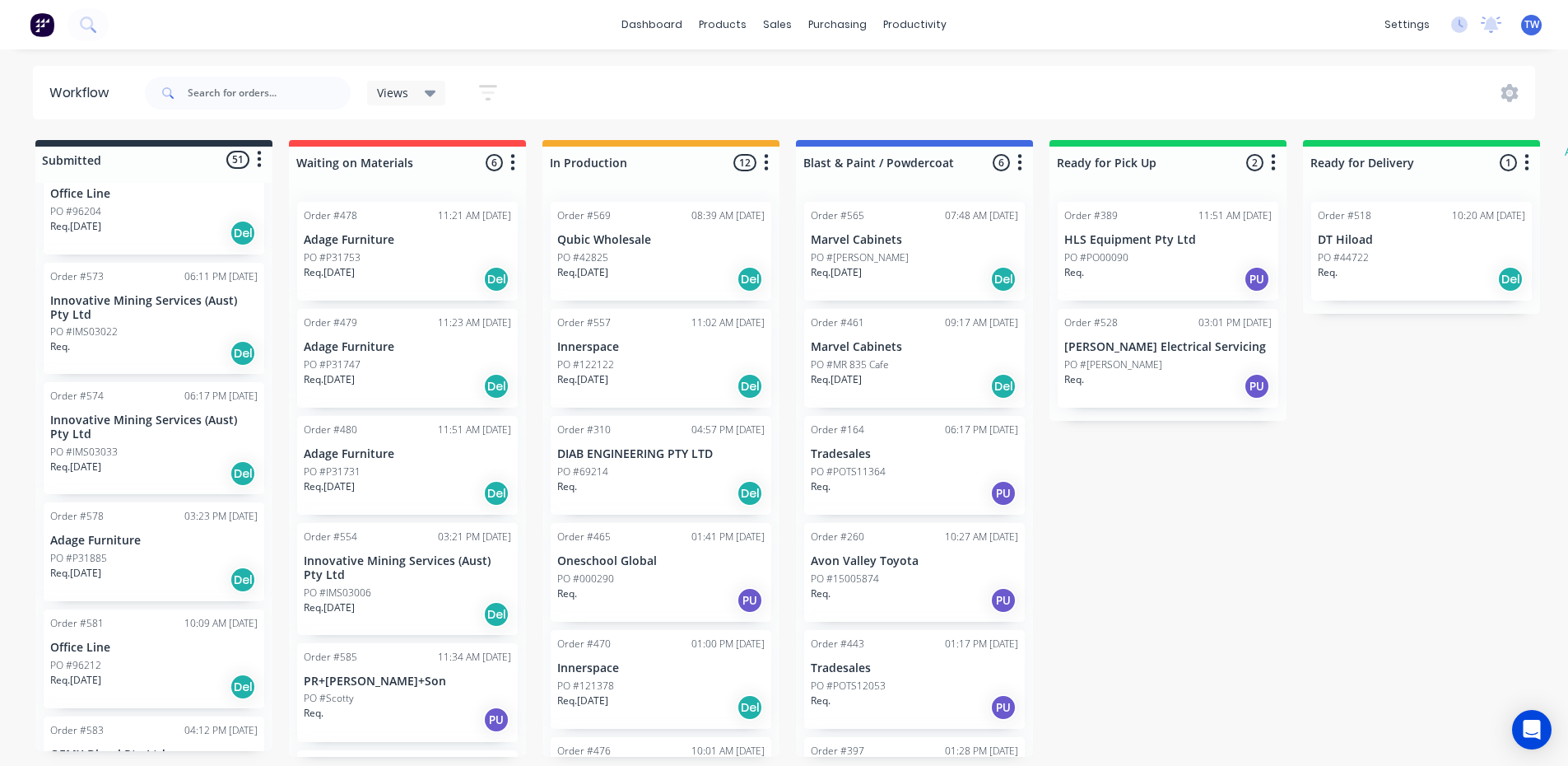
scroll to position [988, 0]
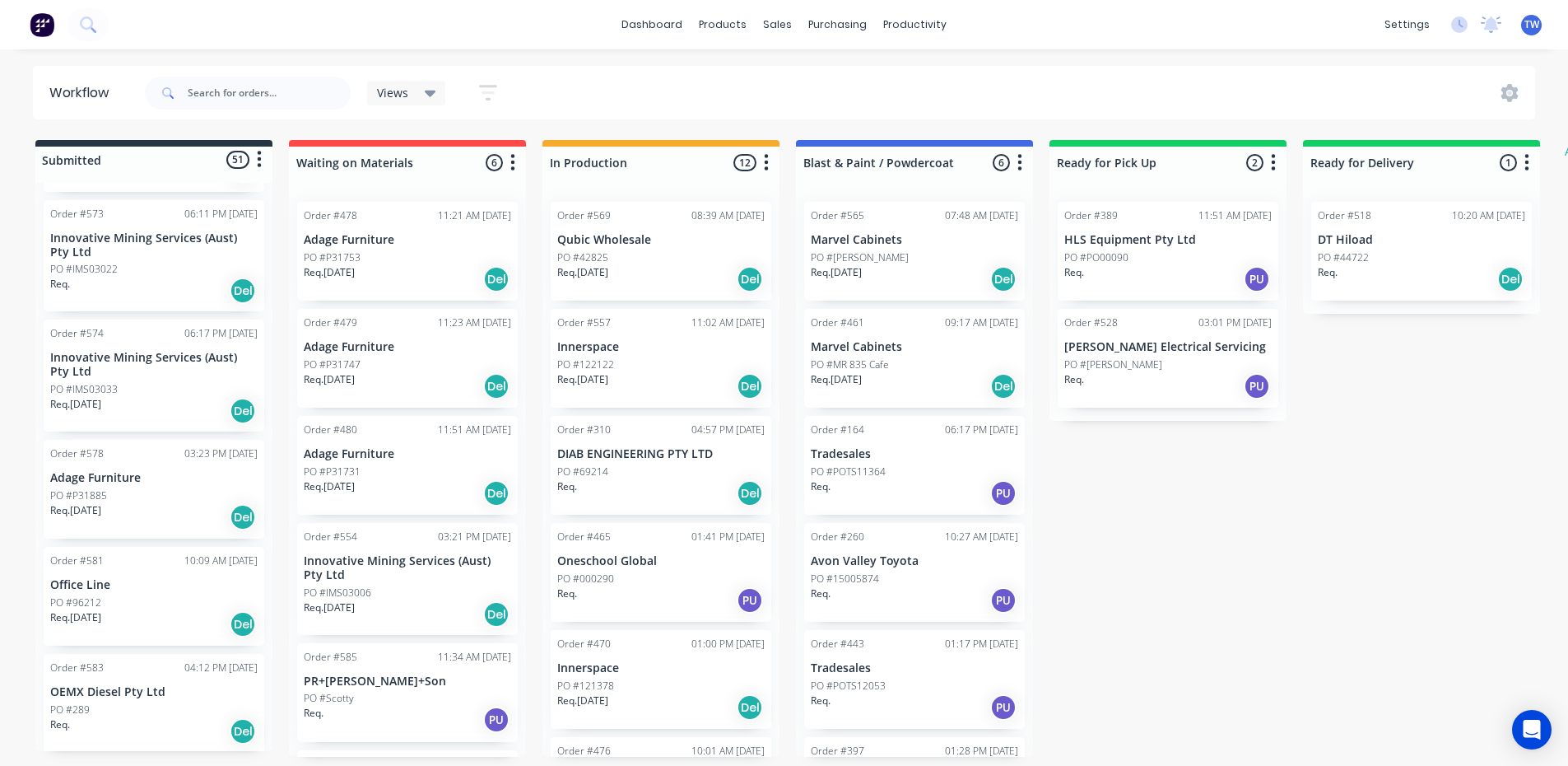
click at [136, 488] on div "PO #P31885" at bounding box center [153, 495] width 207 height 15
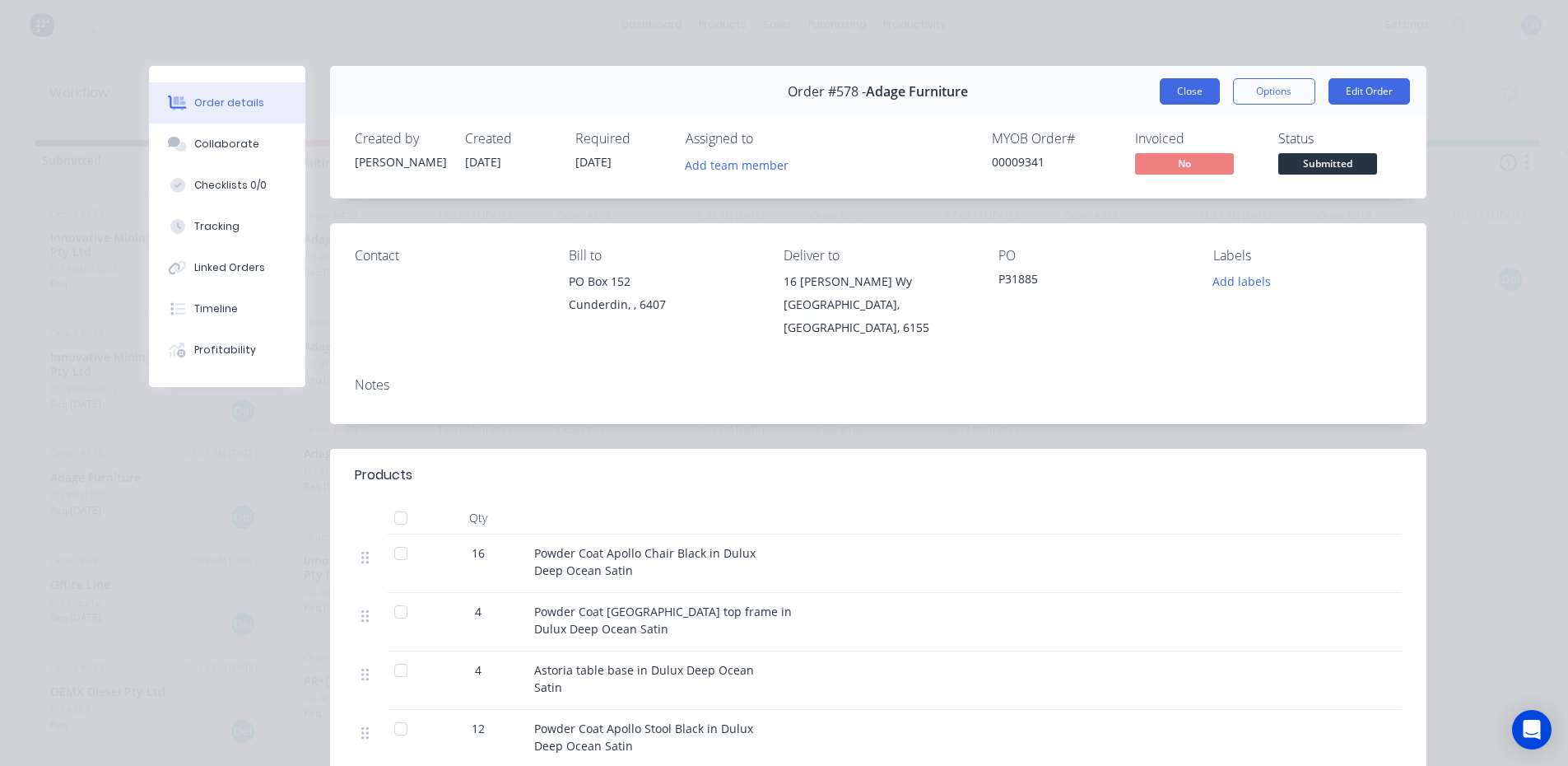
click at [1187, 86] on button "Close" at bounding box center [1189, 91] width 61 height 26
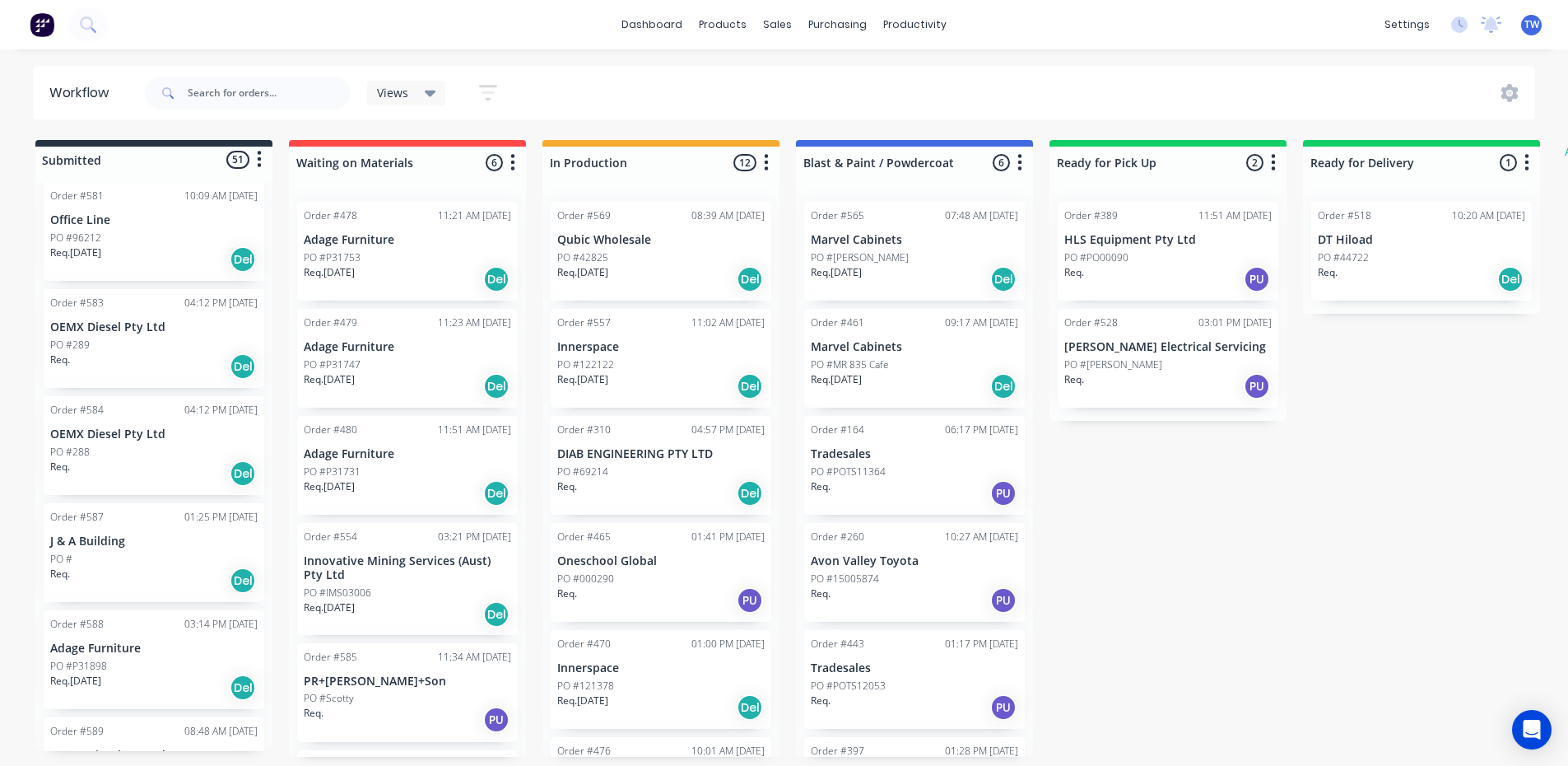
scroll to position [1400, 0]
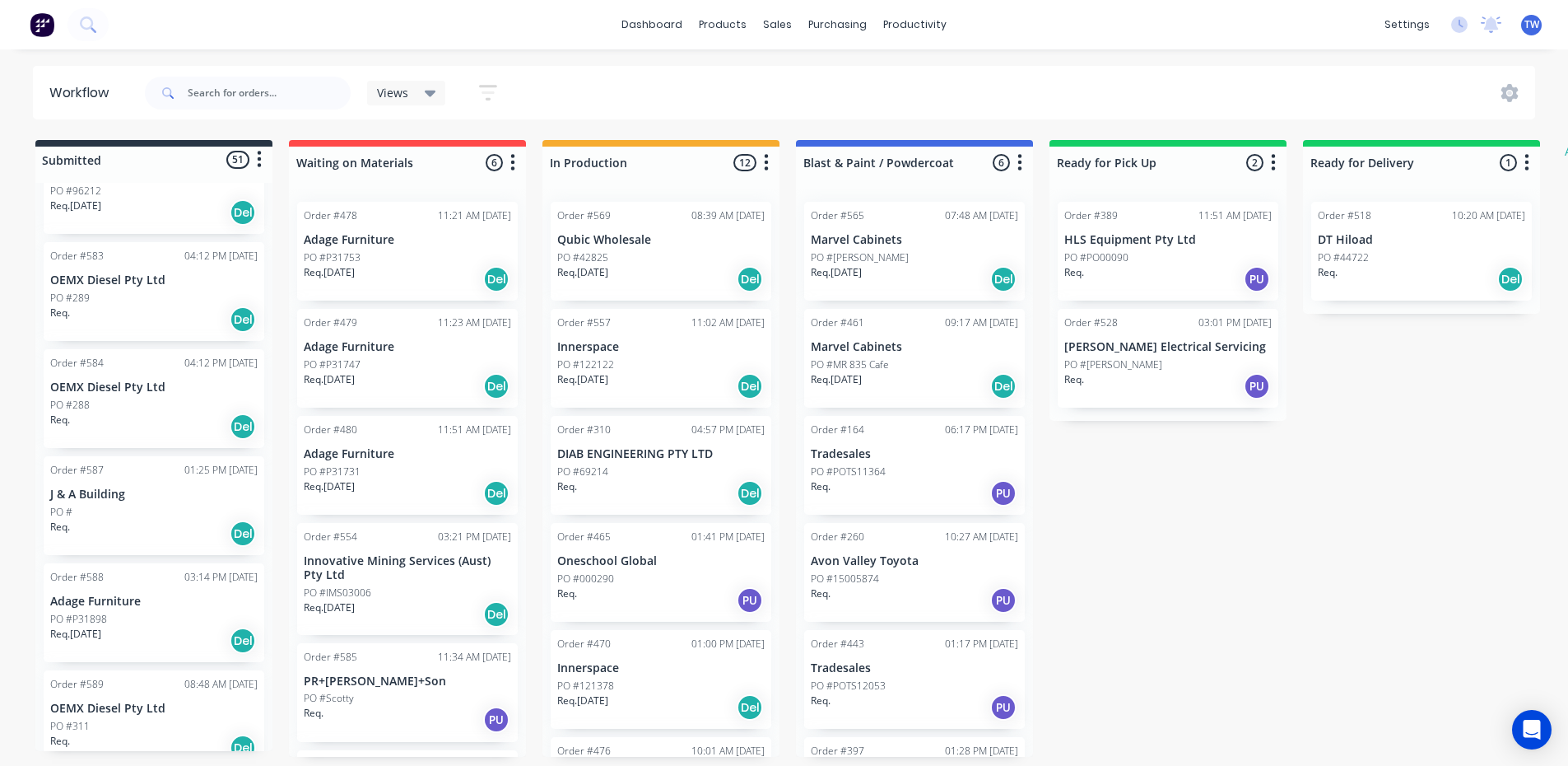
click at [122, 595] on p "Adage Furniture" at bounding box center [153, 602] width 207 height 14
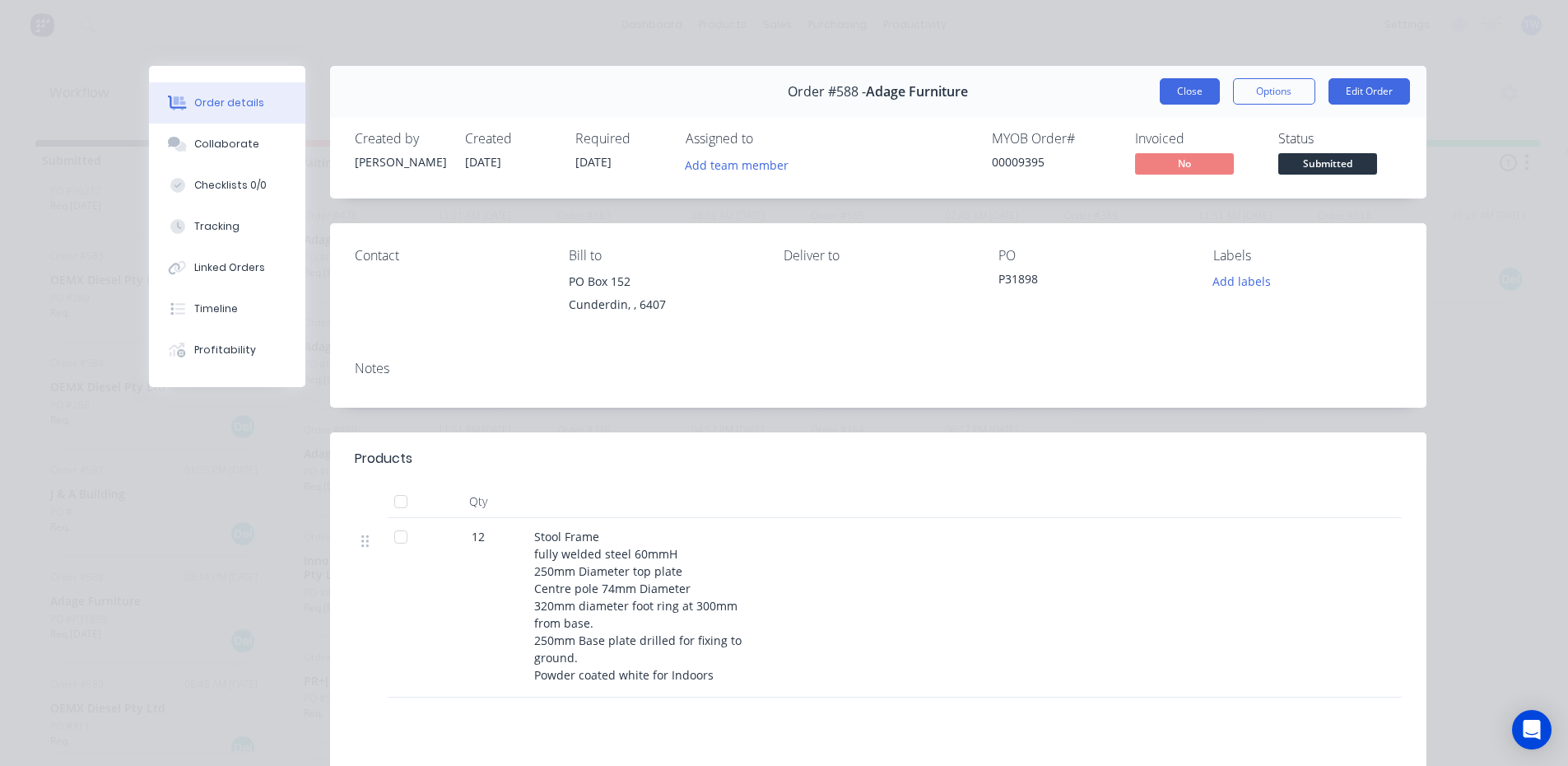
click at [1180, 89] on button "Close" at bounding box center [1189, 91] width 61 height 26
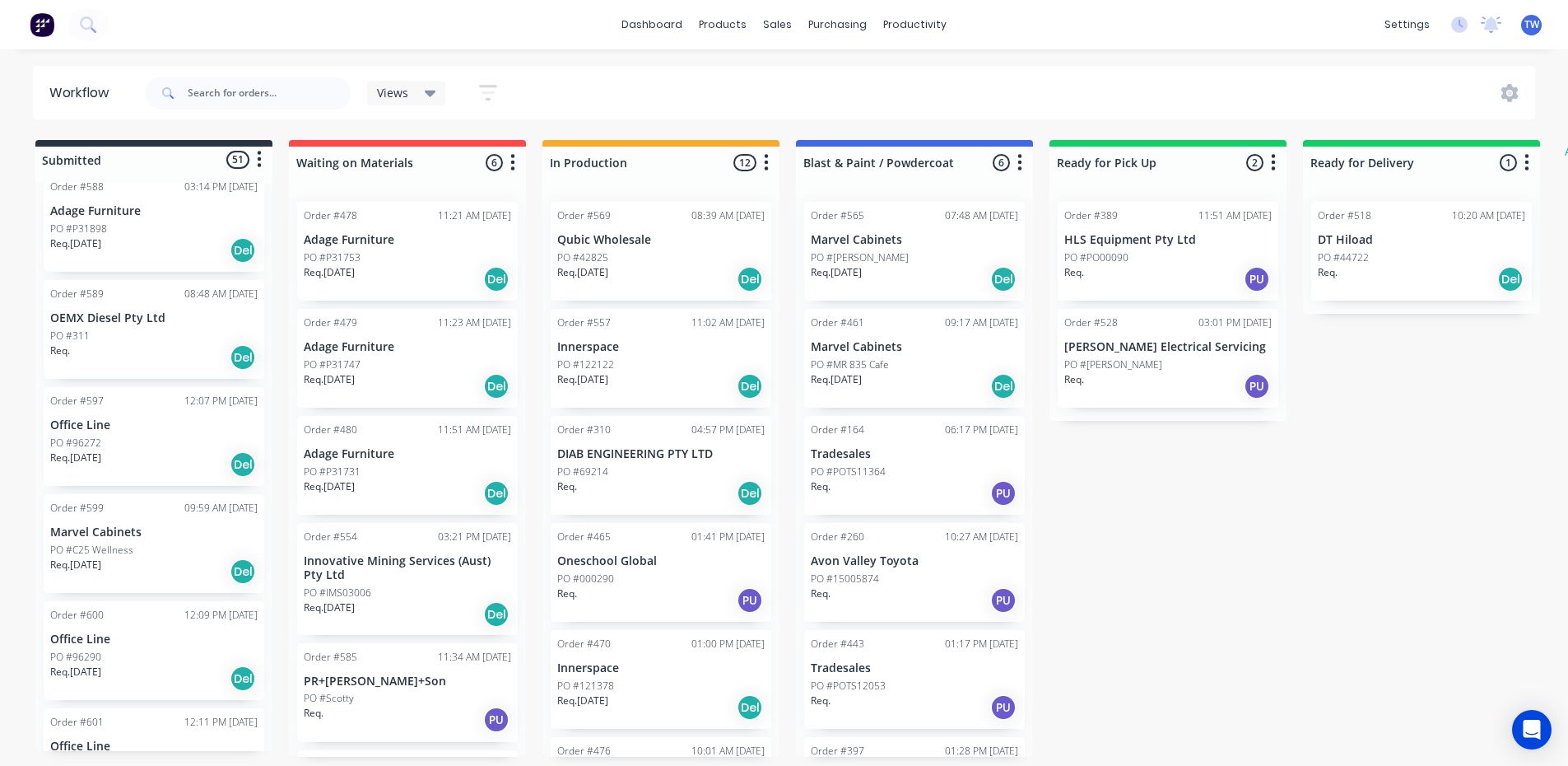
scroll to position [1811, 0]
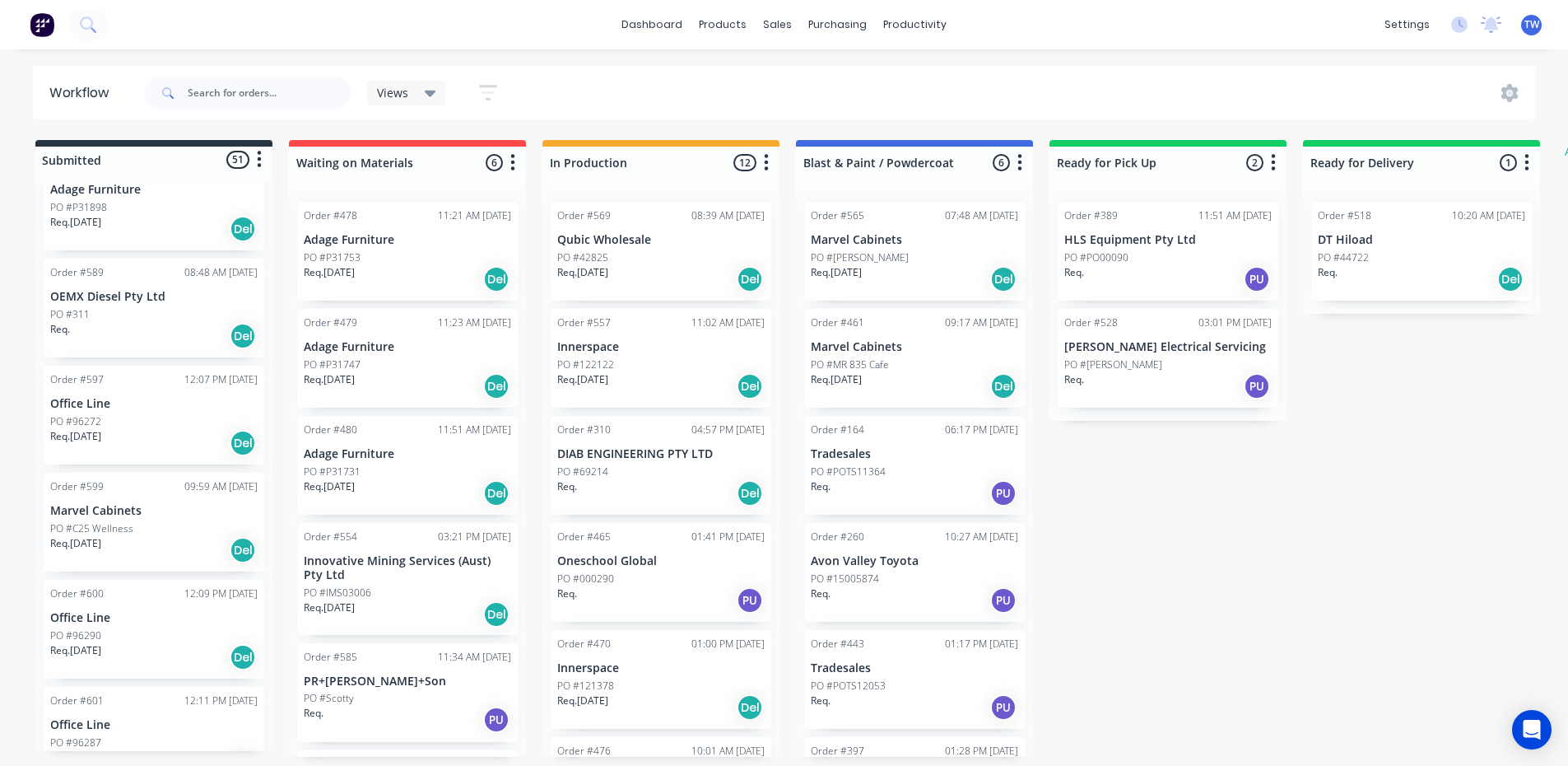
click at [101, 536] on p "Req. [DATE]" at bounding box center [75, 543] width 51 height 15
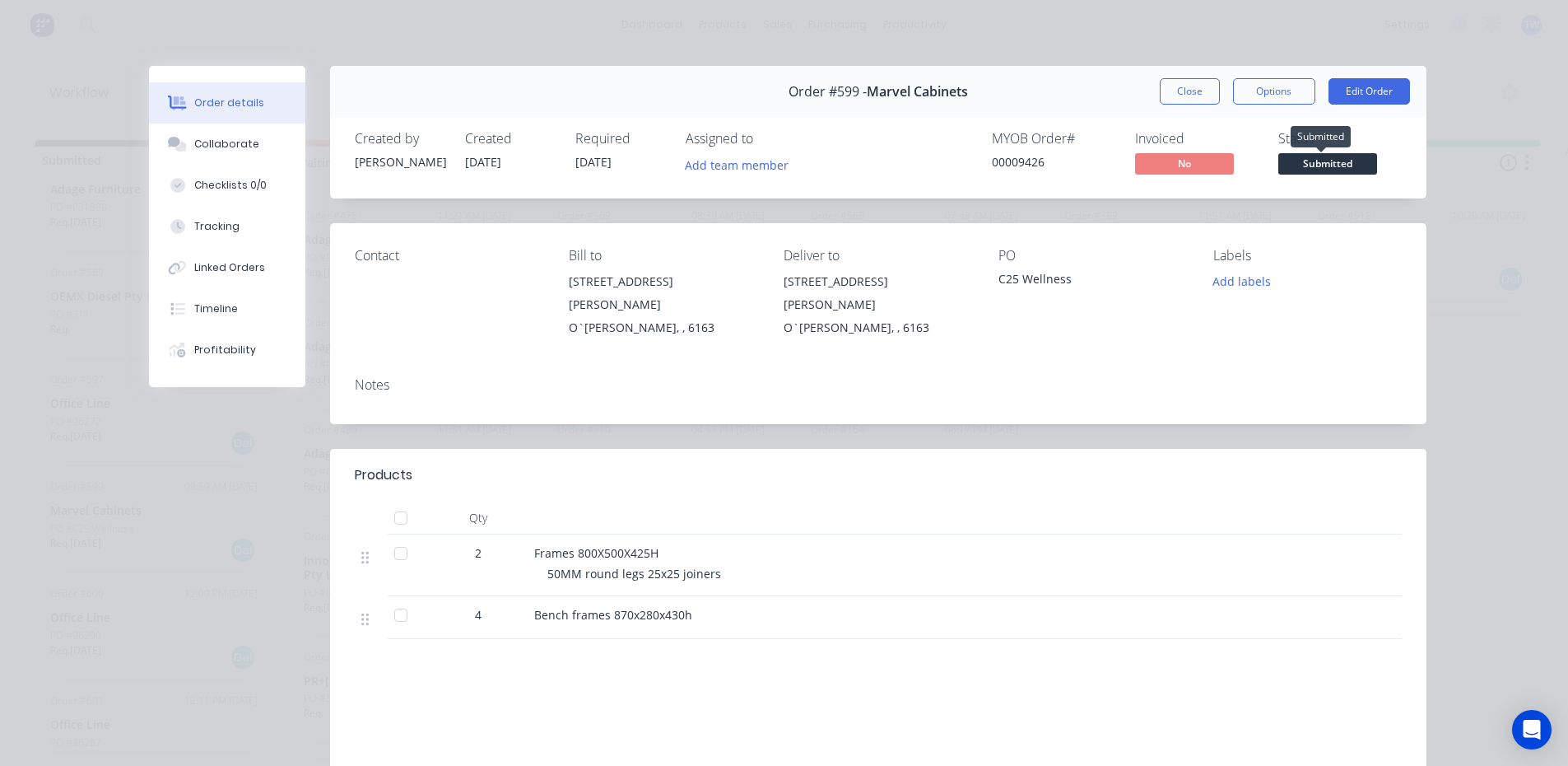
click at [1288, 164] on span "Submitted" at bounding box center [1327, 163] width 99 height 20
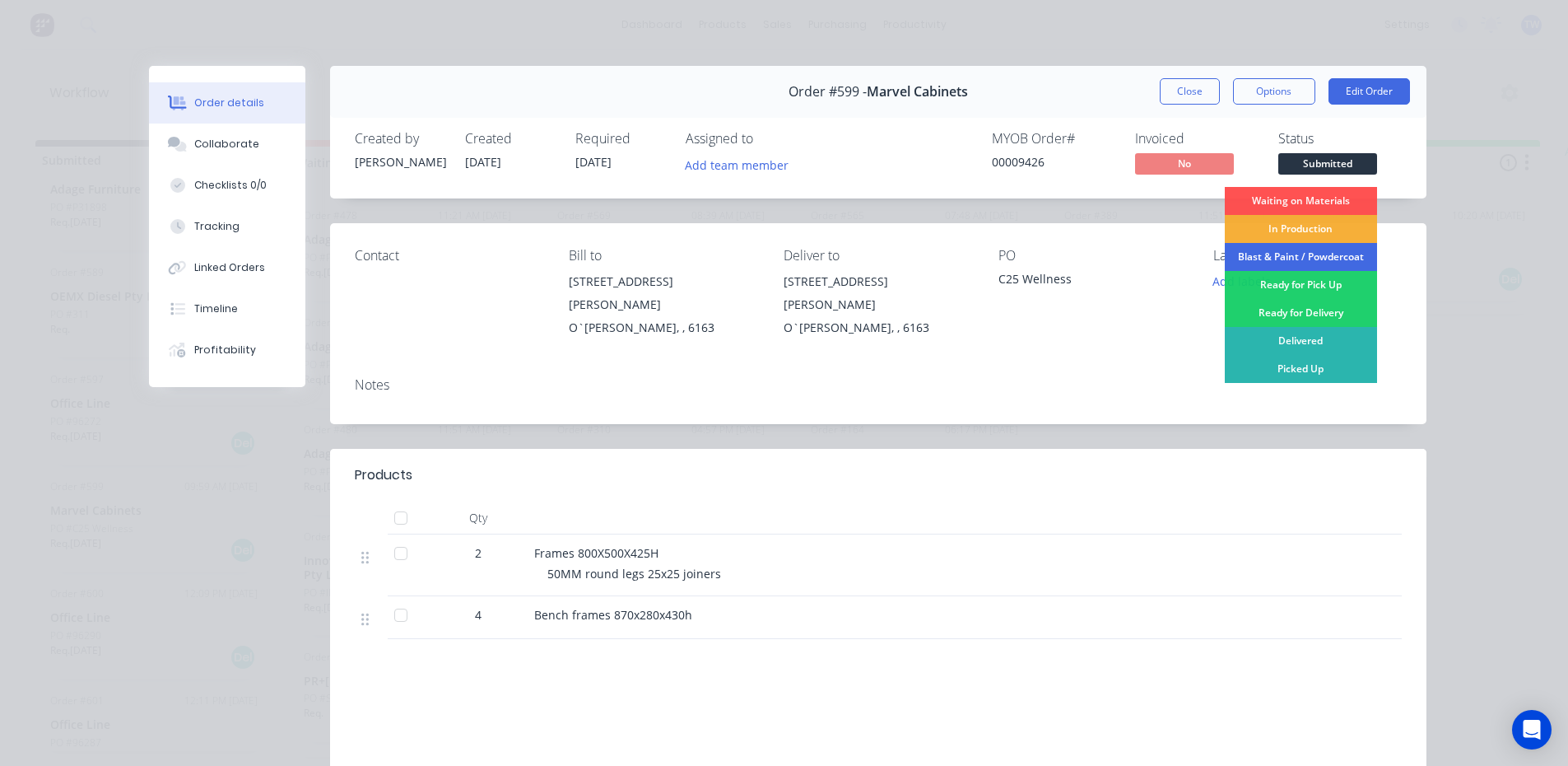
click at [1280, 252] on div "Blast & Paint / Powdercoat" at bounding box center [1301, 257] width 153 height 28
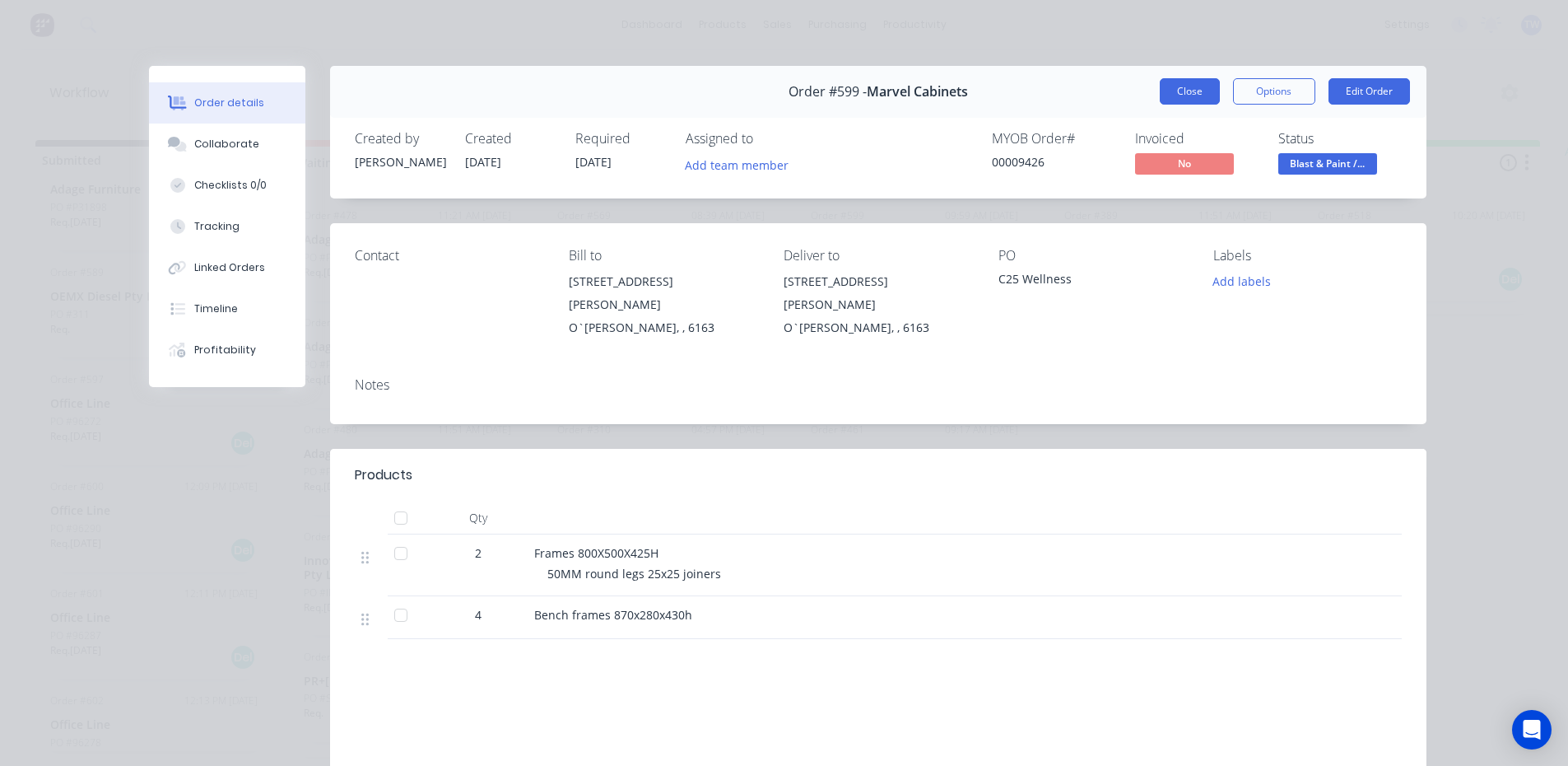
click at [1188, 88] on button "Close" at bounding box center [1189, 91] width 61 height 26
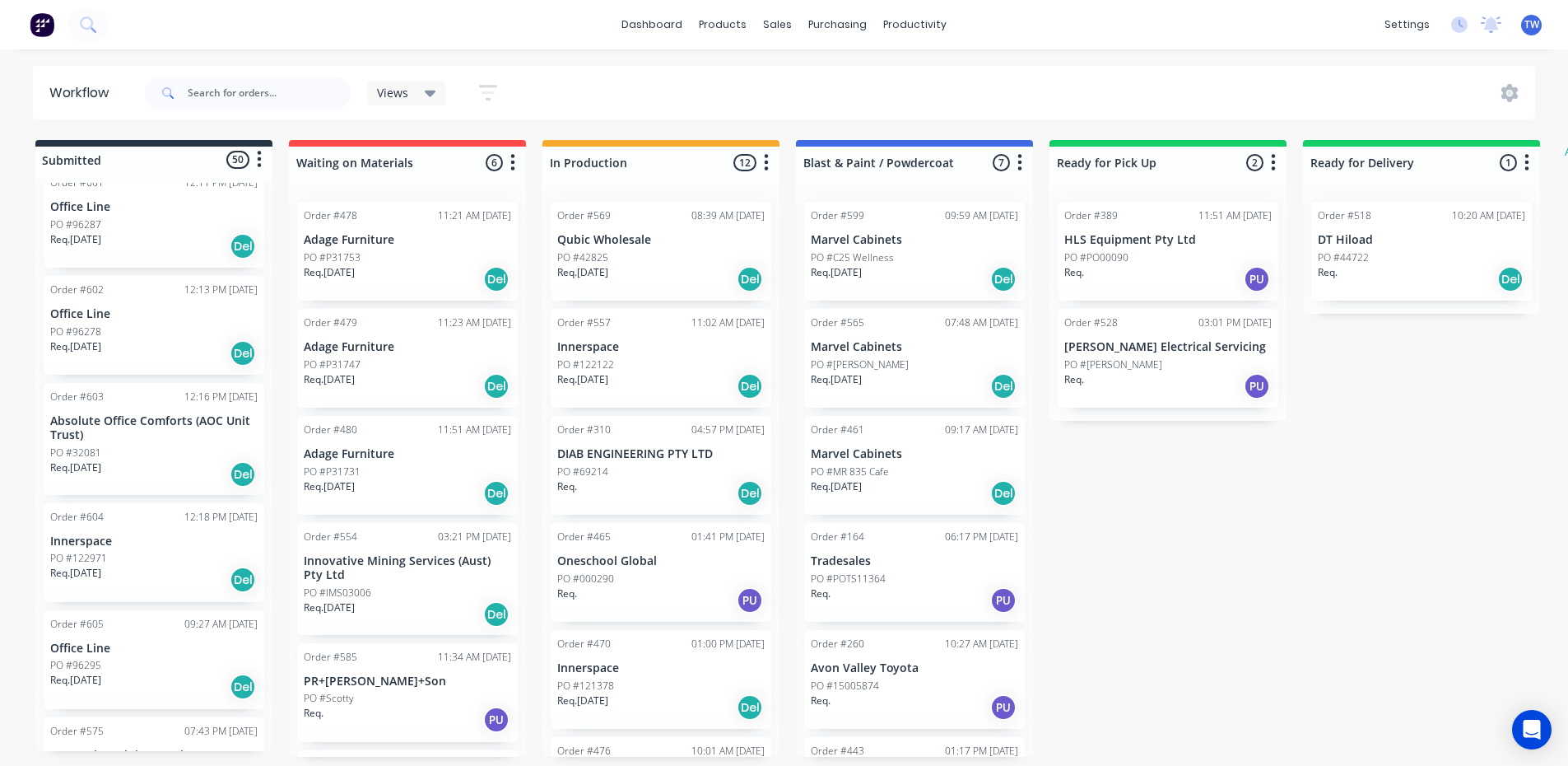
scroll to position [2223, 0]
click at [161, 568] on div "Req. [DATE] Del" at bounding box center [153, 579] width 207 height 28
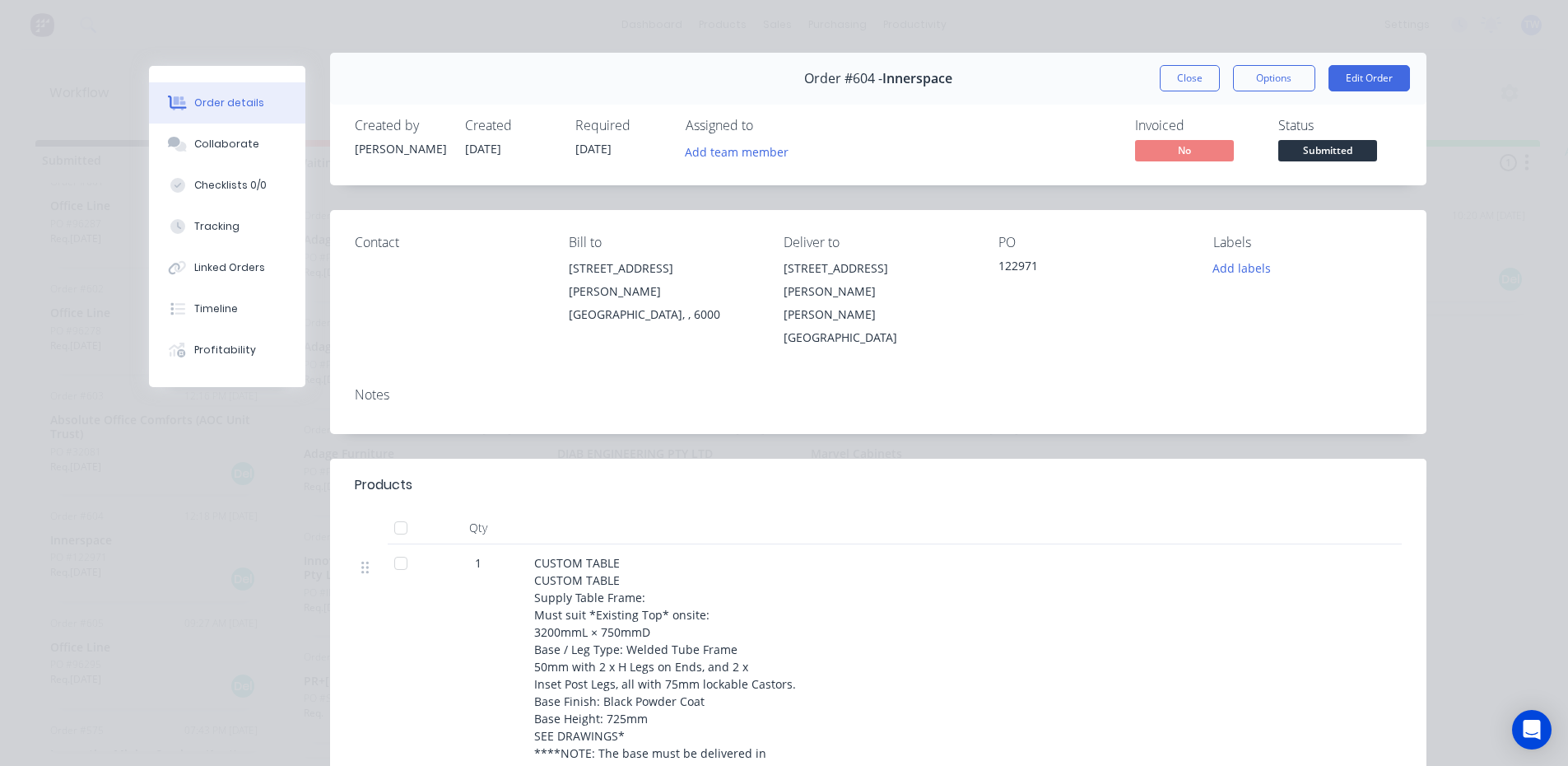
scroll to position [0, 0]
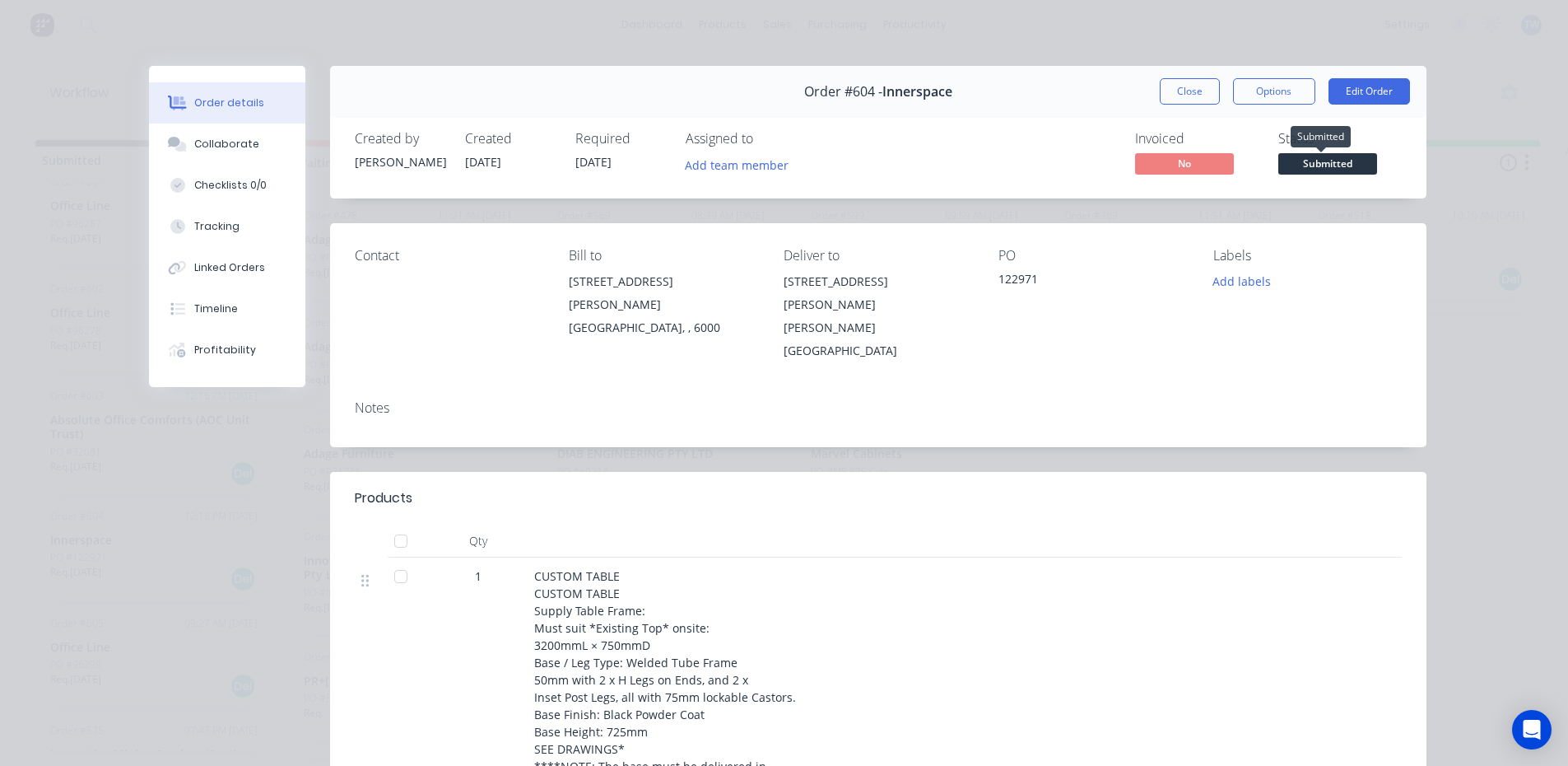
click at [1301, 167] on span "Submitted" at bounding box center [1327, 163] width 99 height 20
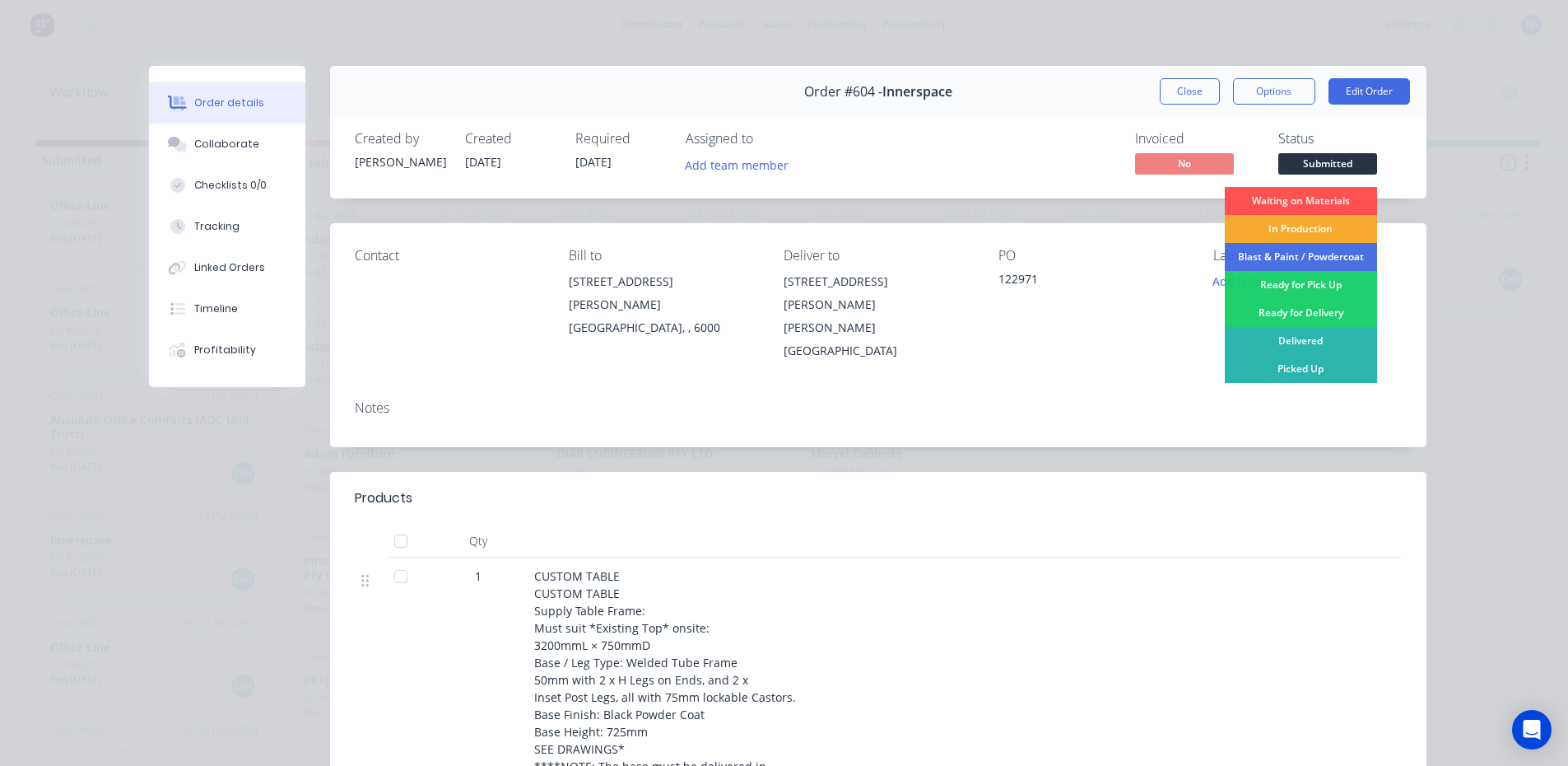
click at [1287, 222] on div "In Production" at bounding box center [1301, 229] width 153 height 28
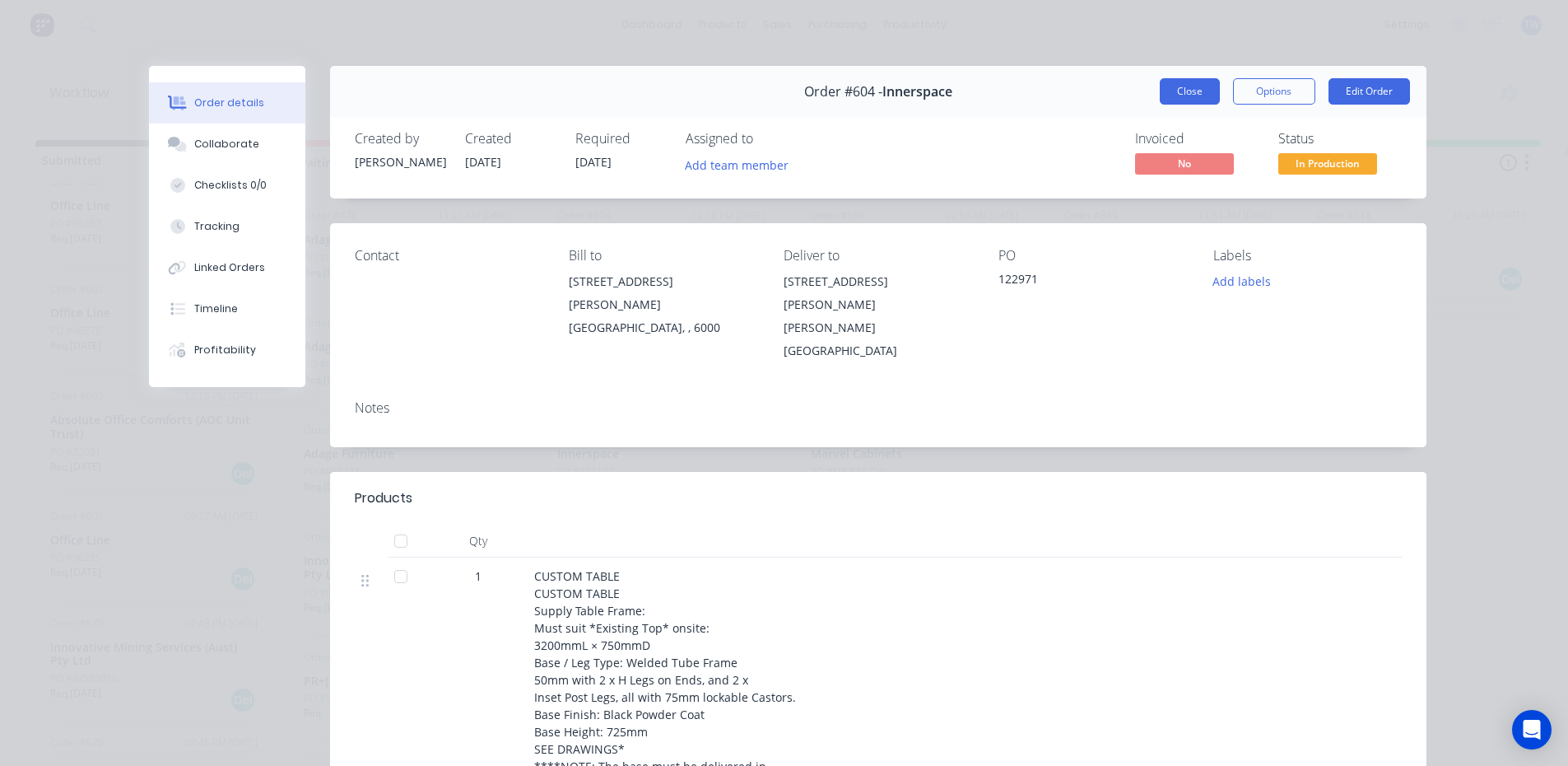
click at [1178, 89] on button "Close" at bounding box center [1189, 91] width 61 height 26
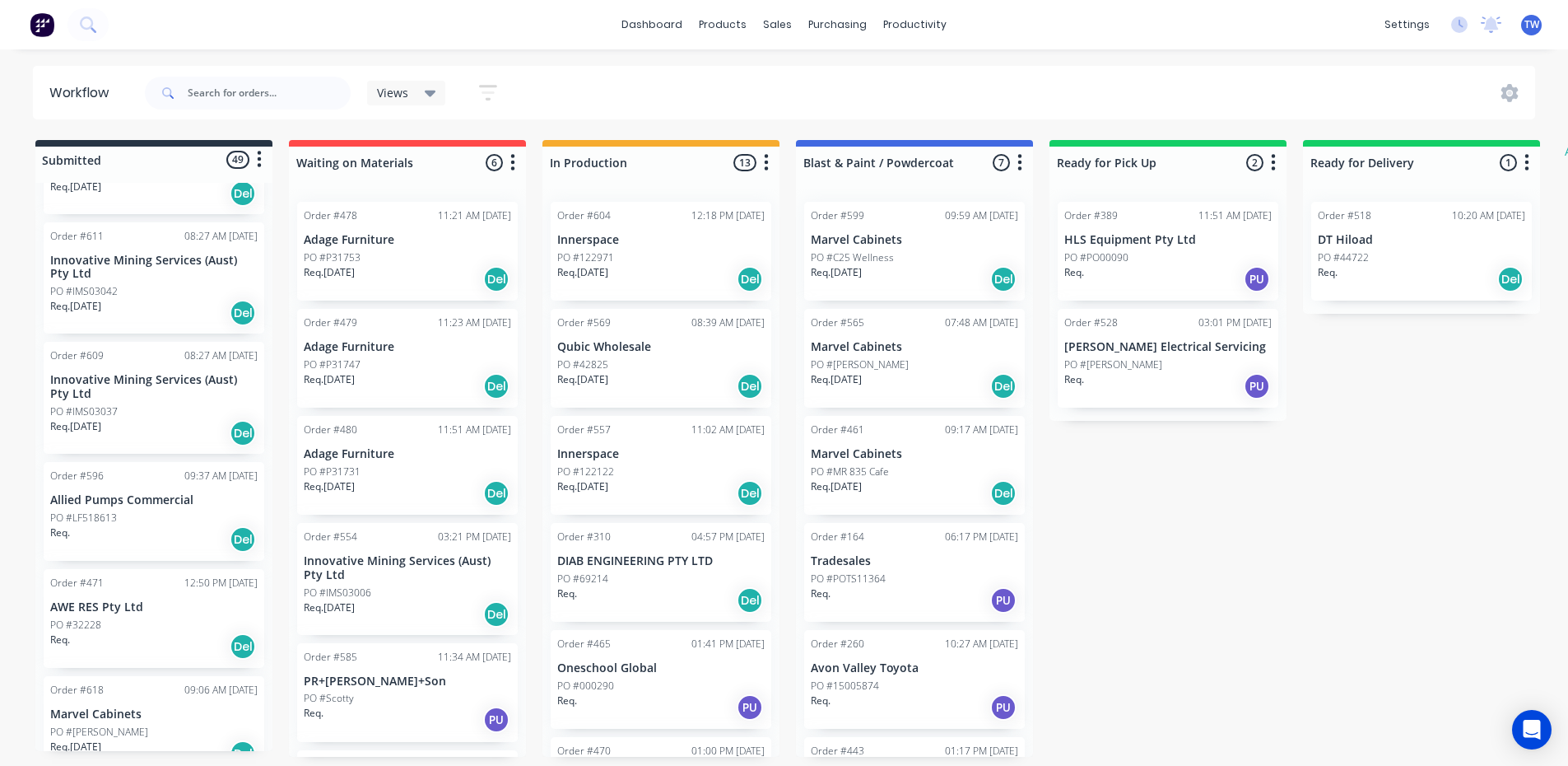
scroll to position [3211, 0]
click at [137, 598] on p "AWE RES Pty Ltd" at bounding box center [153, 605] width 207 height 14
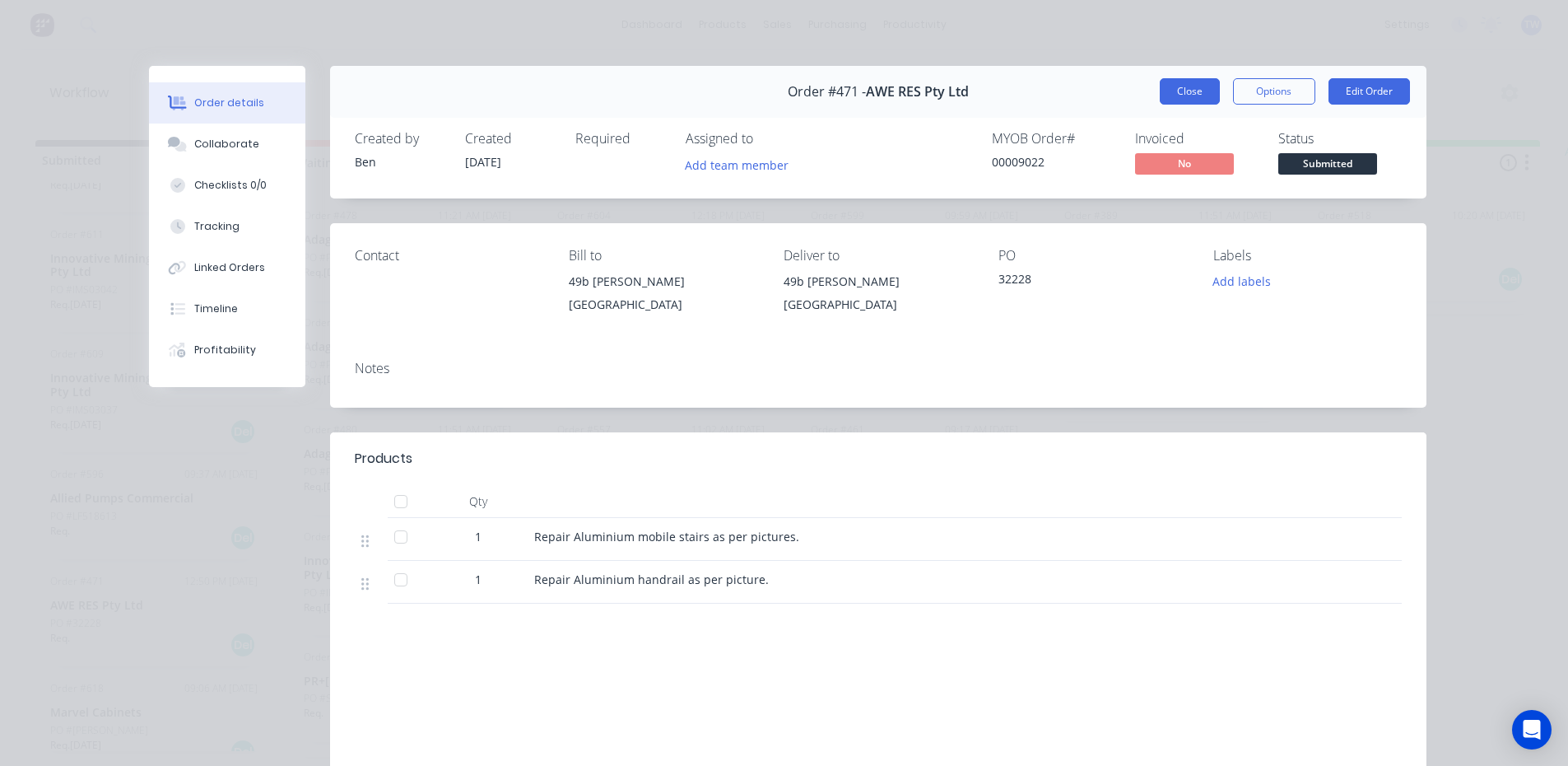
click at [1180, 85] on button "Close" at bounding box center [1189, 91] width 61 height 26
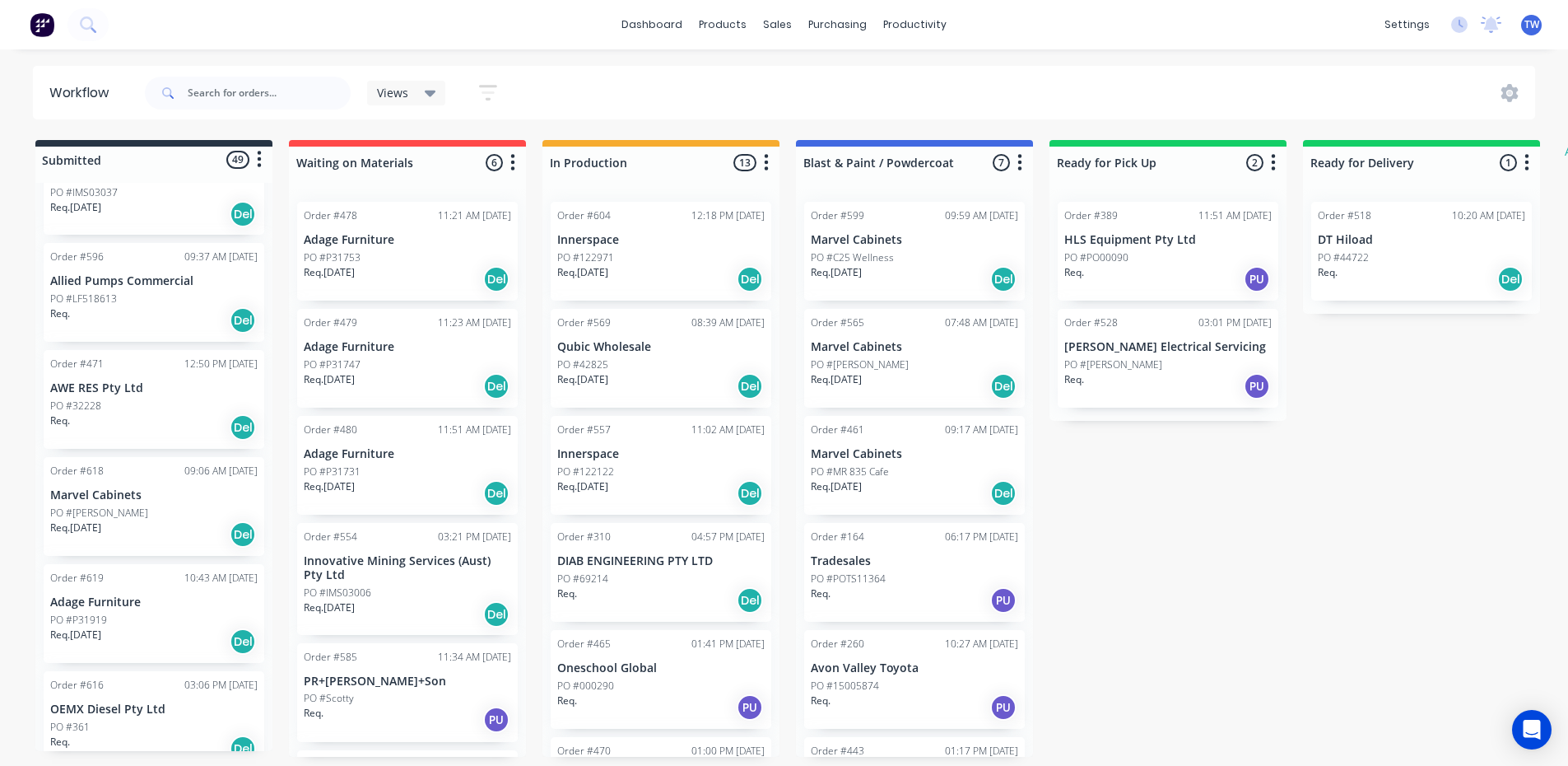
scroll to position [3458, 0]
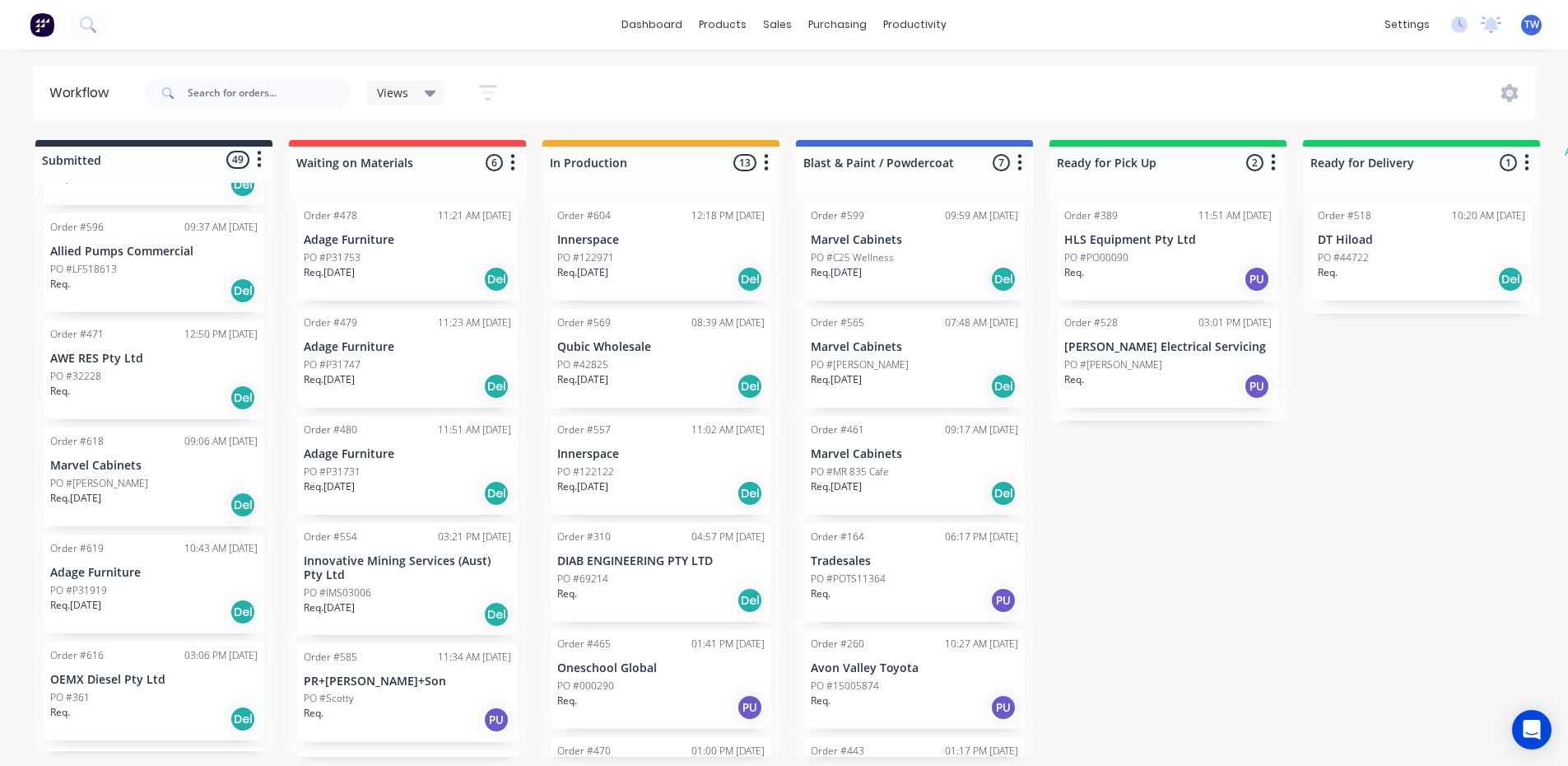
click at [123, 583] on div "PO #P31919" at bounding box center [153, 590] width 207 height 15
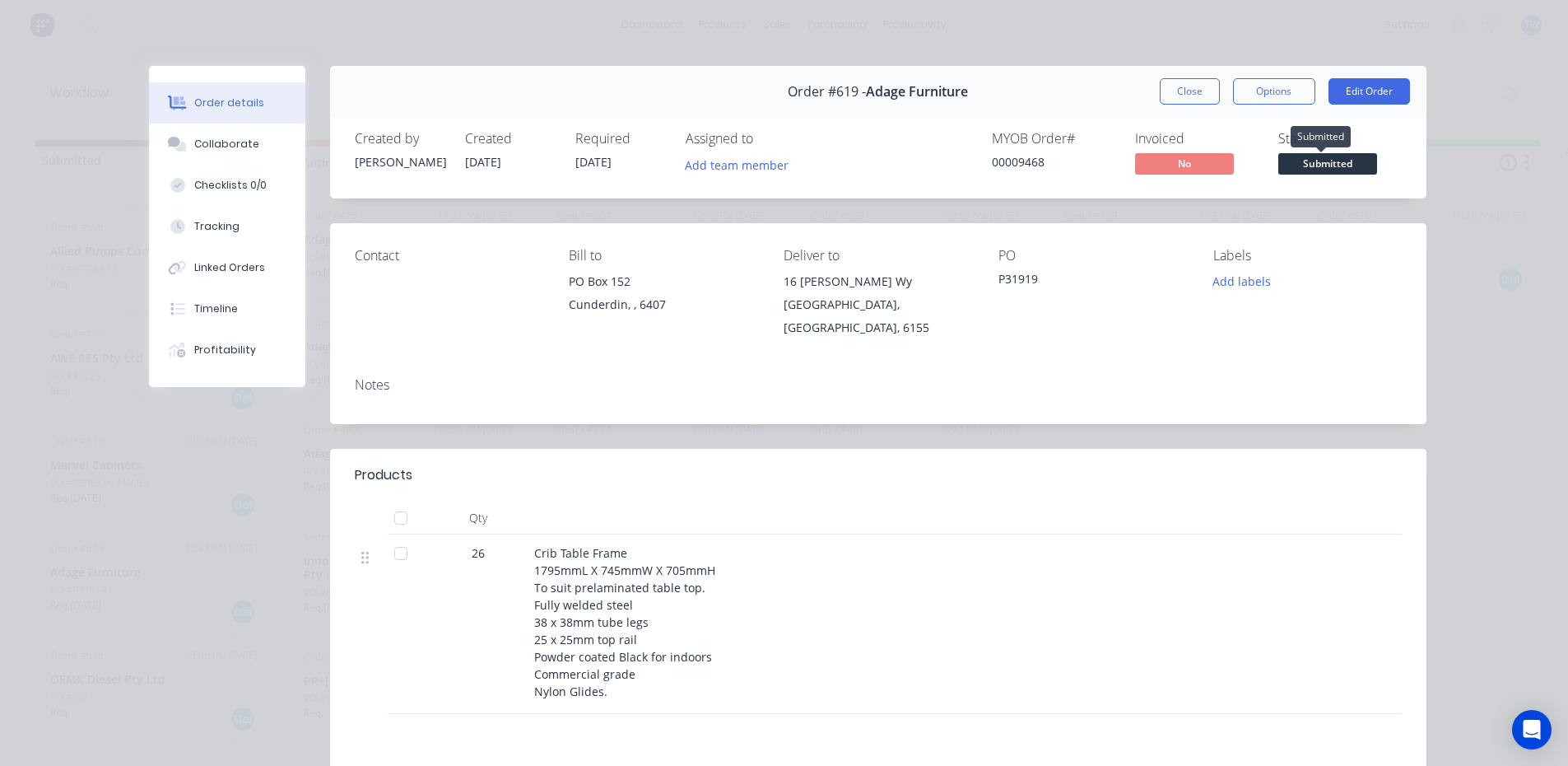
click at [1324, 161] on span "Submitted" at bounding box center [1327, 163] width 99 height 20
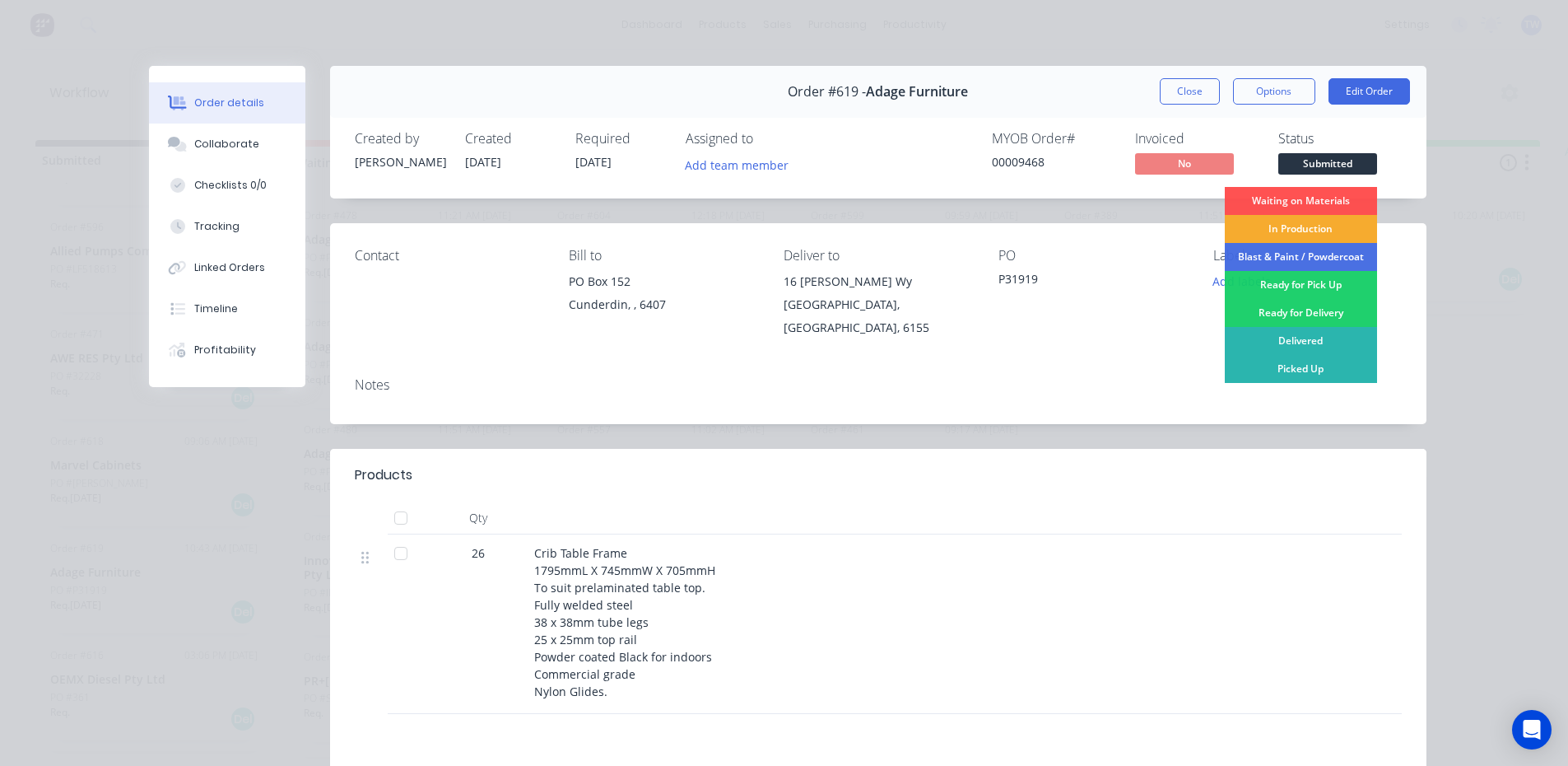
click at [1312, 221] on div "In Production" at bounding box center [1301, 229] width 153 height 28
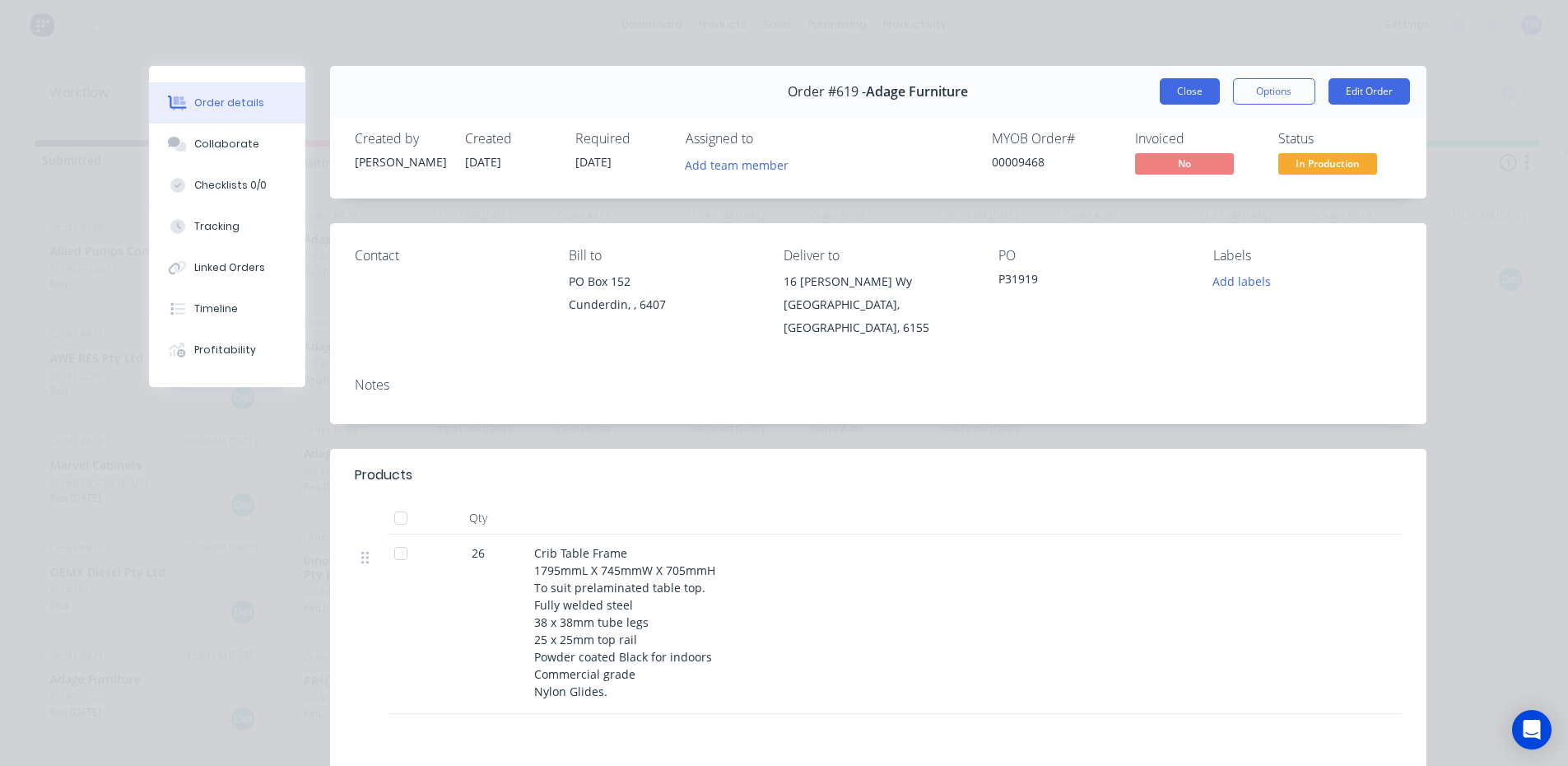
click at [1197, 89] on button "Close" at bounding box center [1189, 91] width 61 height 26
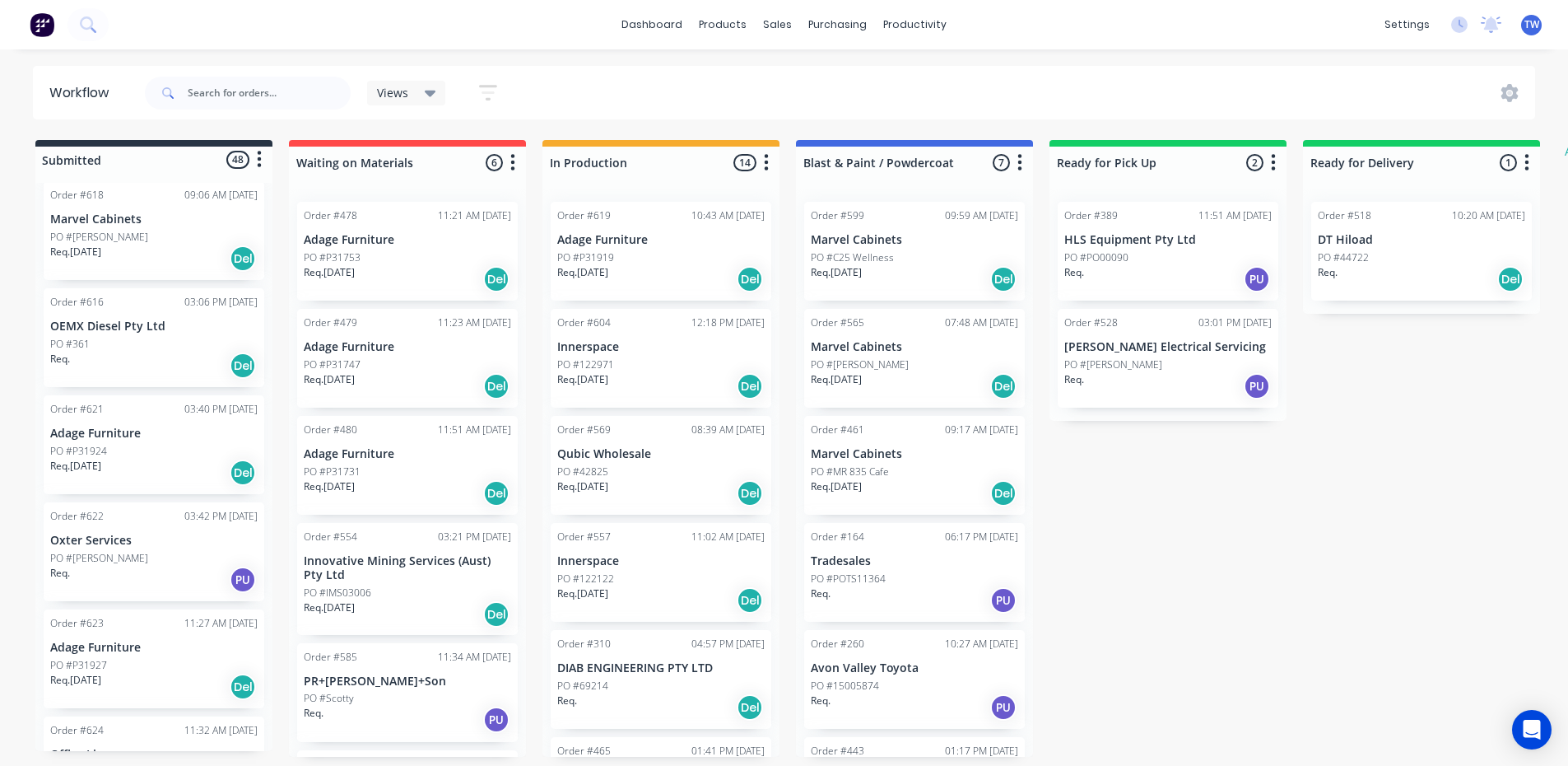
scroll to position [3705, 0]
click at [131, 676] on div "Req. [DATE] Del" at bounding box center [153, 686] width 207 height 28
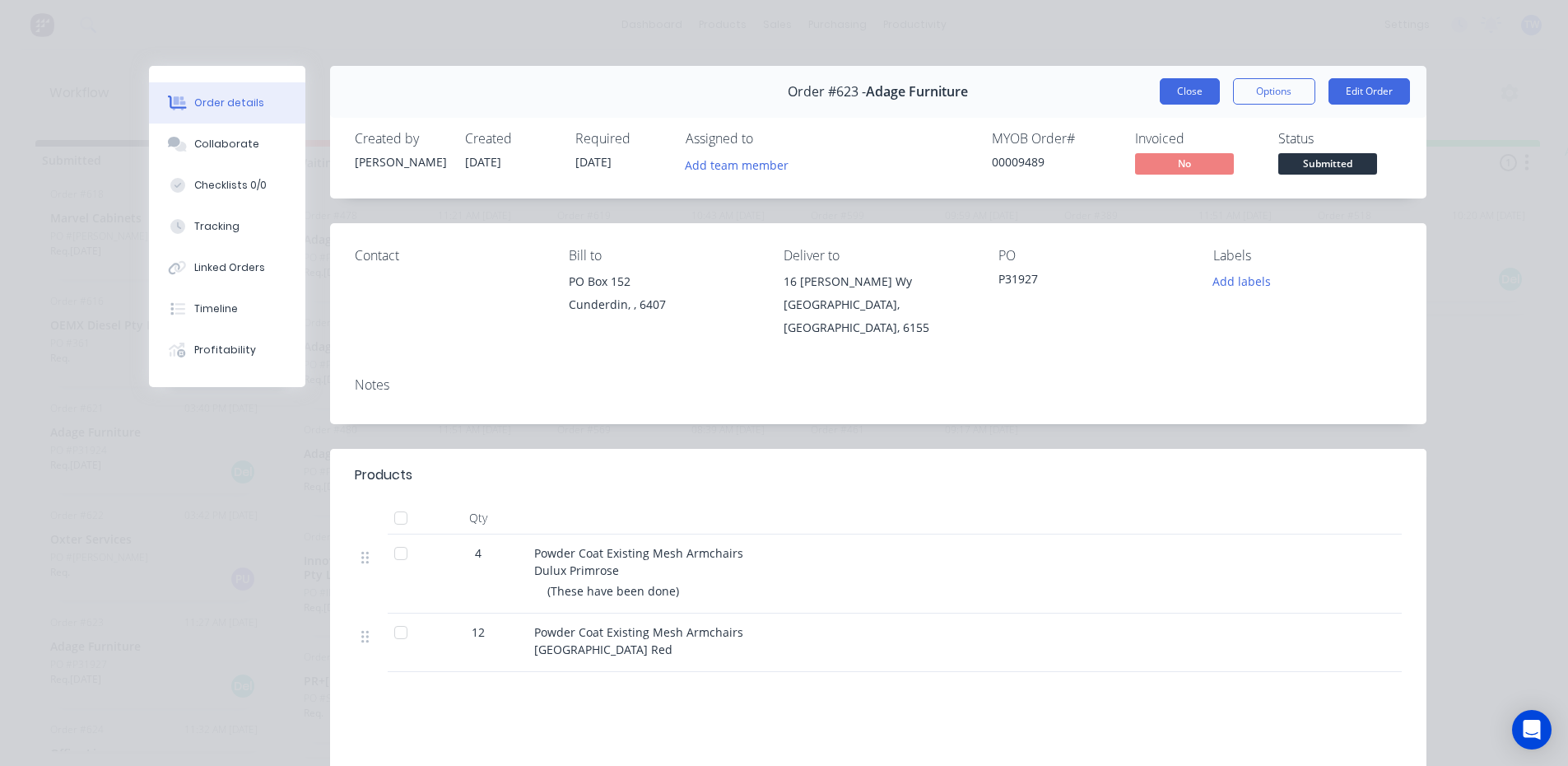
click at [1168, 92] on button "Close" at bounding box center [1189, 91] width 61 height 26
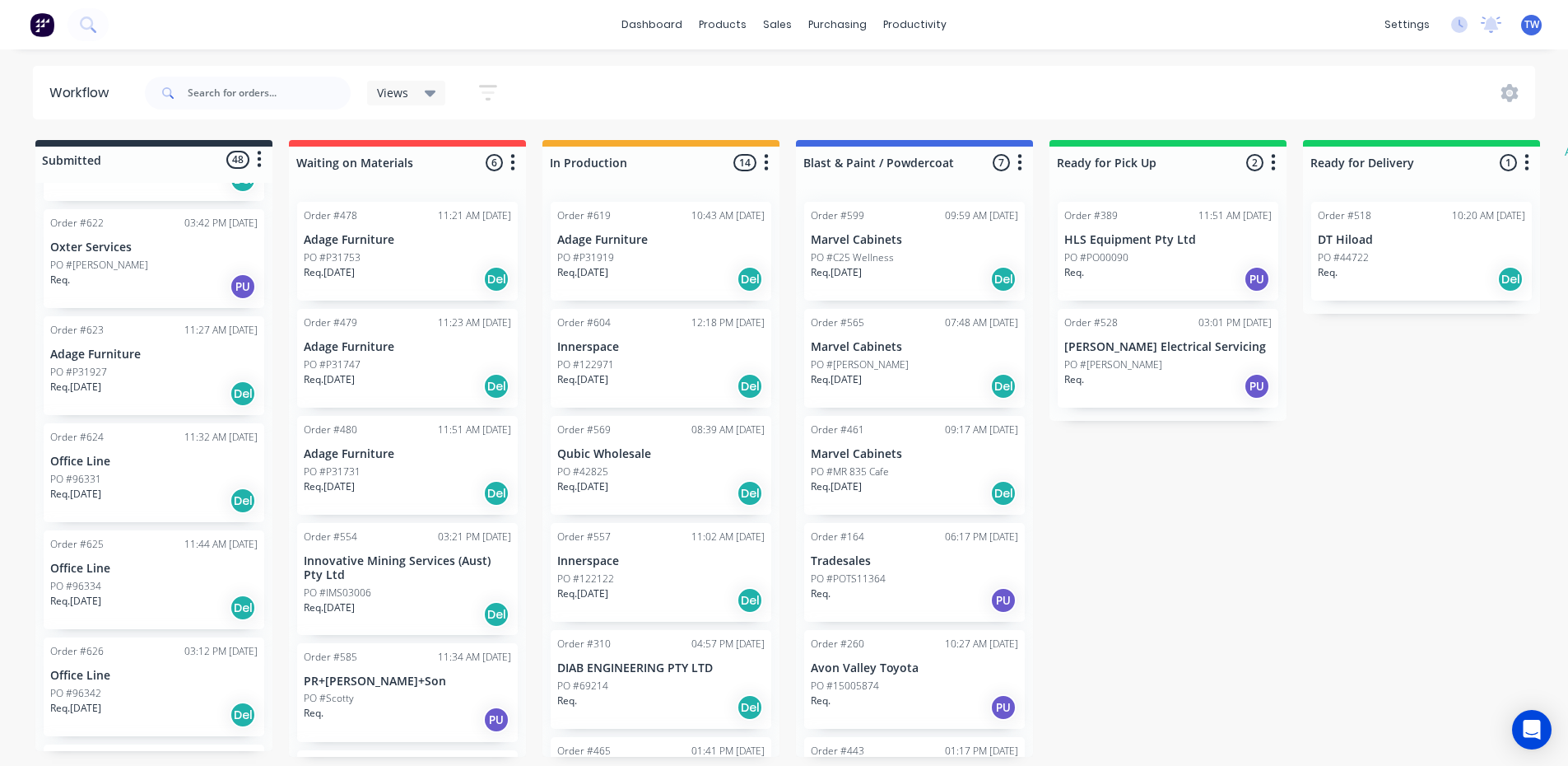
scroll to position [4034, 0]
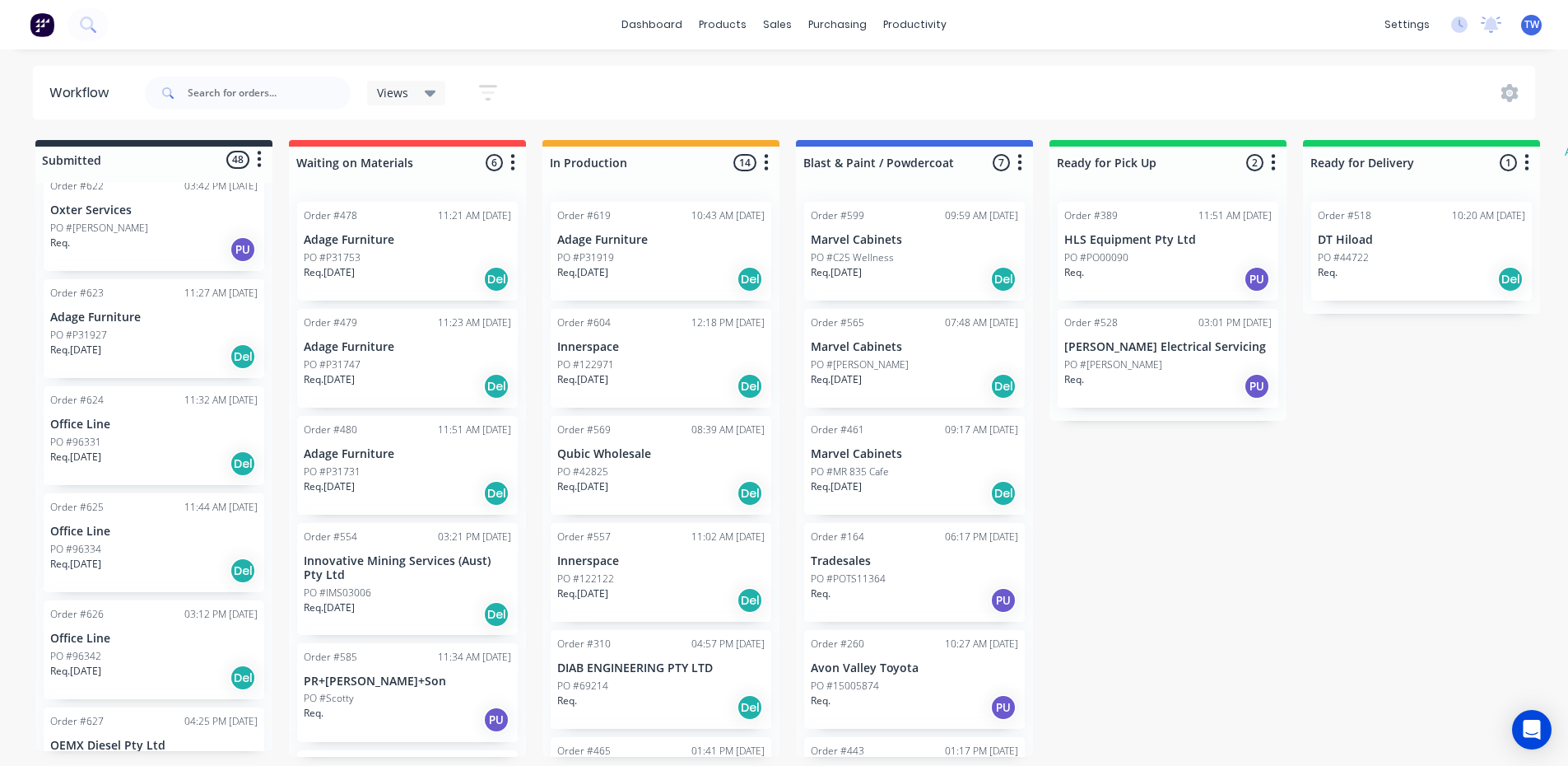
click at [75, 541] on p "PO #96334" at bounding box center [75, 548] width 51 height 15
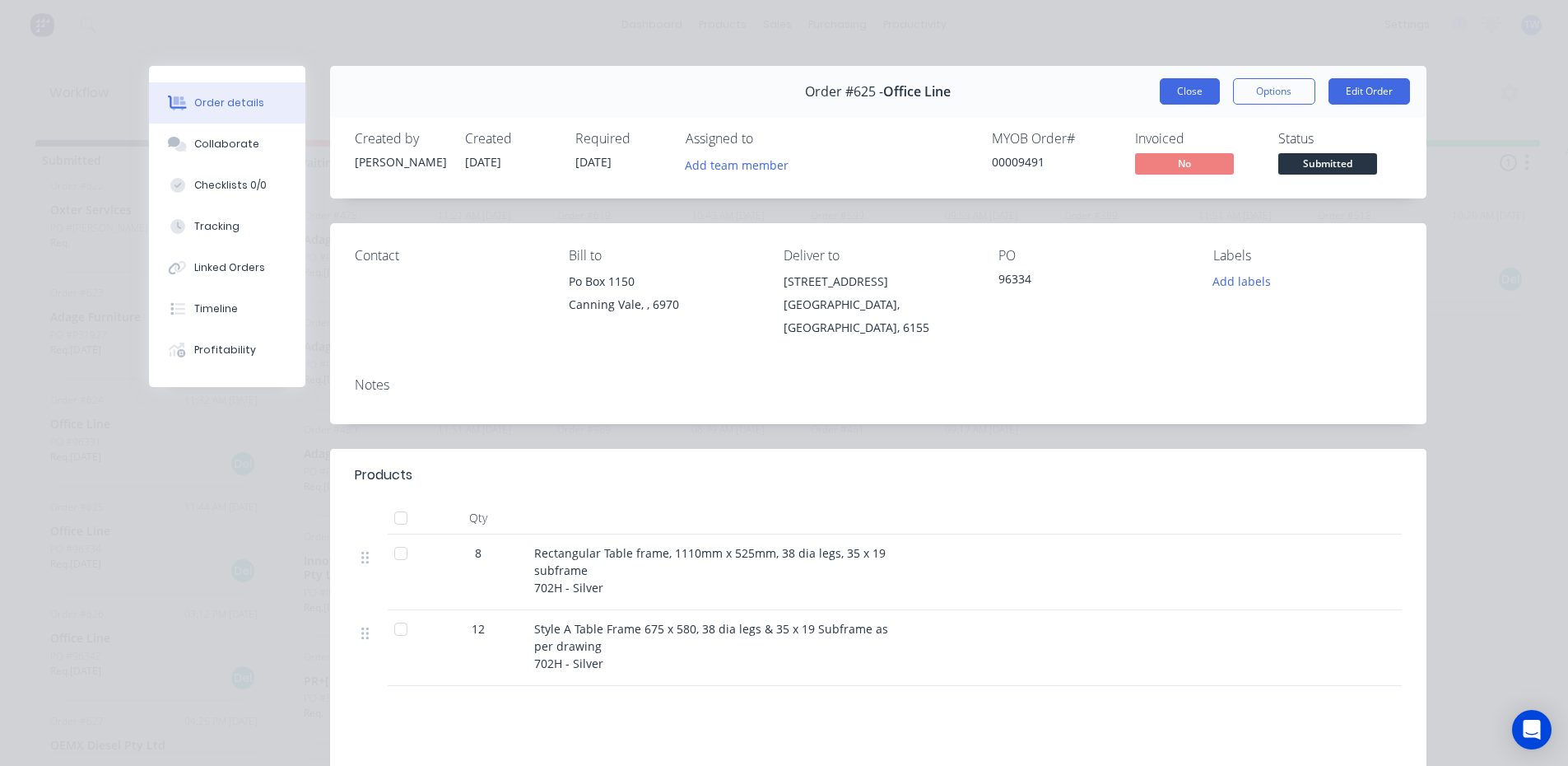
click at [1159, 93] on button "Close" at bounding box center [1189, 91] width 61 height 26
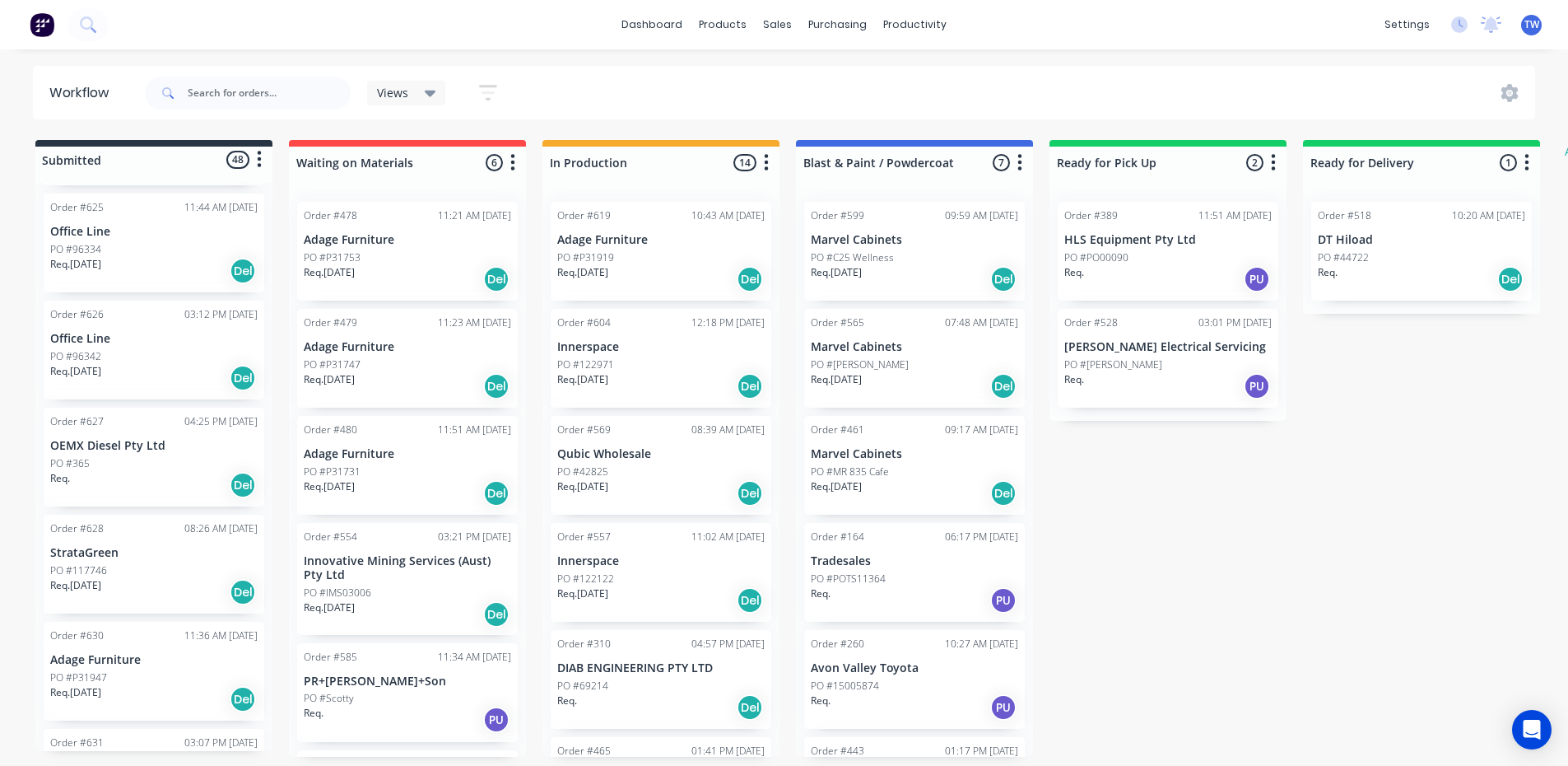
scroll to position [4363, 0]
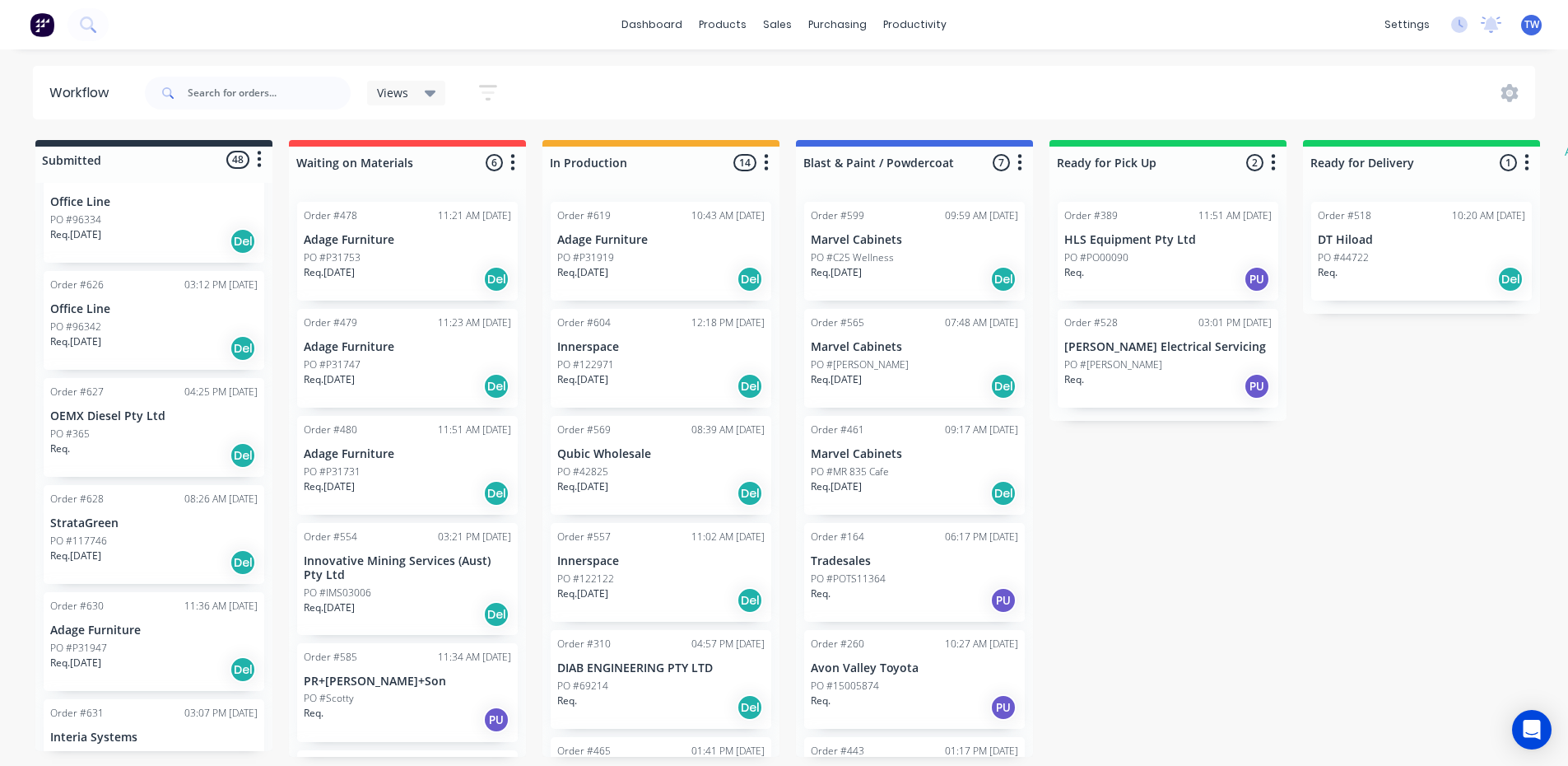
click at [107, 623] on p "Adage Furniture" at bounding box center [153, 630] width 207 height 14
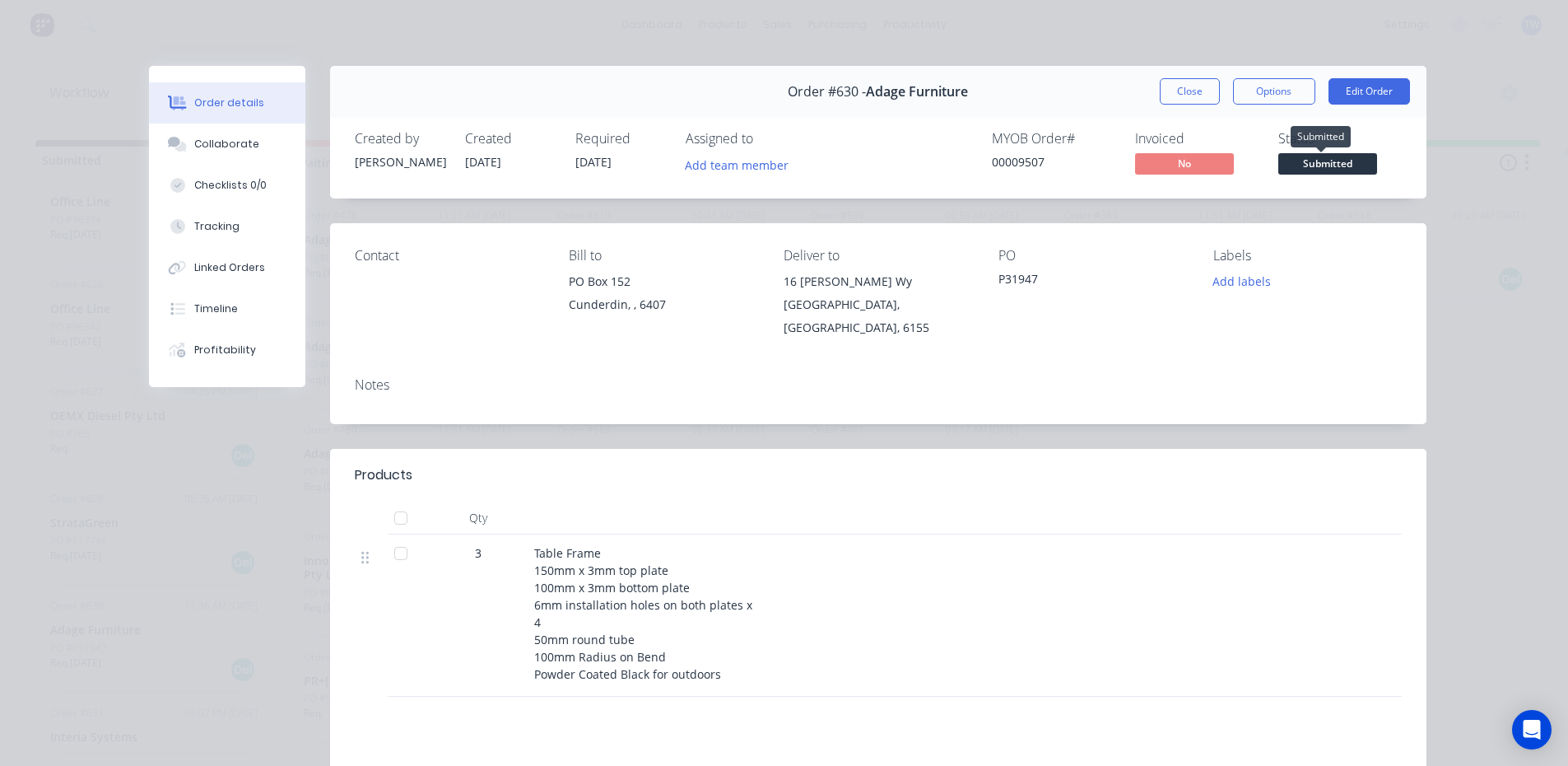
click at [1330, 164] on span "Submitted" at bounding box center [1327, 163] width 99 height 20
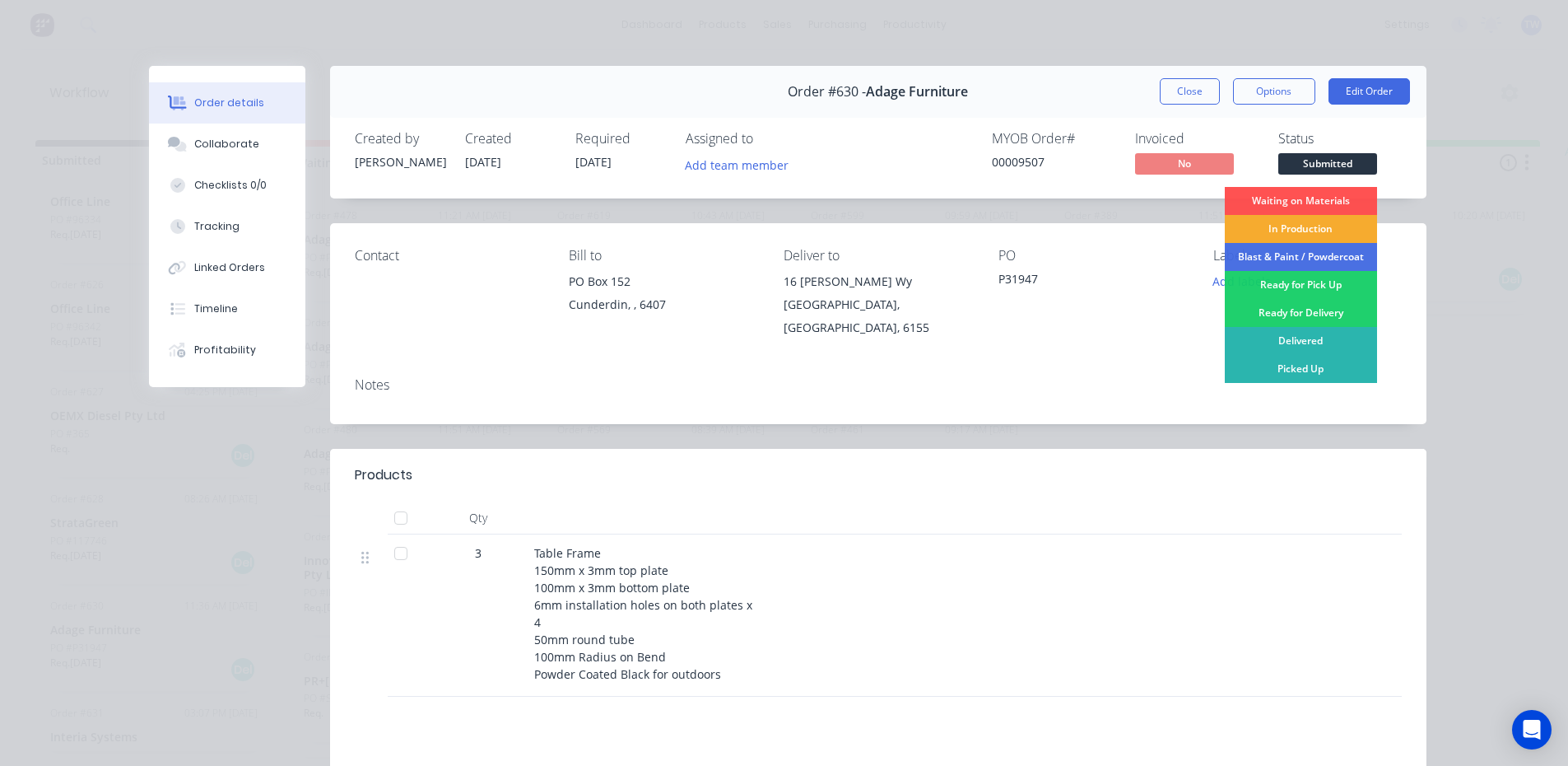
click at [1306, 233] on div "In Production" at bounding box center [1301, 229] width 153 height 28
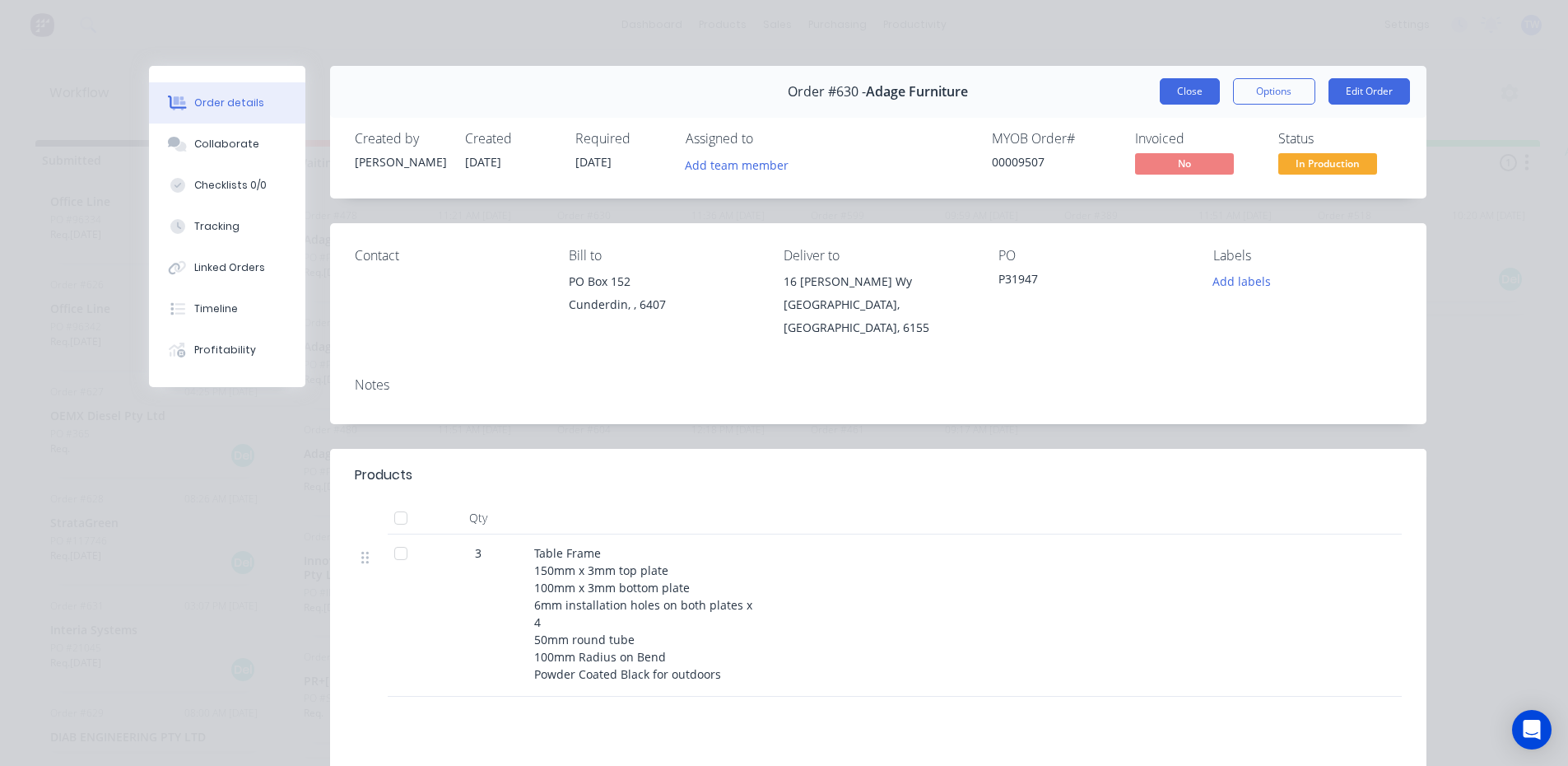
click at [1168, 89] on button "Close" at bounding box center [1189, 91] width 61 height 26
